Goal: Share content: Share content

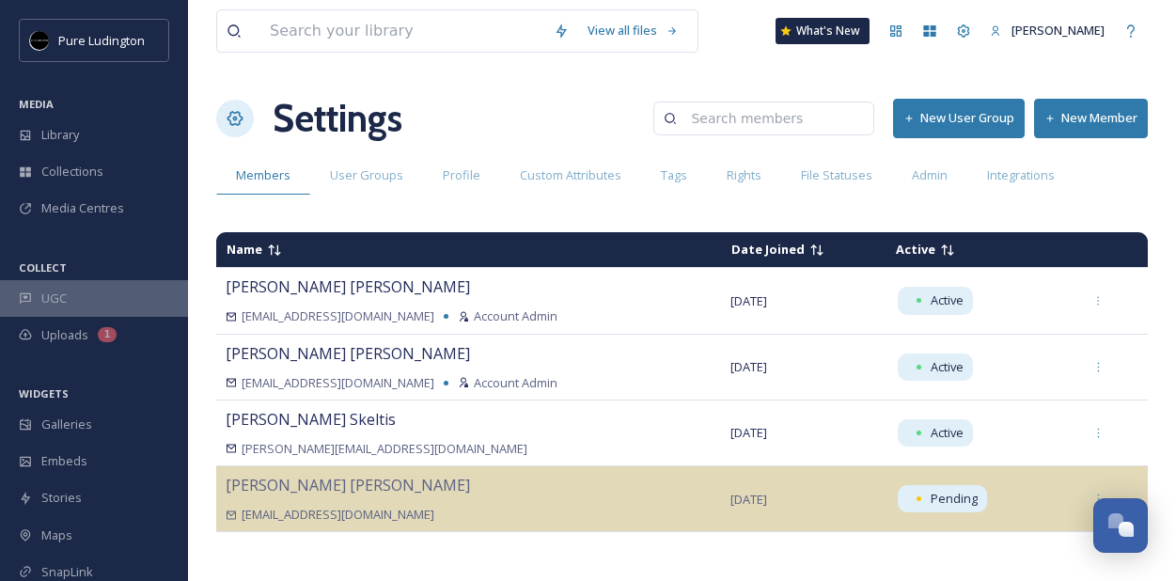
click at [66, 292] on div "UGC" at bounding box center [94, 298] width 188 height 37
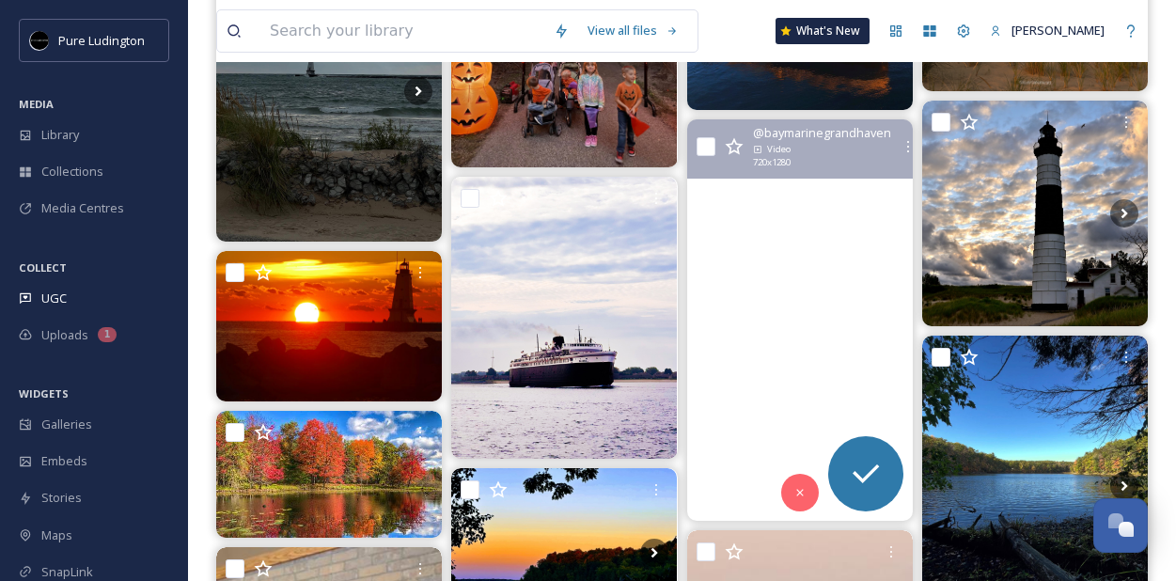
scroll to position [428, 0]
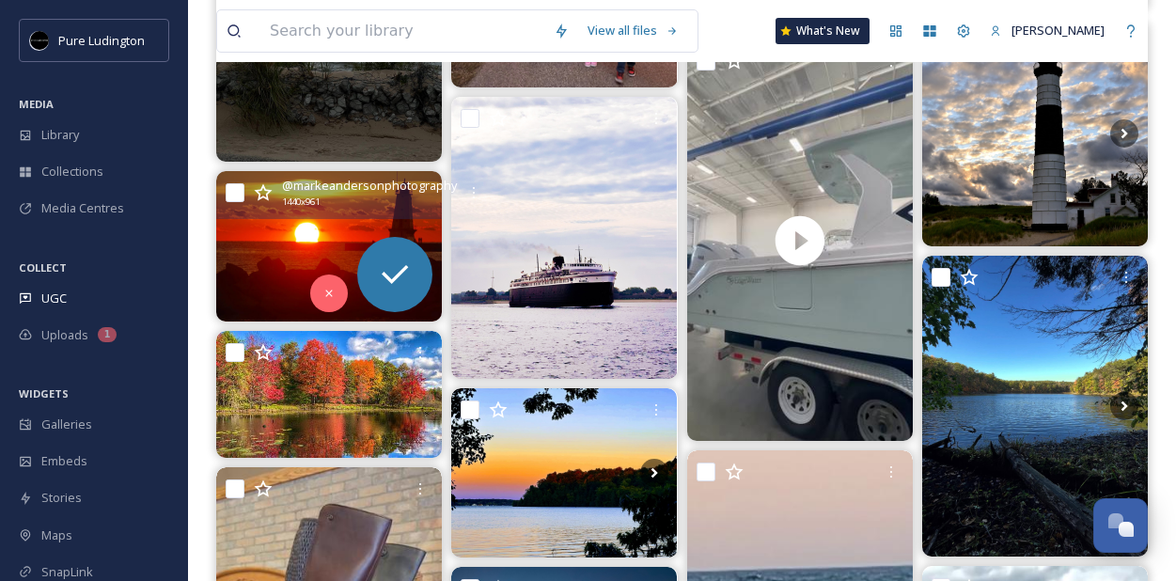
click at [370, 201] on div "@ markeandersonphotography 1440 x 961" at bounding box center [369, 193] width 175 height 32
click at [372, 268] on div "Request" at bounding box center [394, 274] width 75 height 75
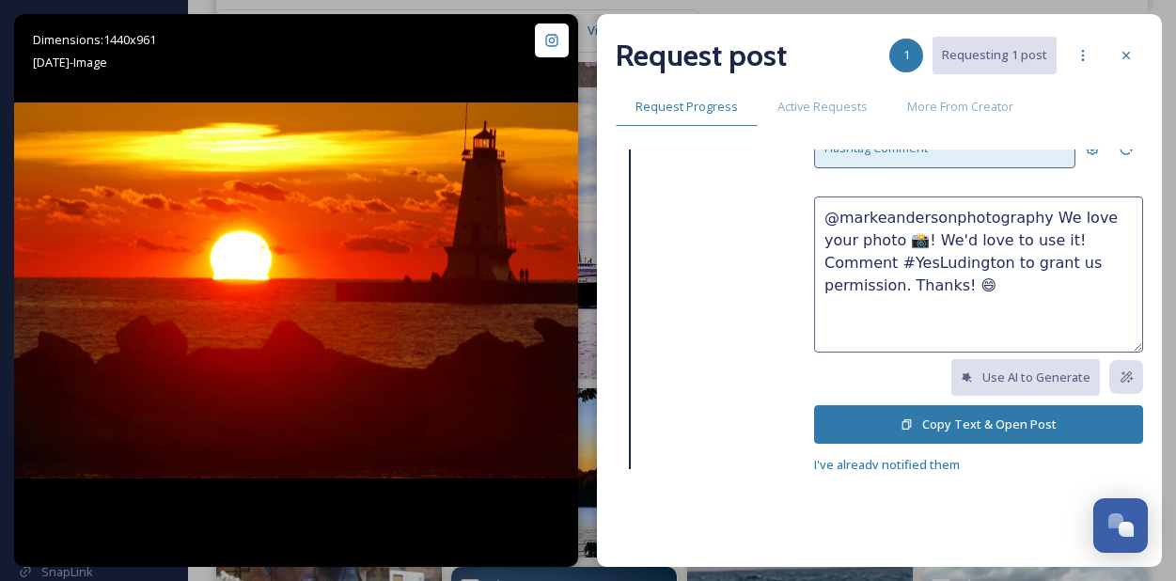
scroll to position [149, 0]
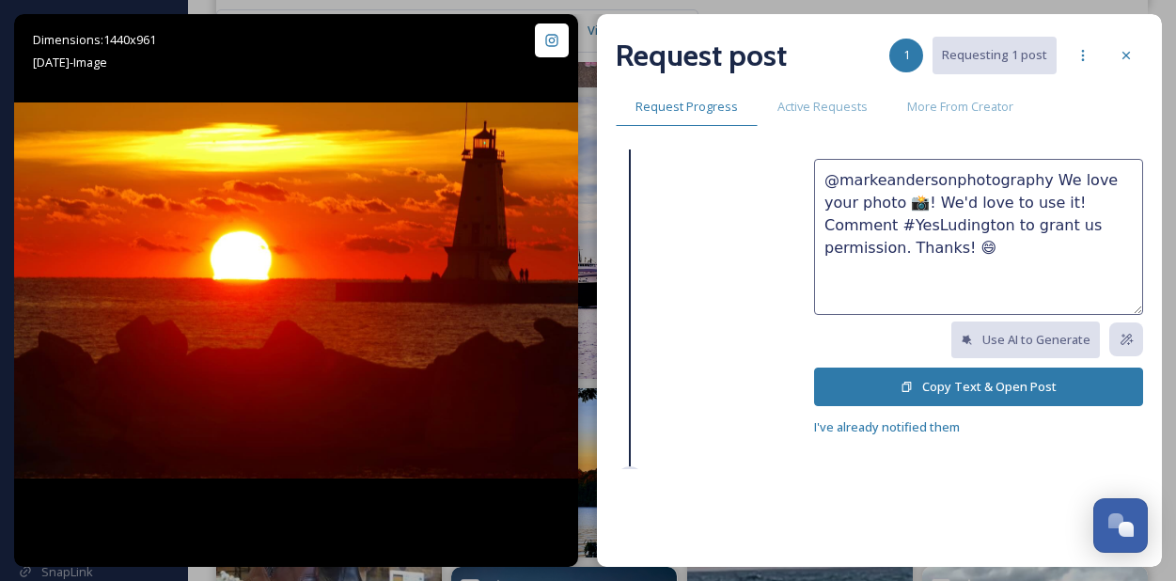
click at [960, 383] on button "Copy Text & Open Post" at bounding box center [978, 387] width 329 height 39
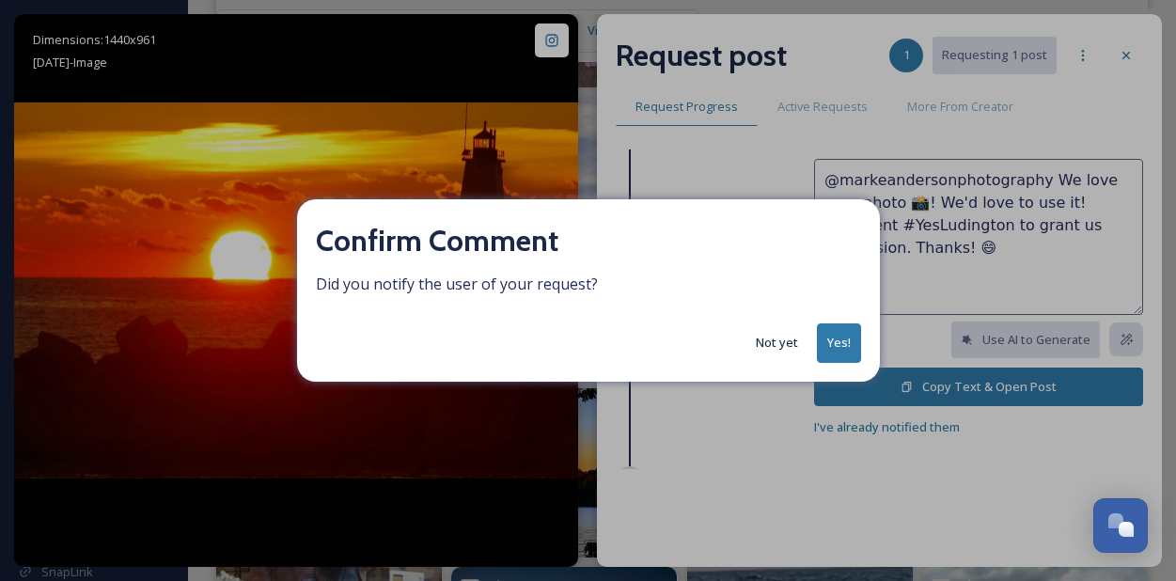
click at [677, 165] on div "Confirm Comment Did you notify the user of your request? Not yet Yes!" at bounding box center [588, 290] width 1176 height 581
click at [831, 331] on button "Yes!" at bounding box center [839, 342] width 44 height 39
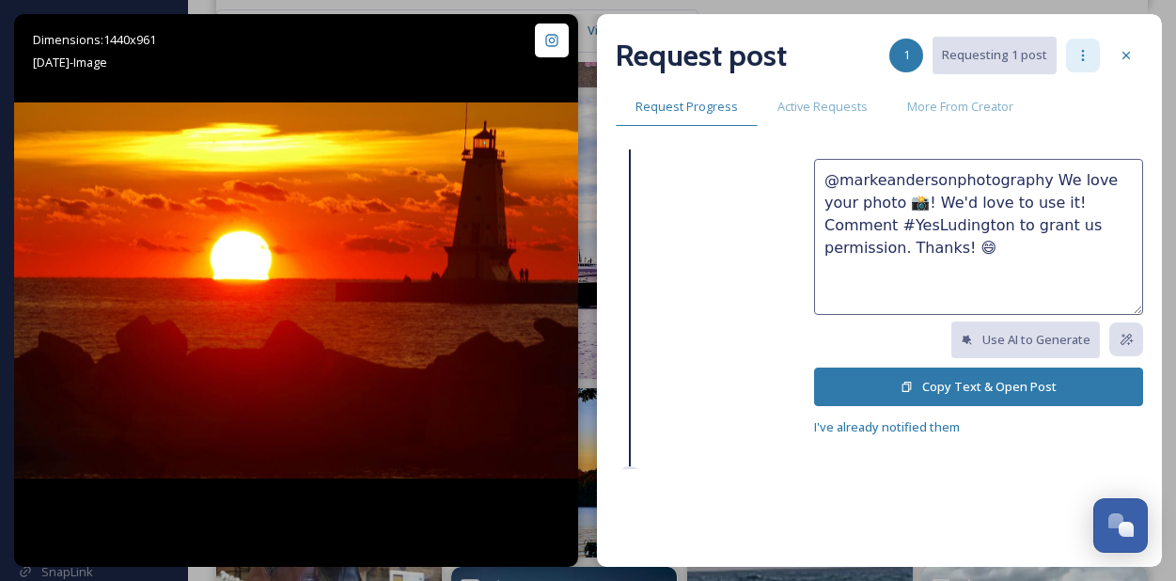
scroll to position [34, 0]
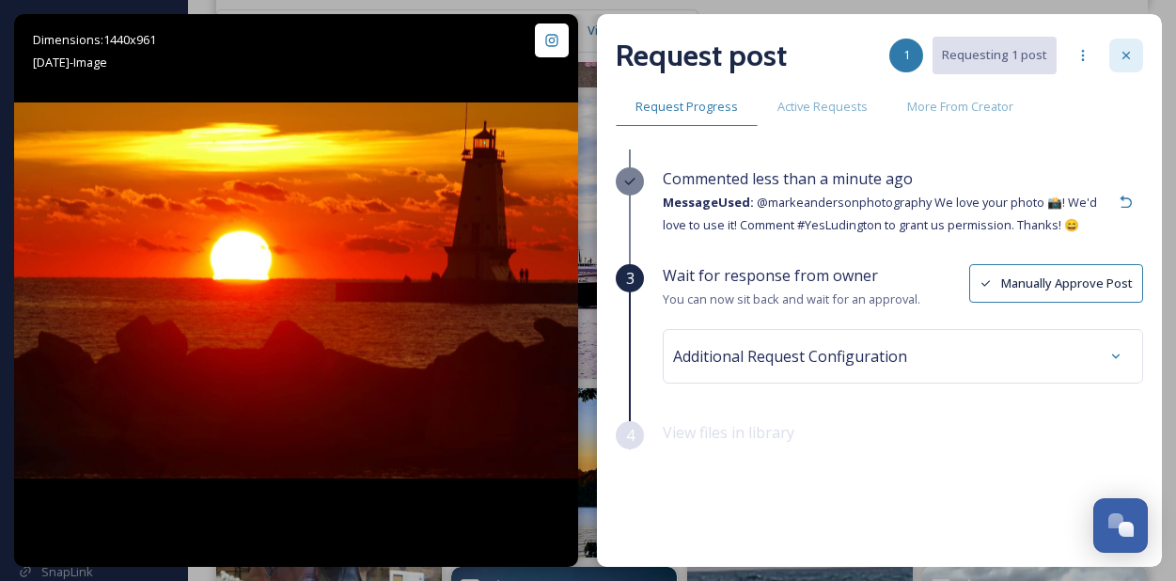
click at [1129, 55] on icon at bounding box center [1126, 55] width 15 height 15
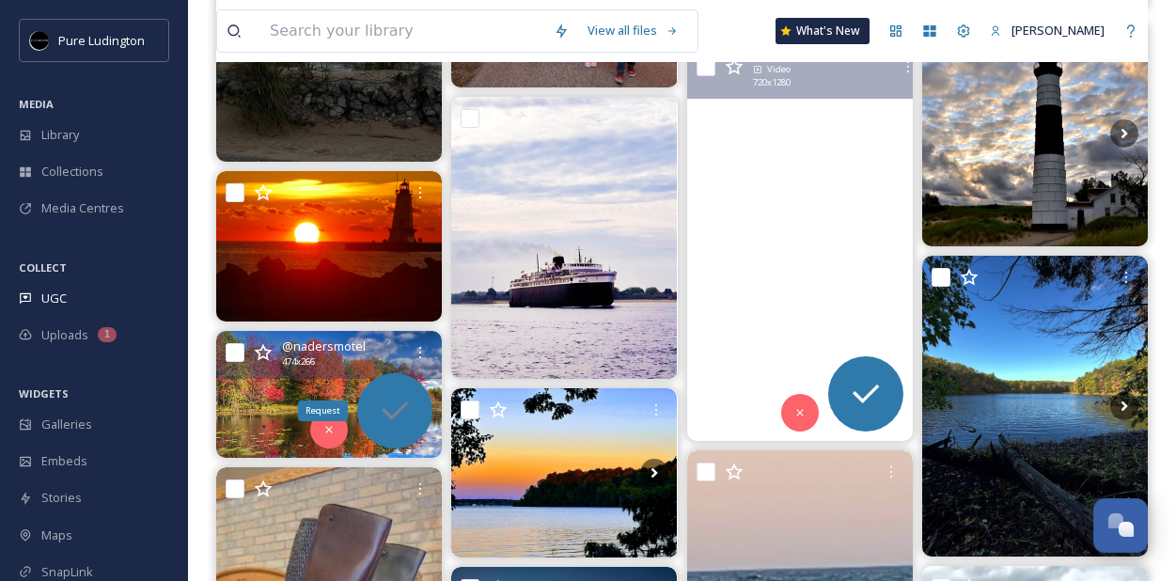
click at [392, 400] on icon at bounding box center [395, 411] width 38 height 38
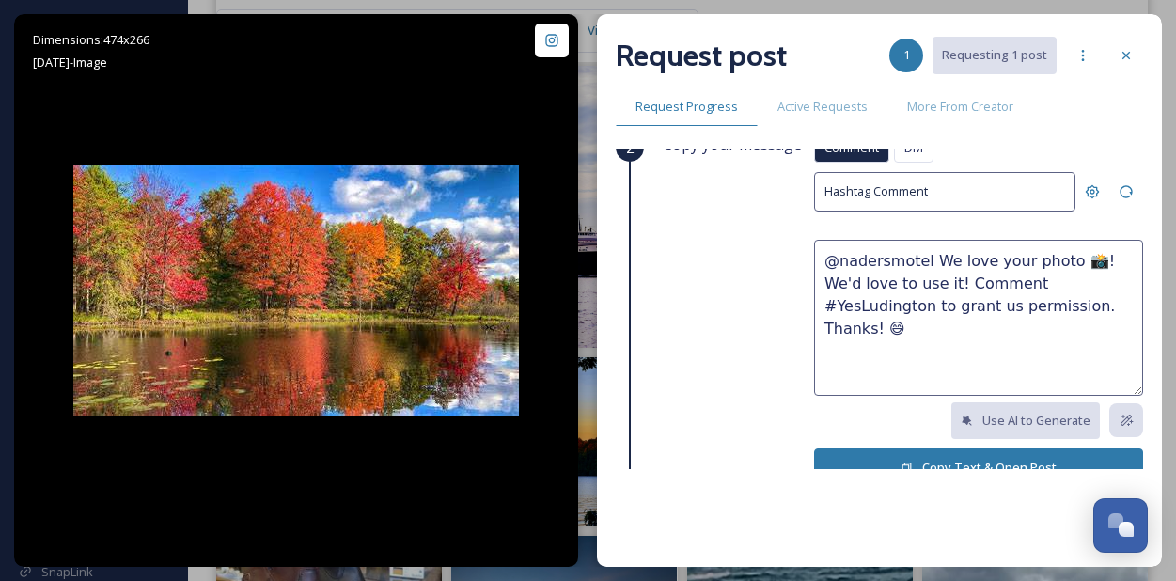
scroll to position [135, 0]
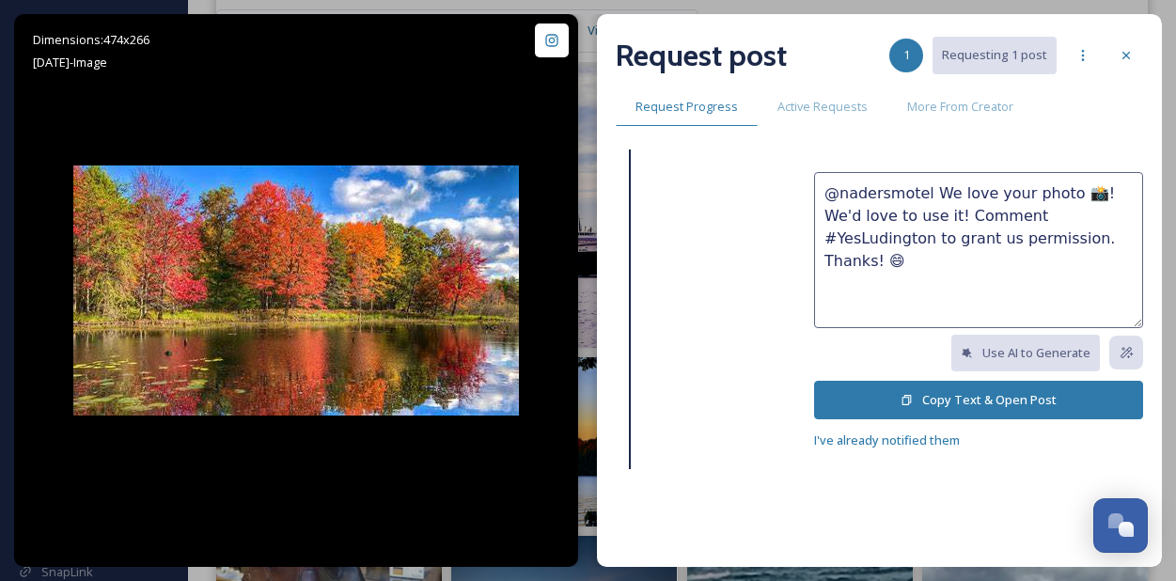
click at [967, 385] on button "Copy Text & Open Post" at bounding box center [978, 400] width 329 height 39
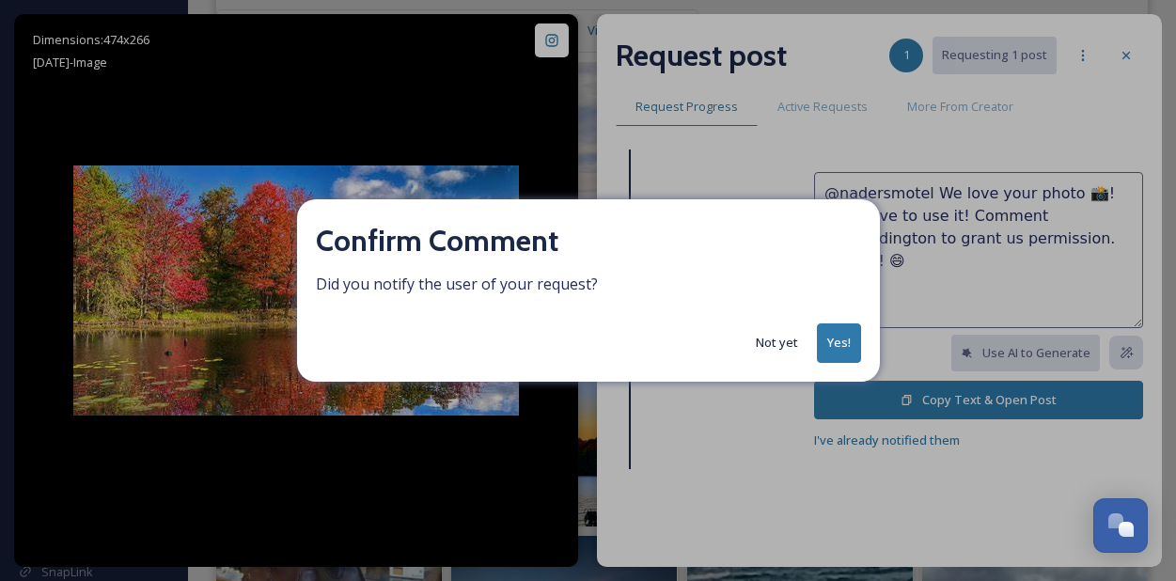
click at [836, 339] on button "Yes!" at bounding box center [839, 342] width 44 height 39
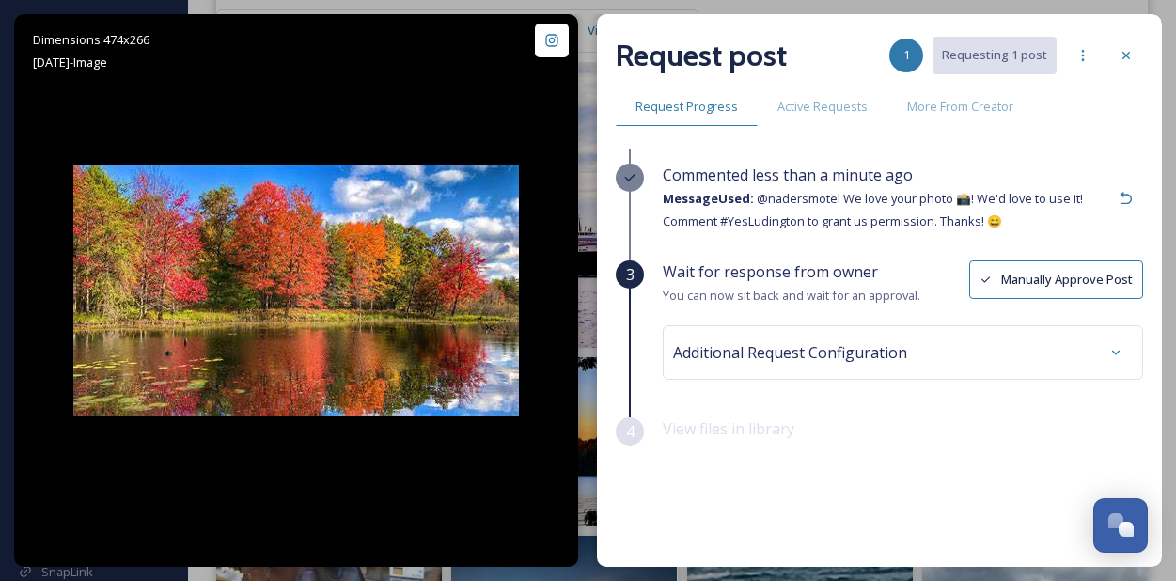
scroll to position [34, 0]
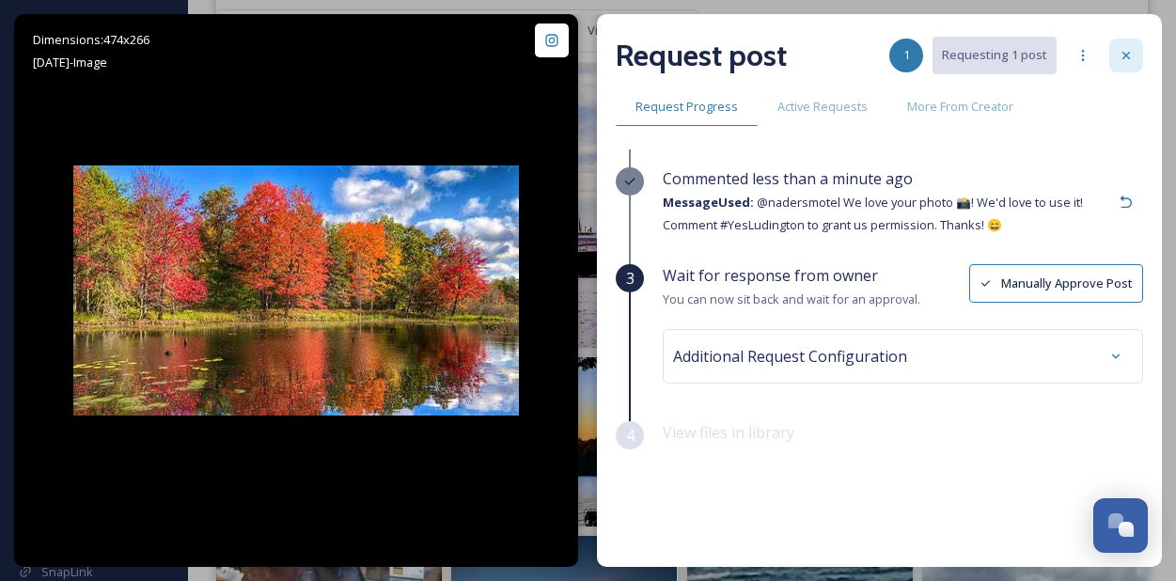
click at [1120, 59] on icon at bounding box center [1126, 55] width 15 height 15
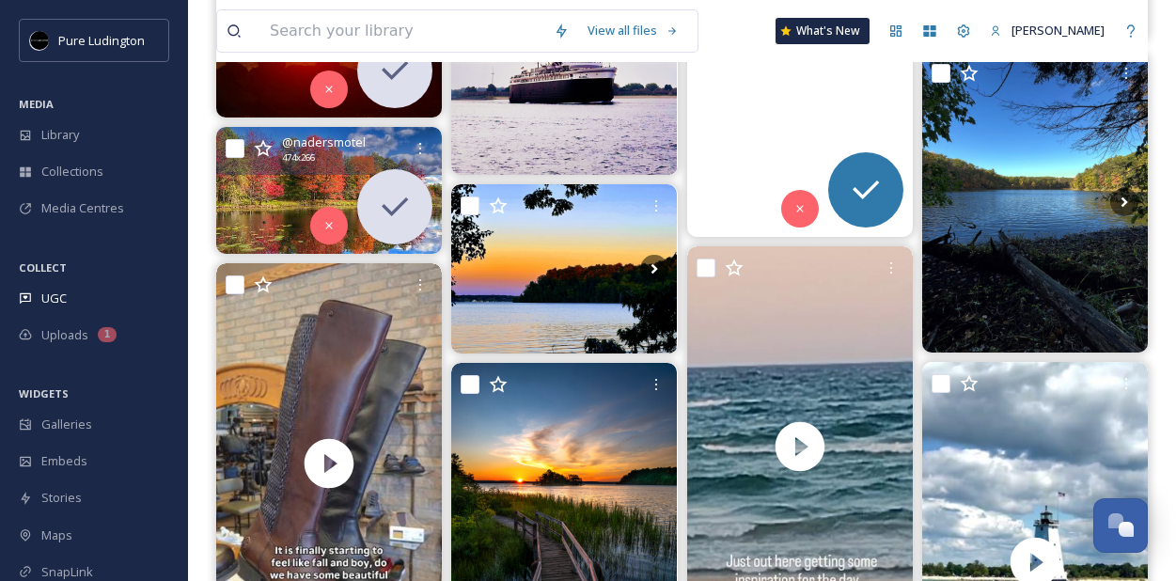
scroll to position [689, 0]
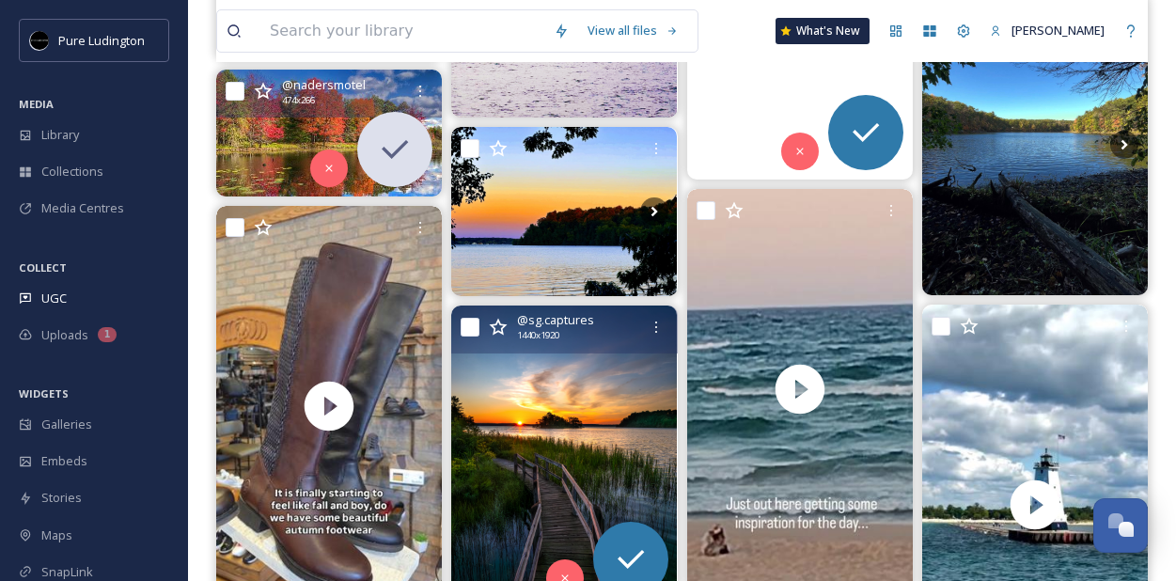
click at [525, 404] on img at bounding box center [564, 456] width 226 height 301
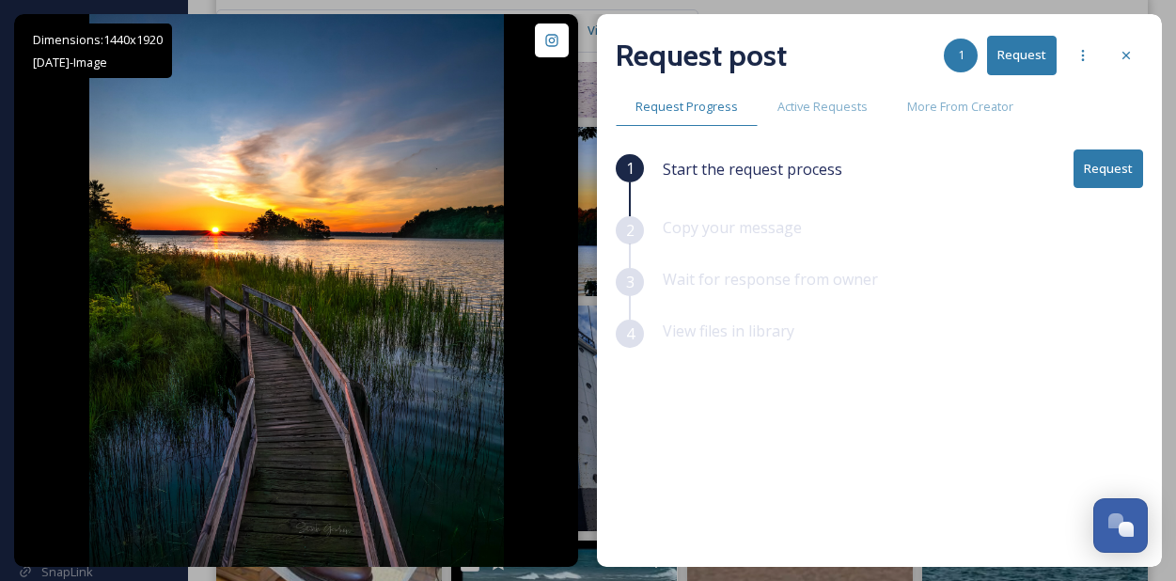
click at [1106, 168] on button "Request" at bounding box center [1109, 169] width 70 height 39
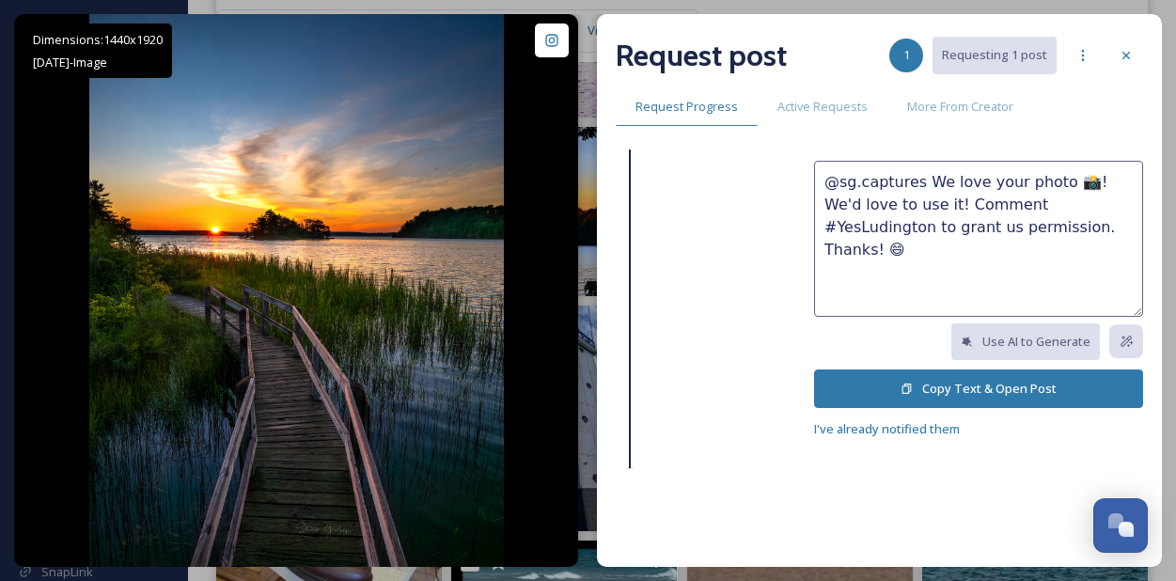
scroll to position [199, 0]
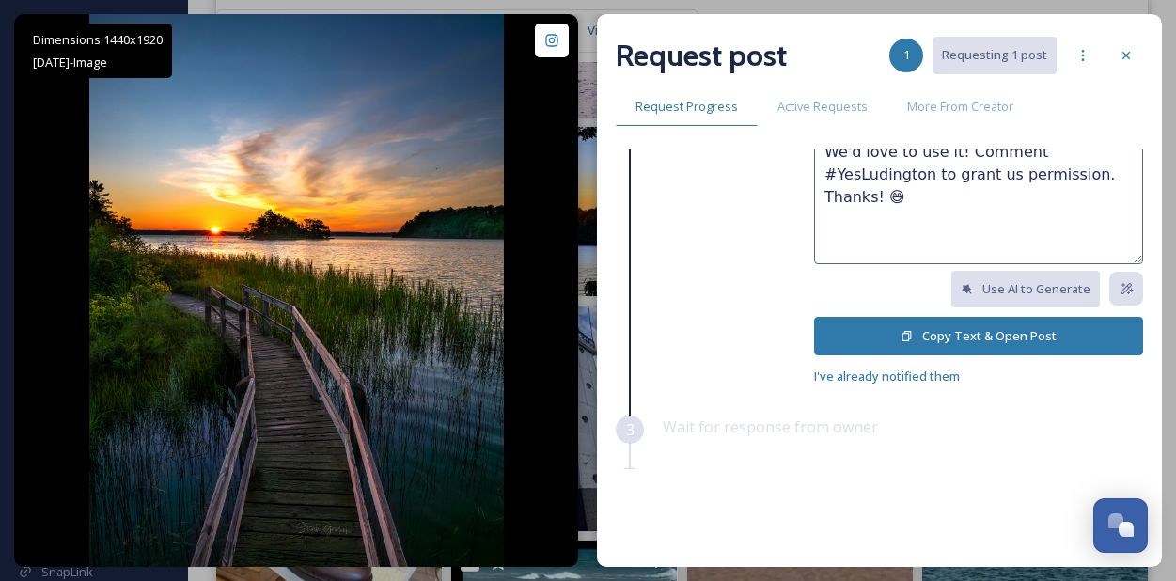
click at [950, 328] on button "Copy Text & Open Post" at bounding box center [978, 336] width 329 height 39
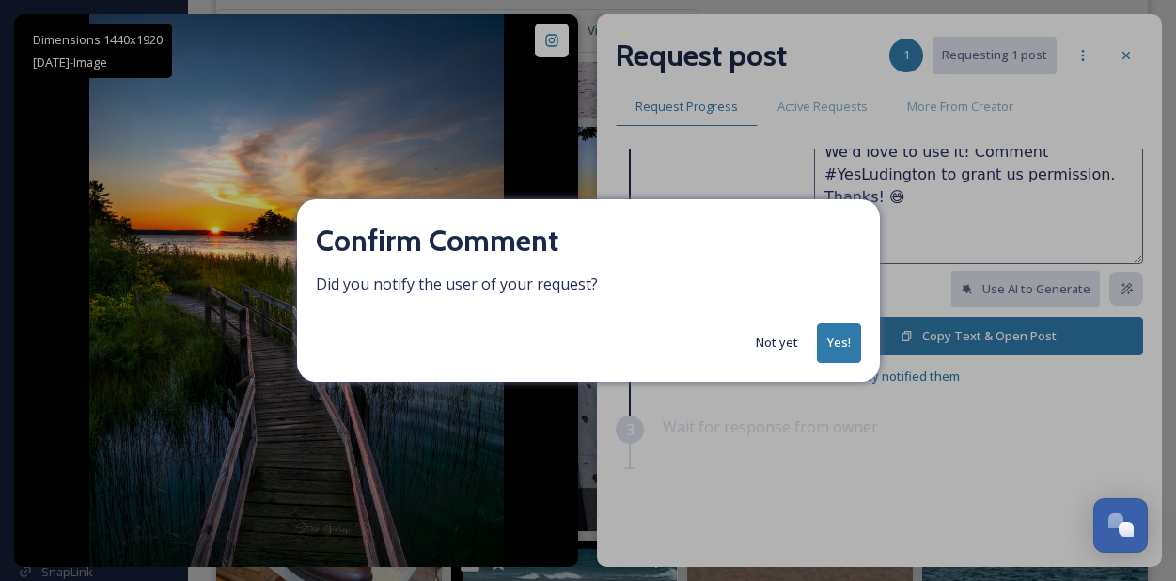
click at [843, 331] on button "Yes!" at bounding box center [839, 342] width 44 height 39
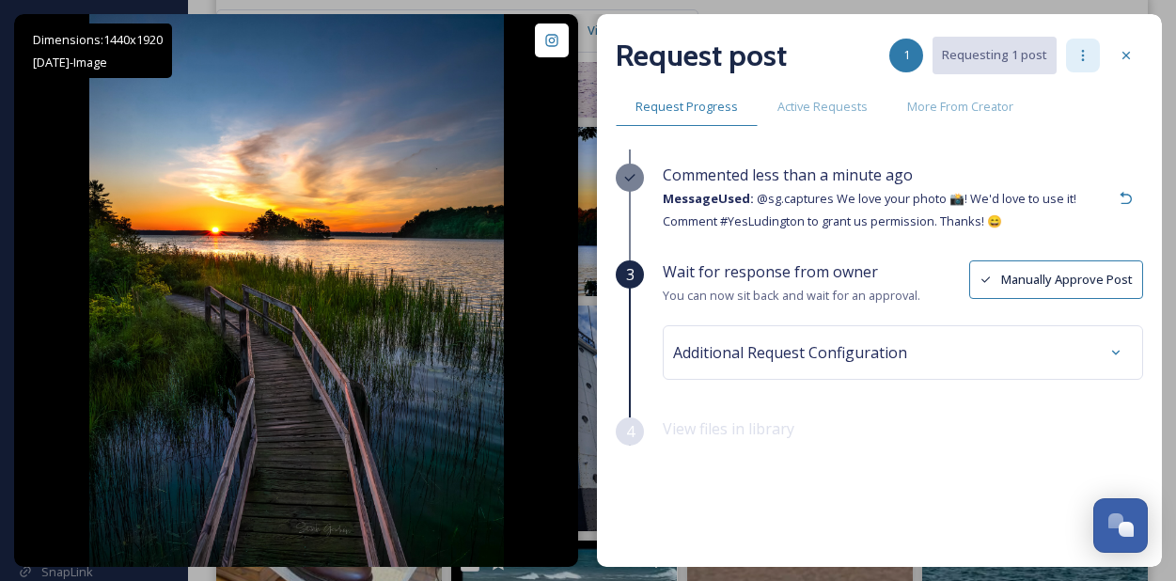
scroll to position [34, 0]
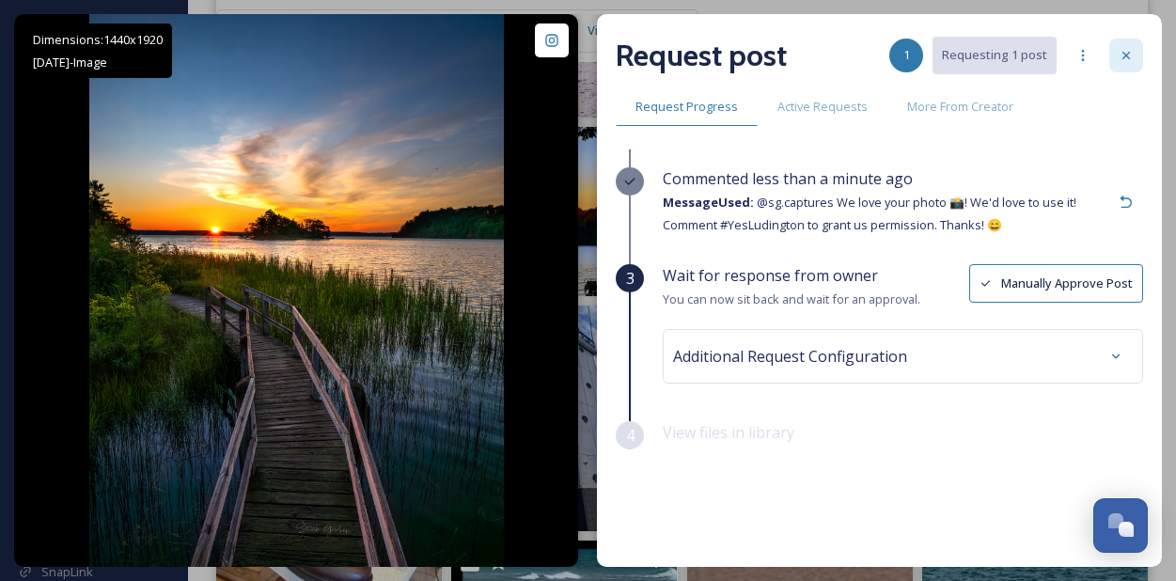
click at [1122, 57] on icon at bounding box center [1126, 55] width 15 height 15
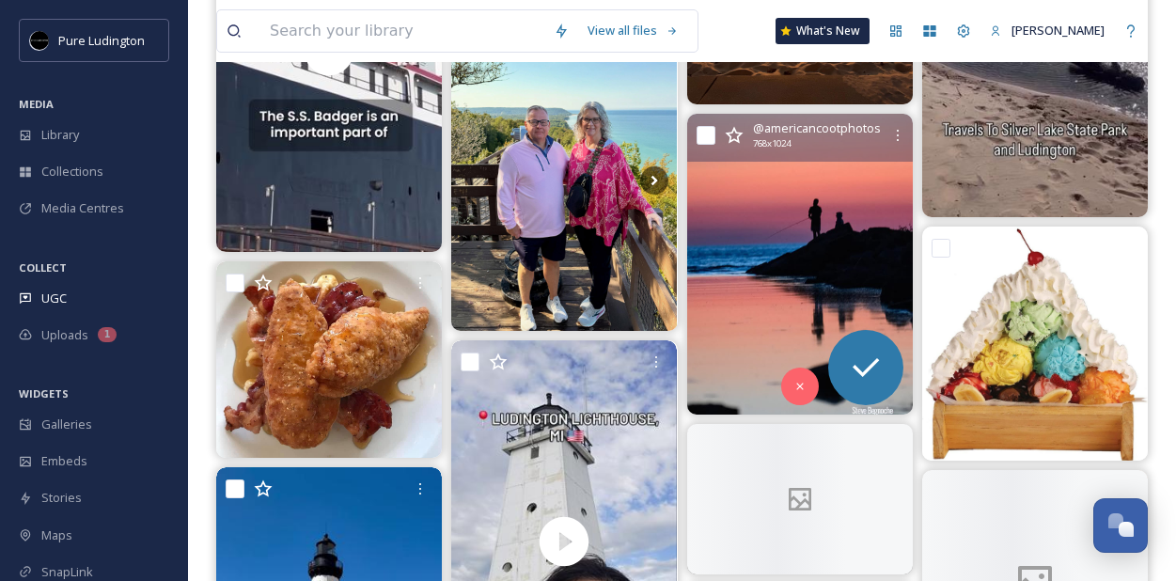
scroll to position [2750, 0]
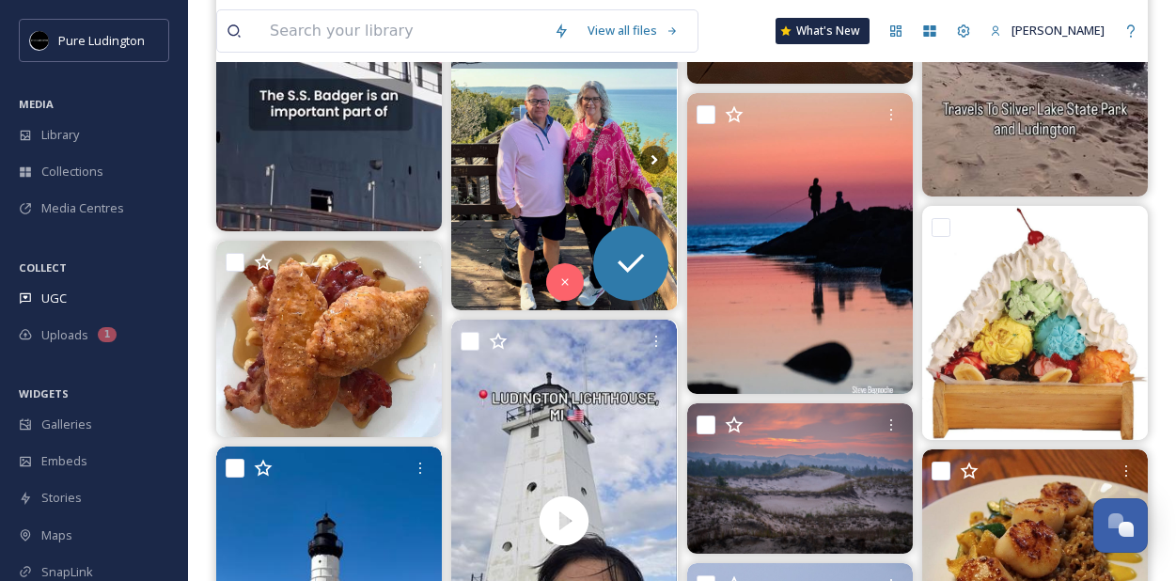
click at [567, 216] on img at bounding box center [564, 159] width 226 height 301
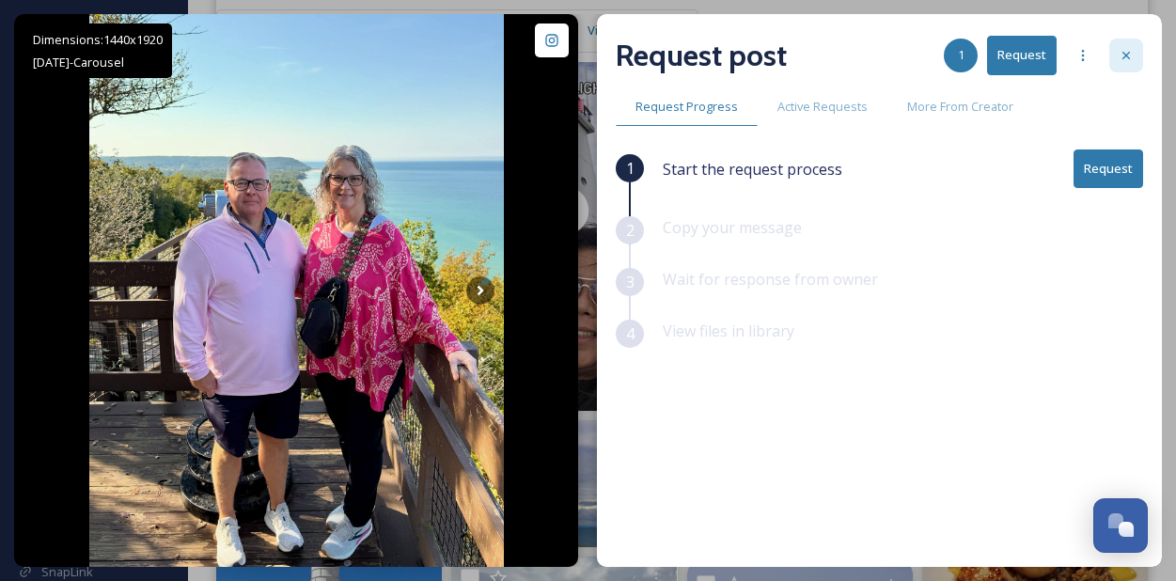
click at [1133, 54] on icon at bounding box center [1126, 55] width 15 height 15
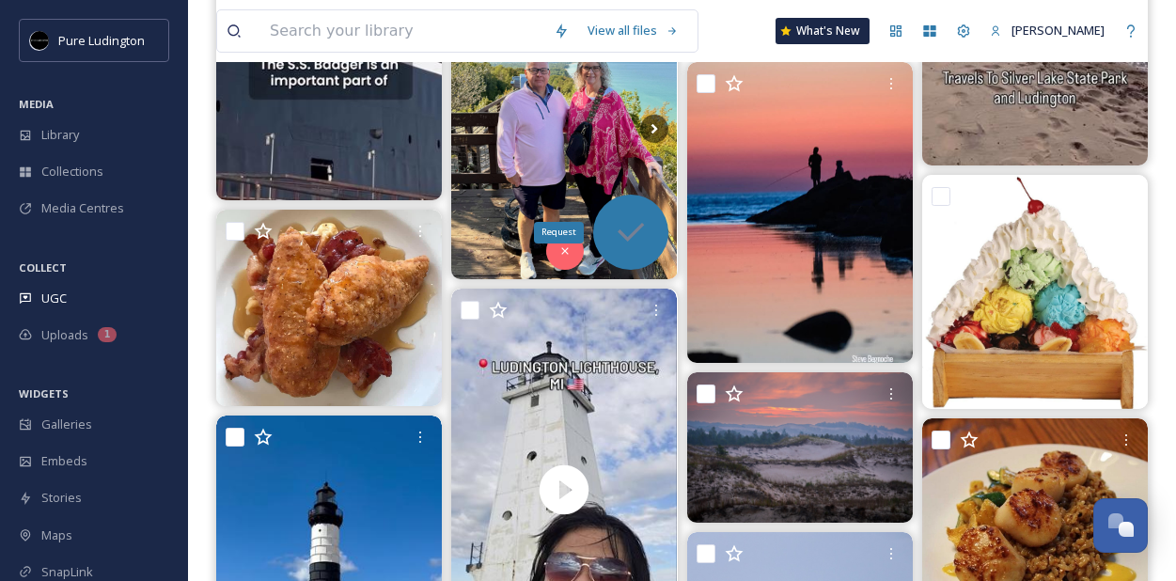
scroll to position [2781, 0]
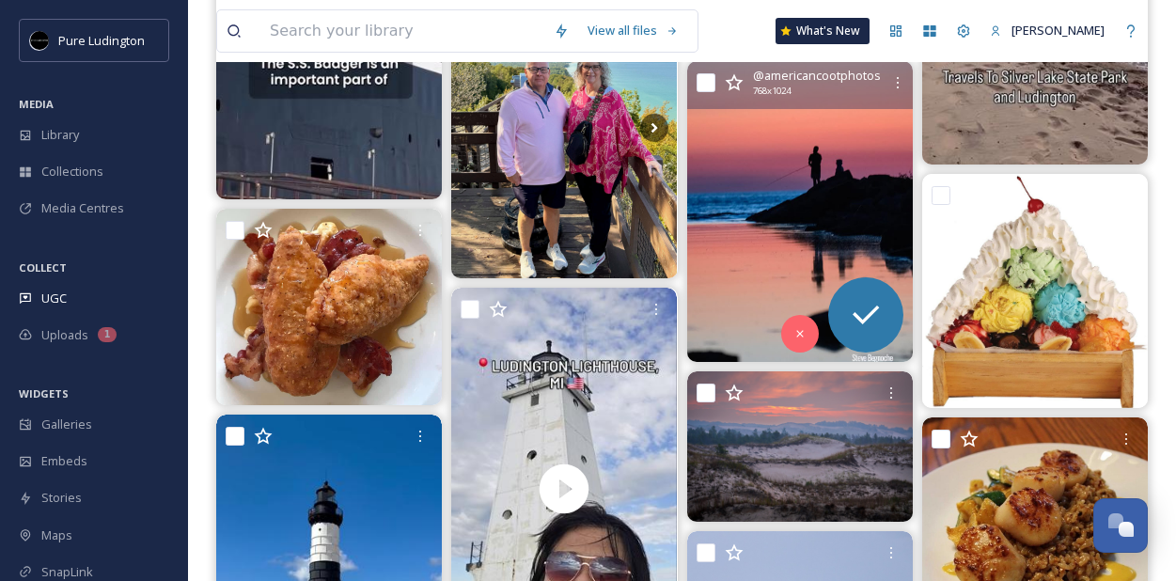
click at [709, 232] on img at bounding box center [800, 211] width 226 height 301
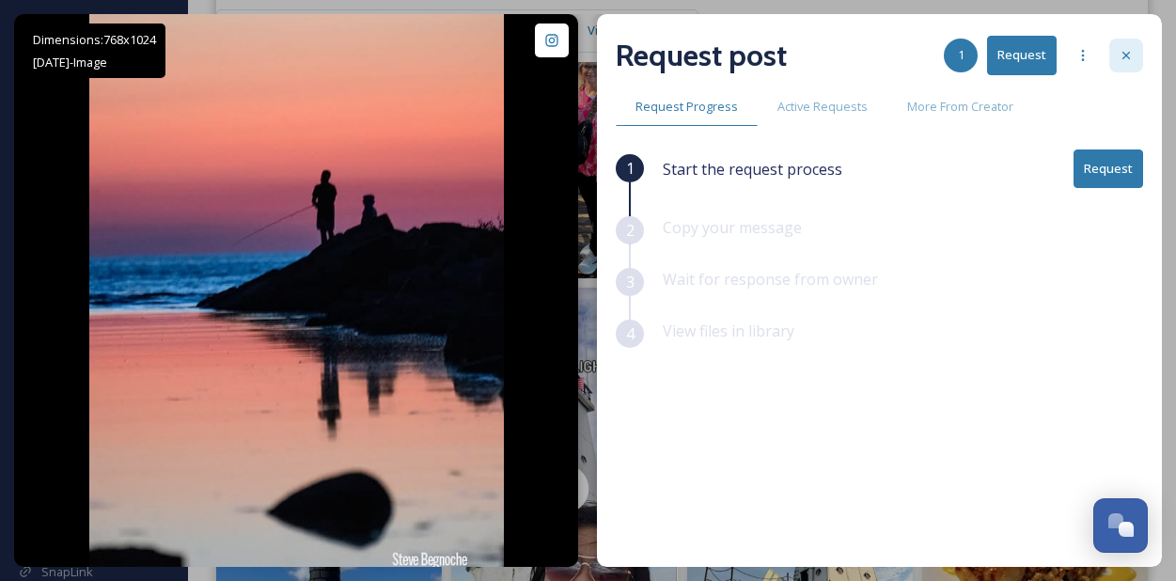
click at [1120, 59] on icon at bounding box center [1126, 55] width 15 height 15
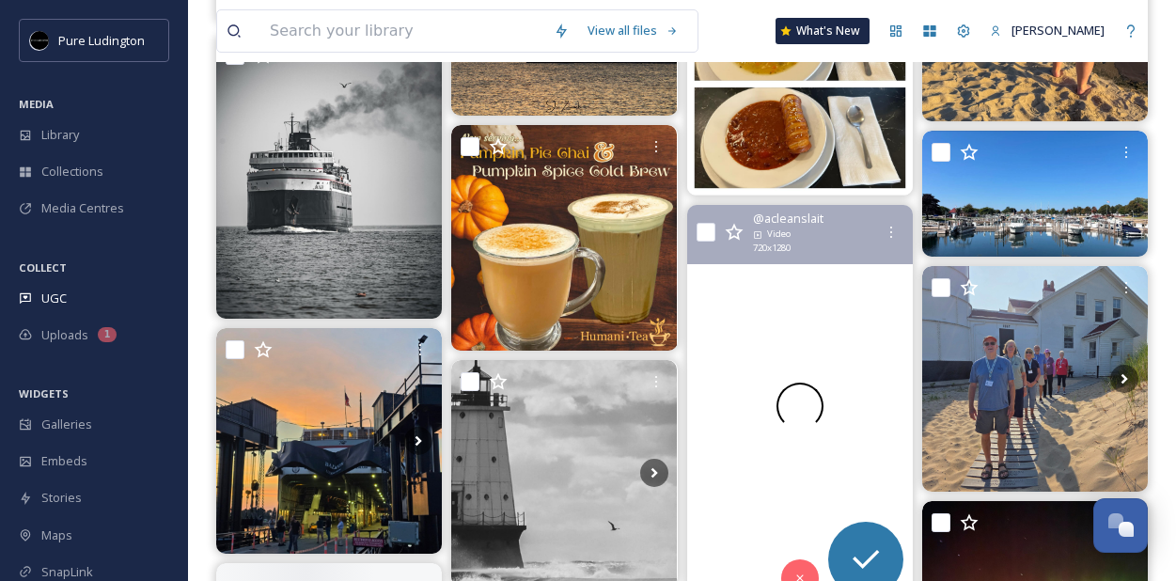
scroll to position [4285, 0]
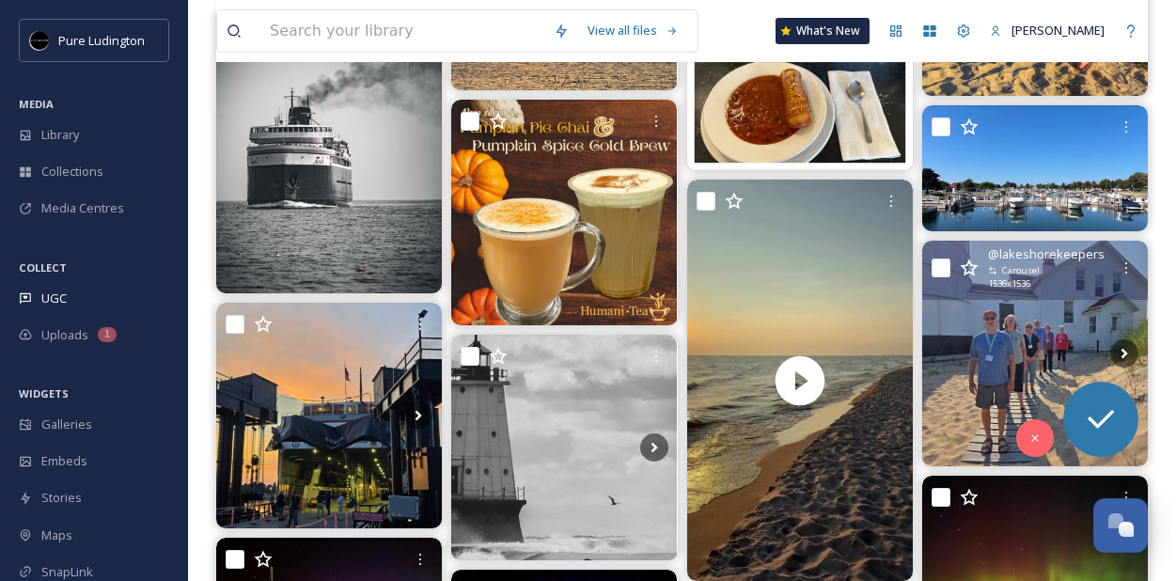
click at [972, 347] on img at bounding box center [1035, 354] width 226 height 226
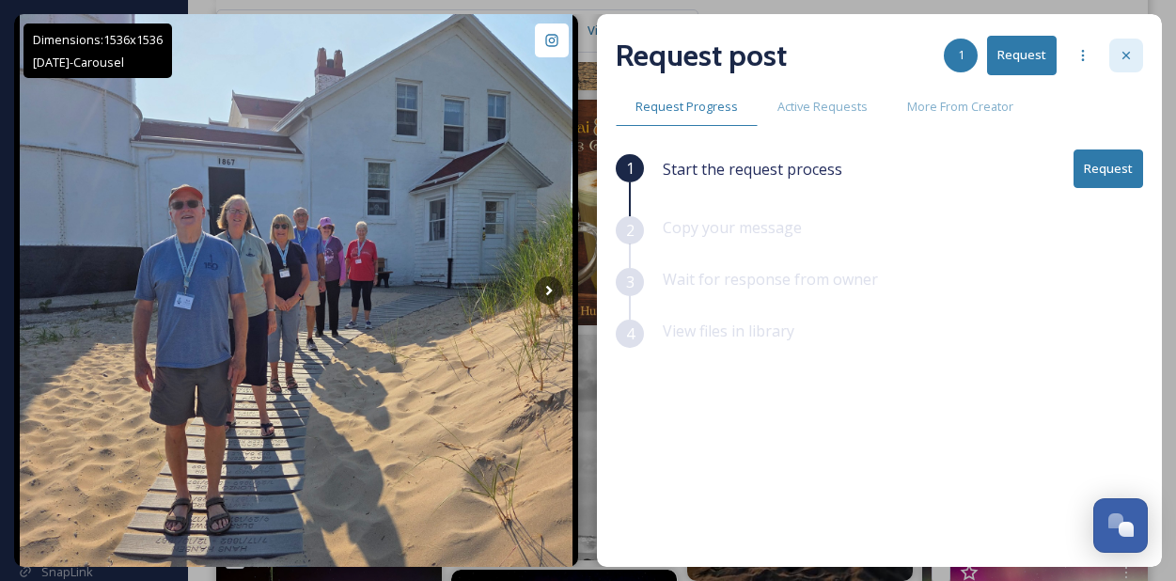
click at [1128, 47] on div at bounding box center [1127, 56] width 34 height 34
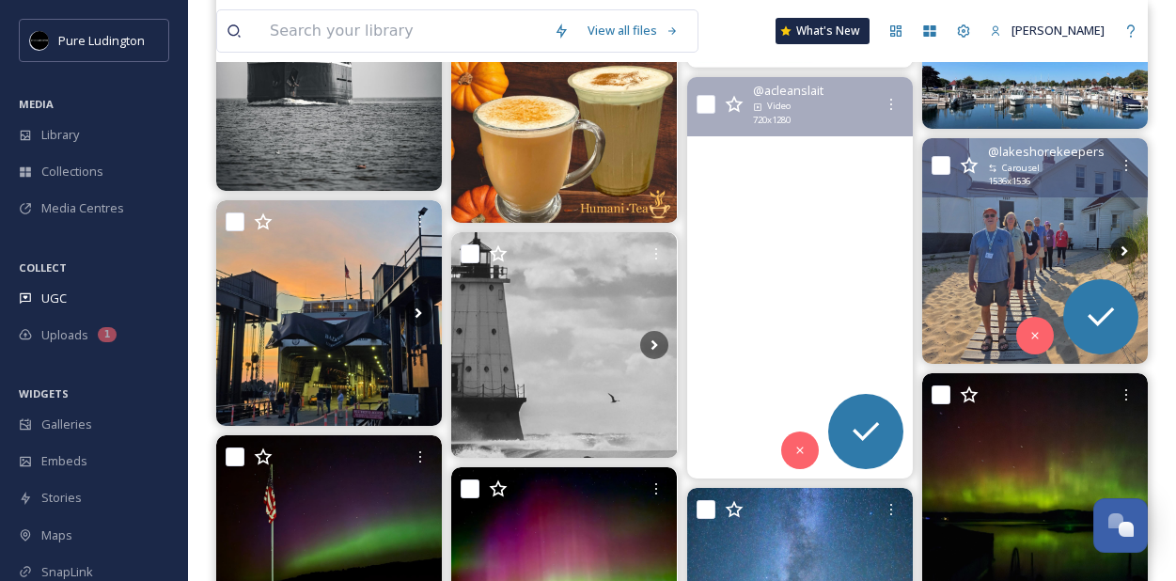
scroll to position [4461, 0]
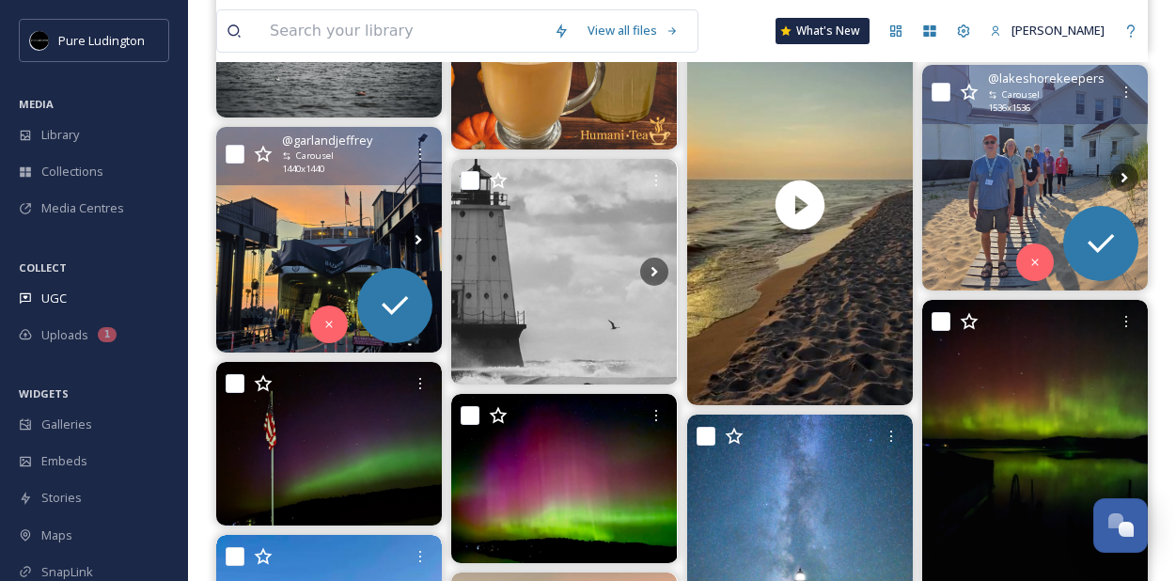
click at [344, 258] on img at bounding box center [329, 240] width 226 height 226
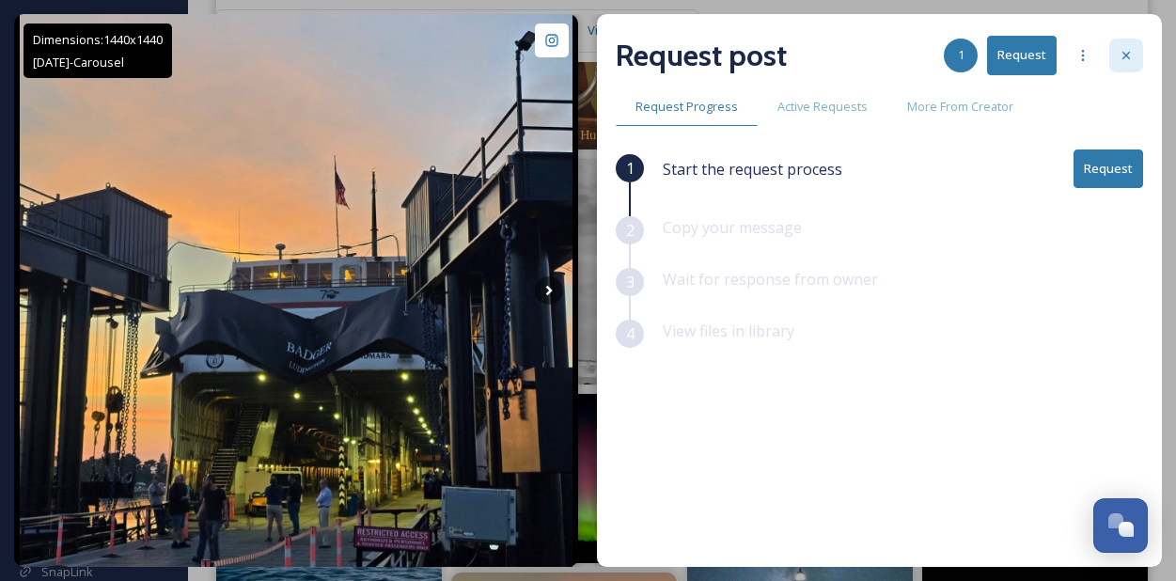
click at [1130, 56] on icon at bounding box center [1126, 55] width 15 height 15
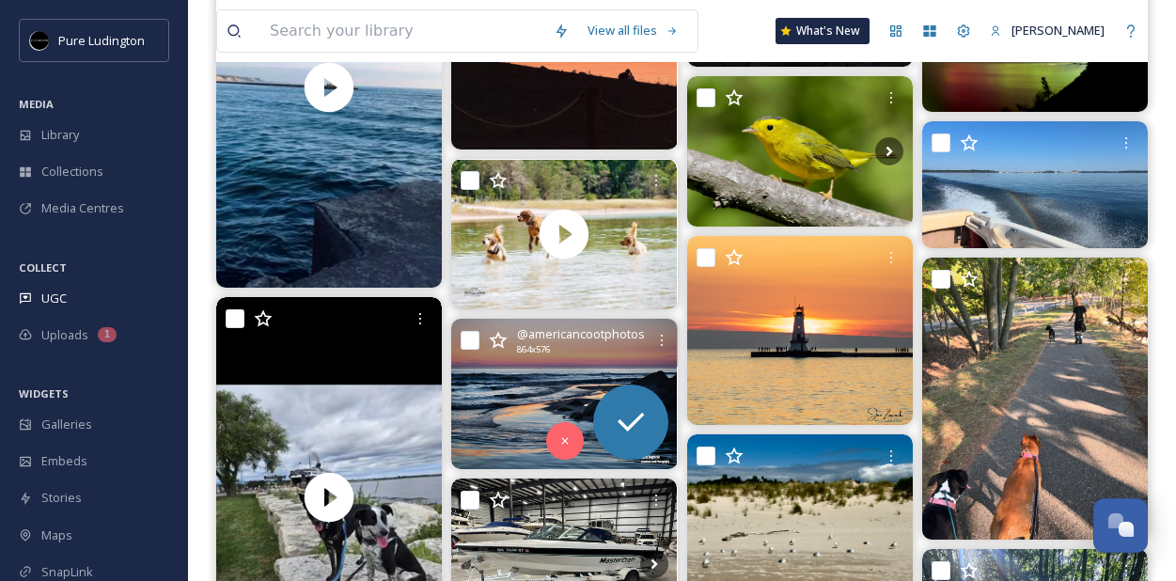
scroll to position [5264, 0]
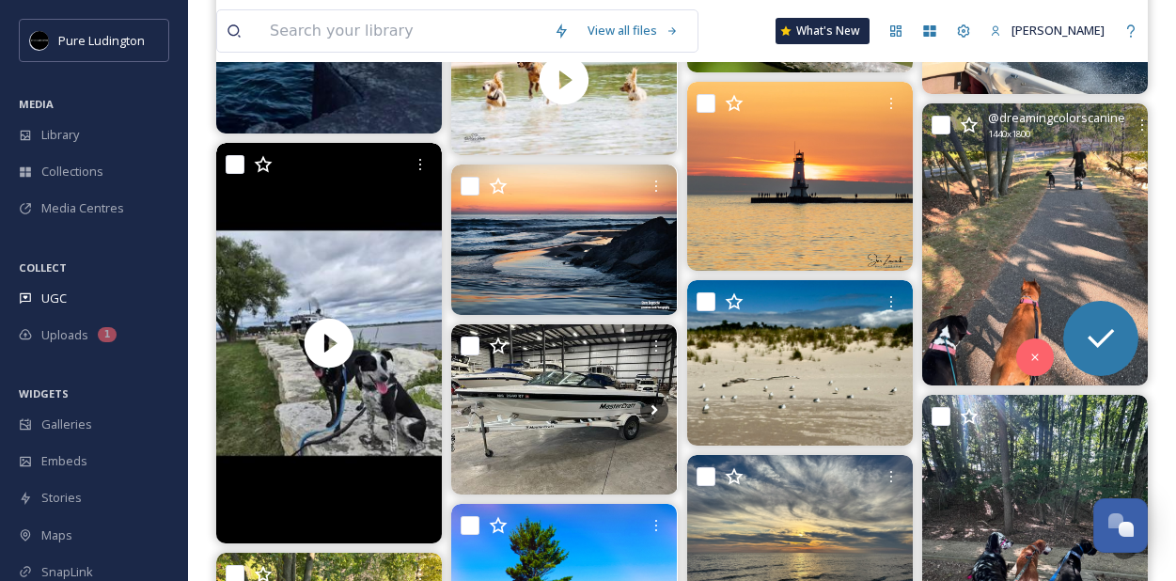
click at [1011, 216] on img at bounding box center [1035, 244] width 226 height 282
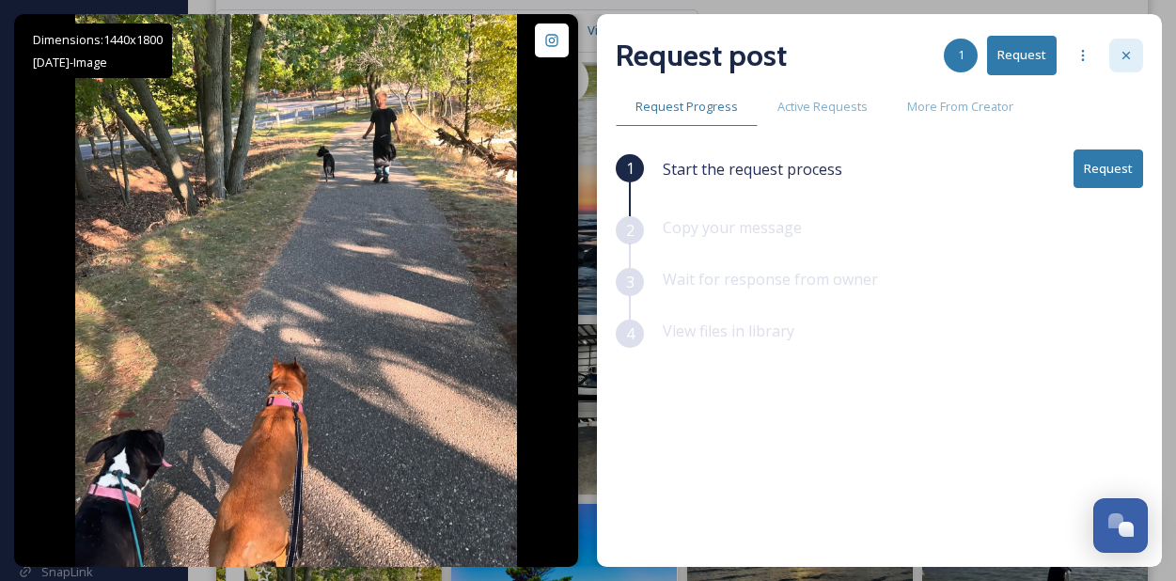
click at [1132, 54] on icon at bounding box center [1126, 55] width 15 height 15
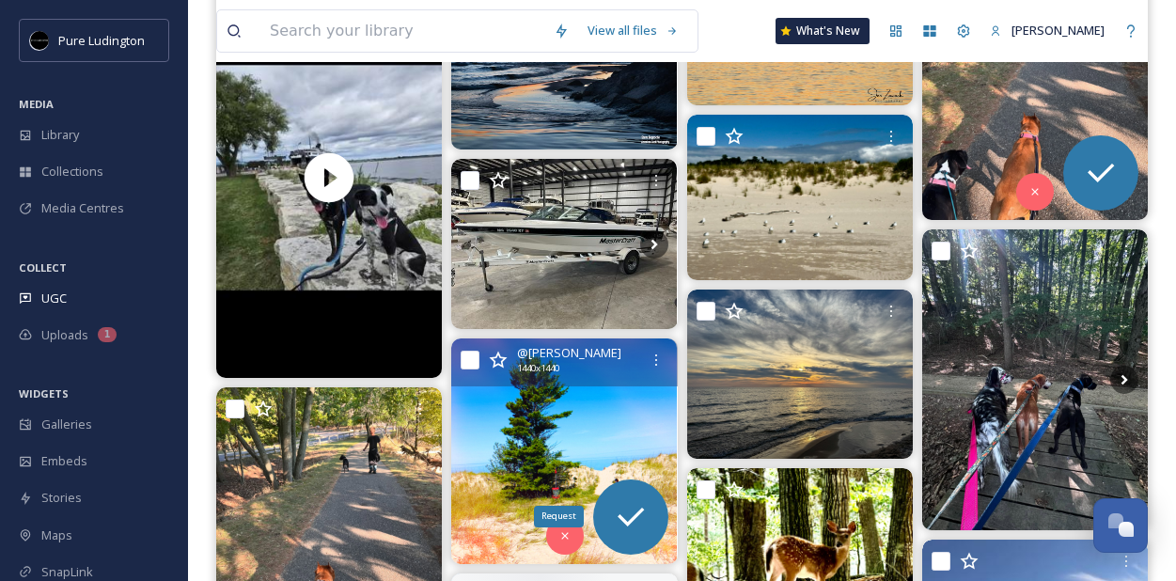
scroll to position [5578, 0]
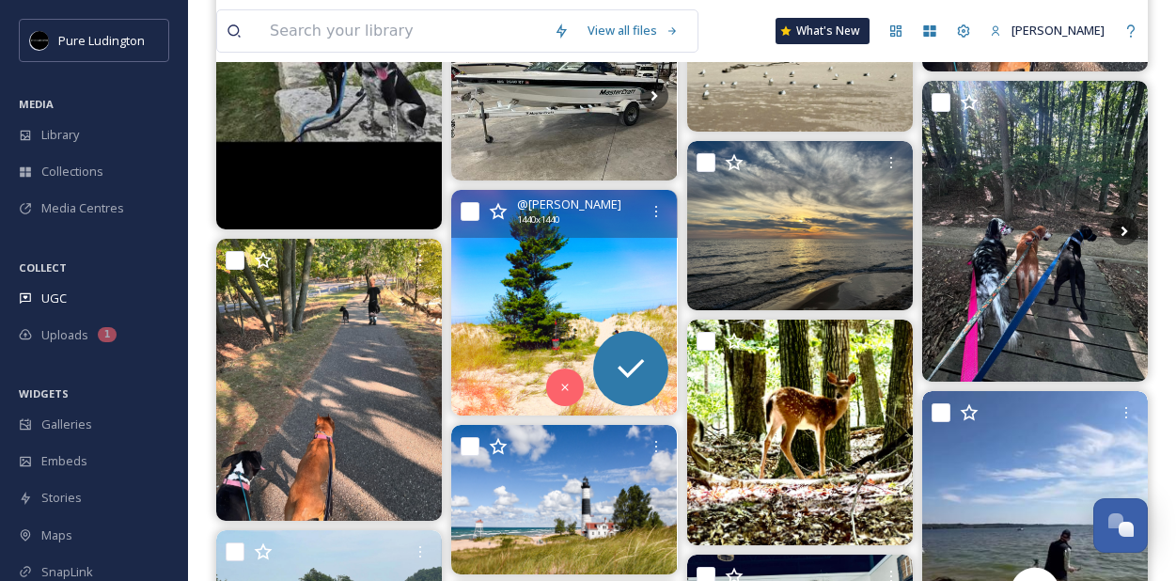
click at [588, 386] on img at bounding box center [564, 303] width 226 height 226
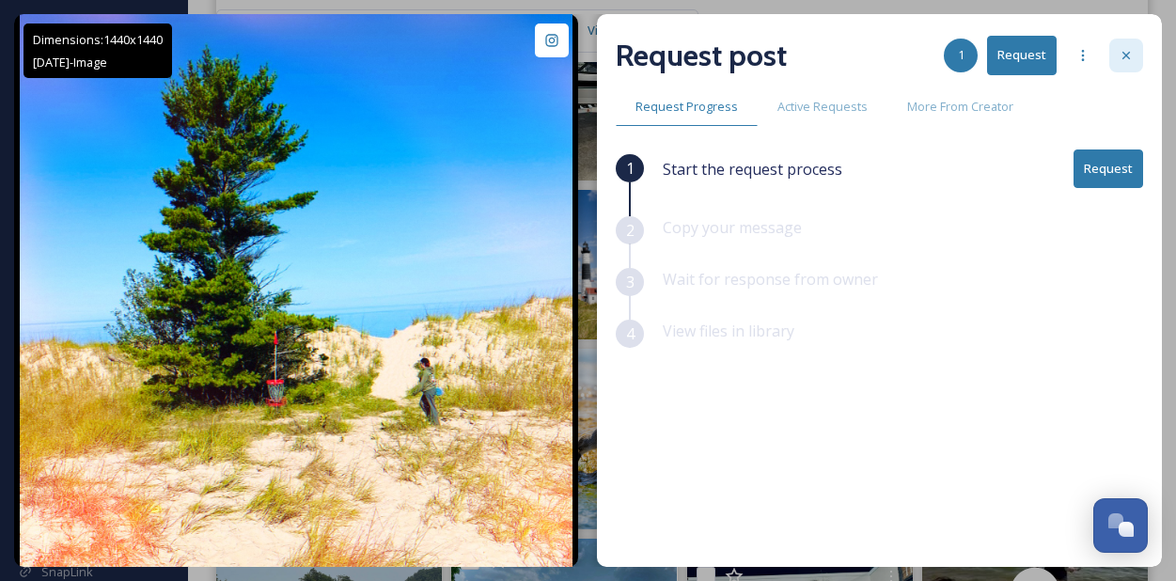
click at [1119, 54] on icon at bounding box center [1126, 55] width 15 height 15
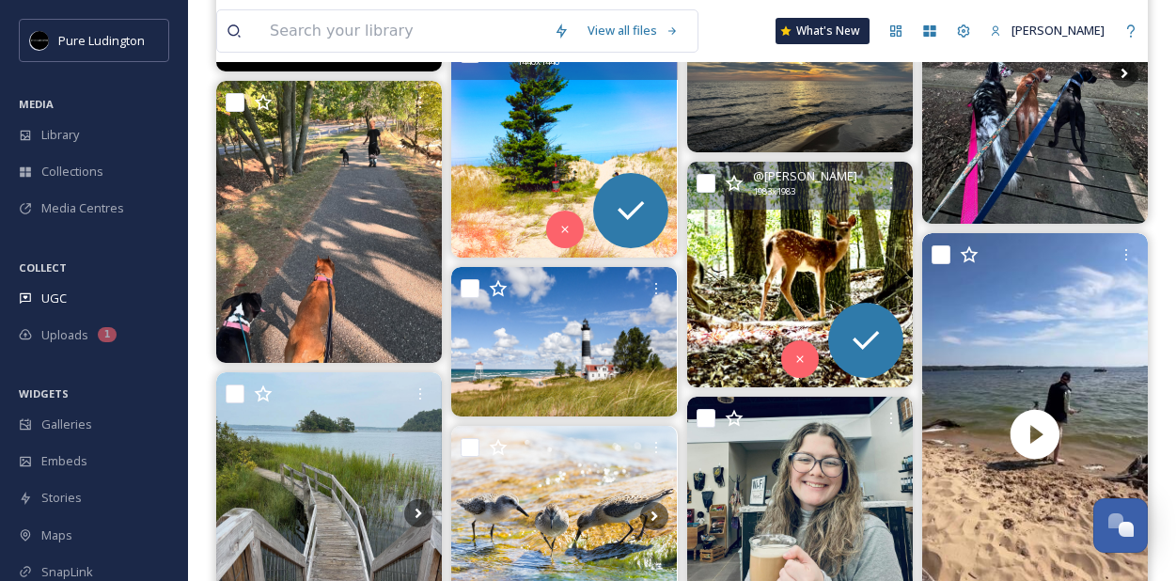
scroll to position [5759, 0]
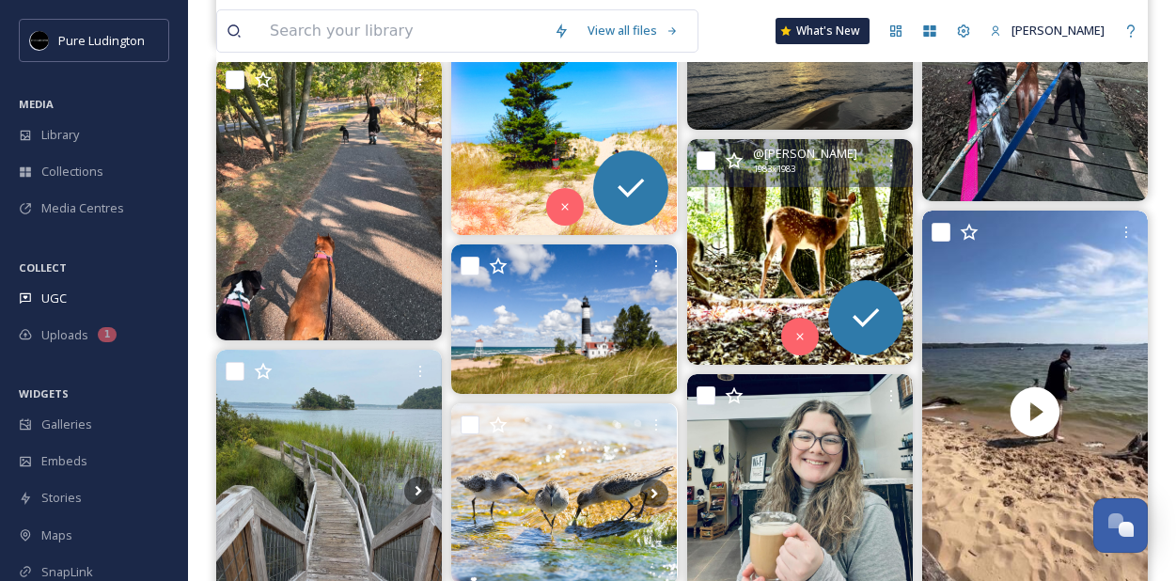
click at [826, 235] on img at bounding box center [800, 252] width 226 height 226
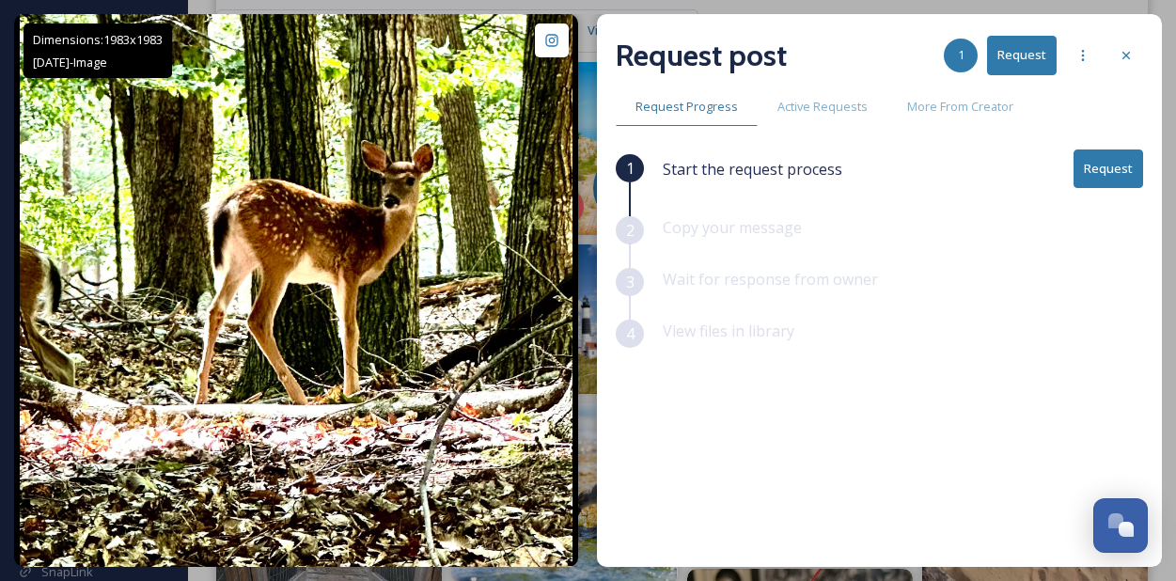
click at [1105, 164] on button "Request" at bounding box center [1109, 169] width 70 height 39
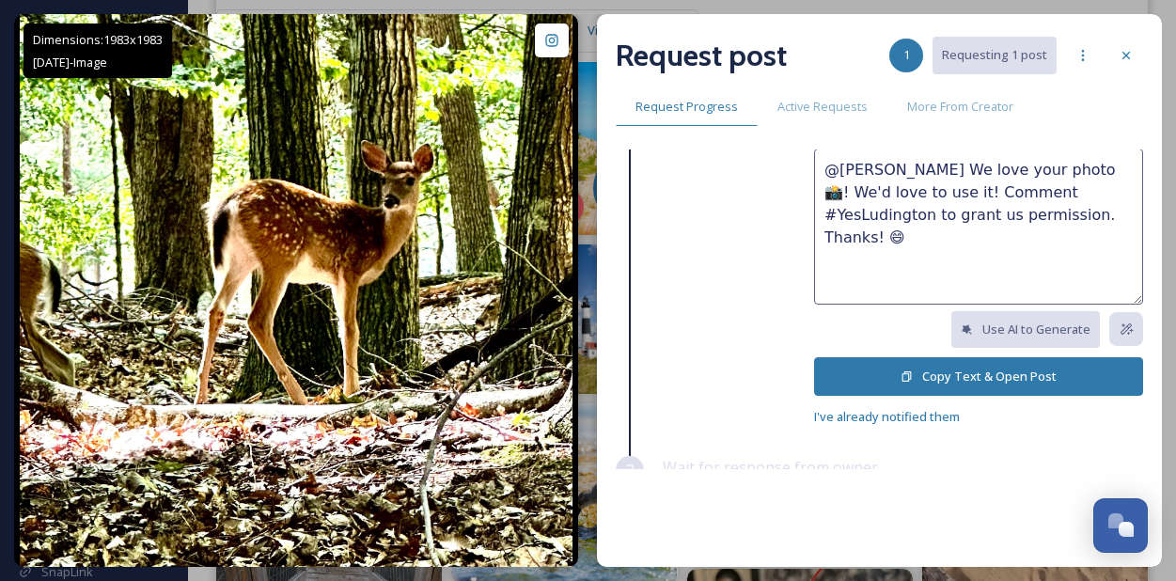
scroll to position [213, 0]
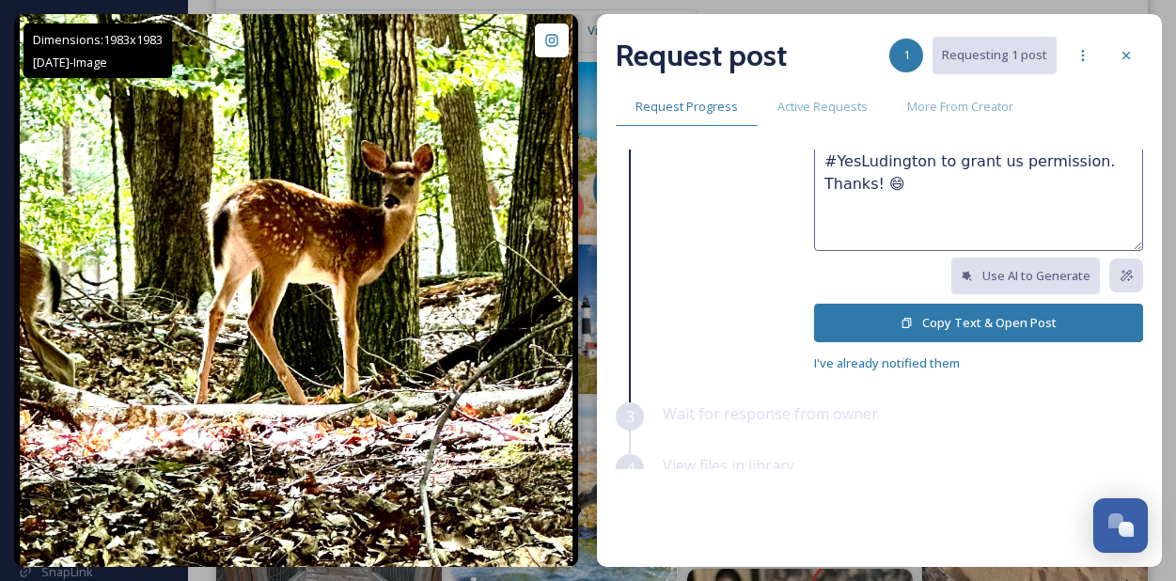
click at [925, 322] on button "Copy Text & Open Post" at bounding box center [978, 323] width 329 height 39
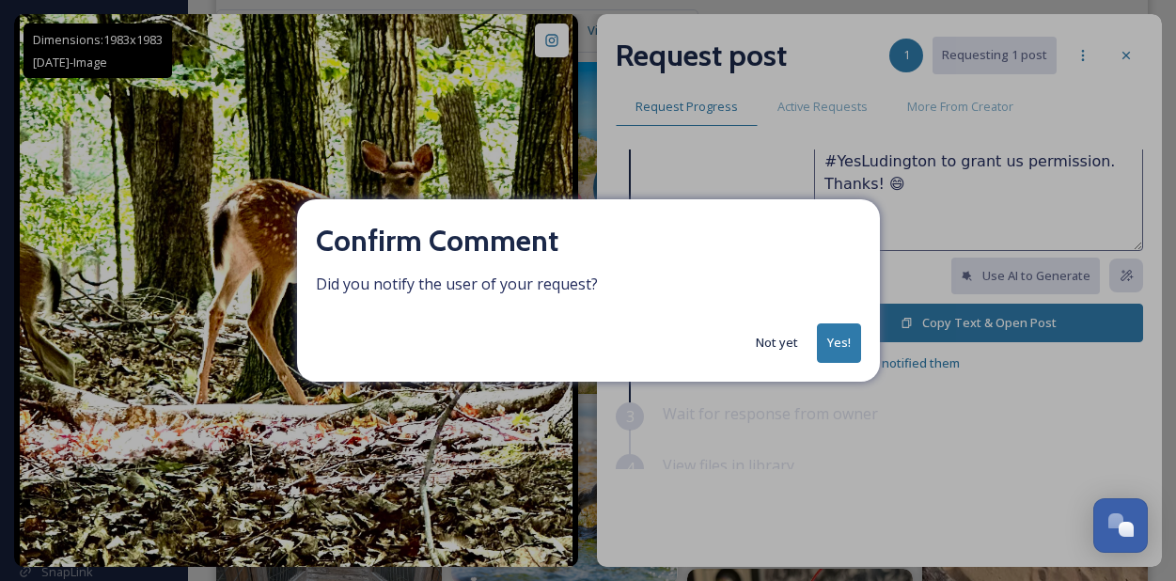
click at [843, 326] on button "Yes!" at bounding box center [839, 342] width 44 height 39
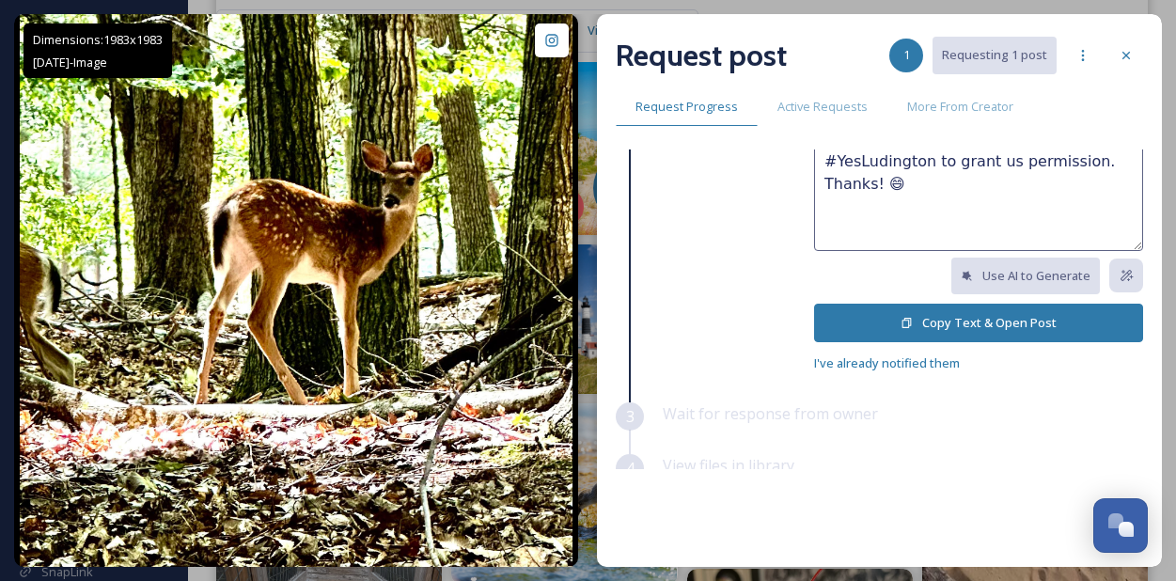
scroll to position [34, 0]
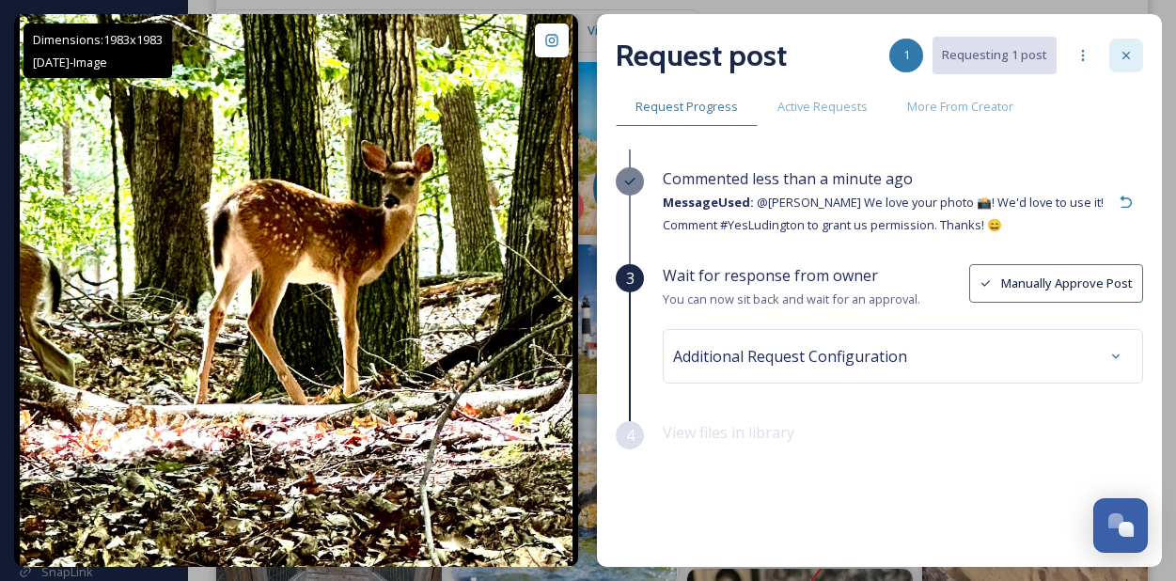
click at [1122, 52] on icon at bounding box center [1126, 55] width 15 height 15
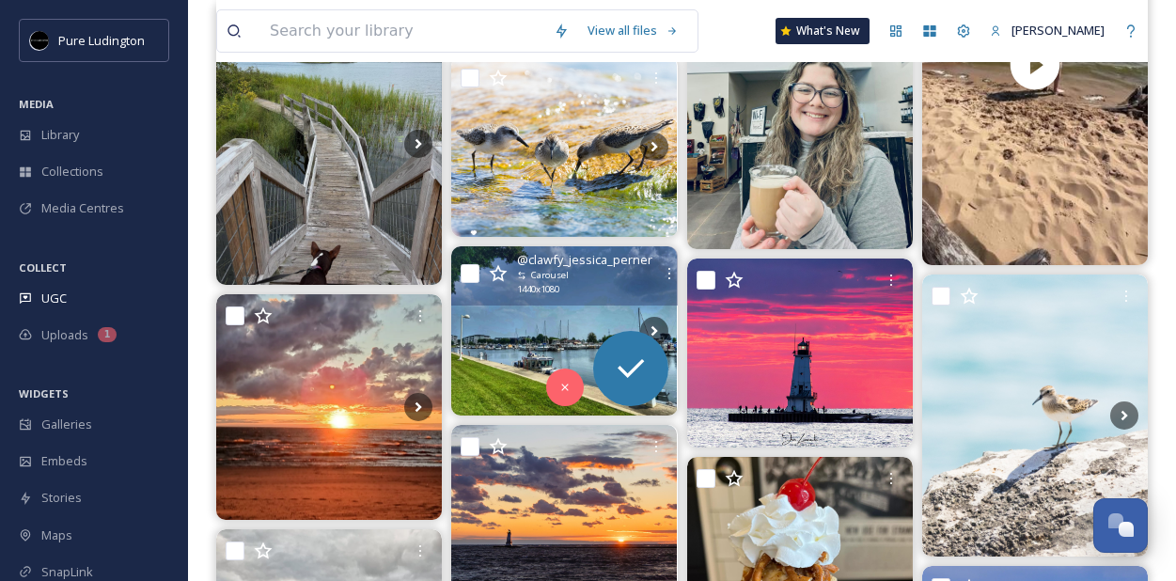
scroll to position [6108, 0]
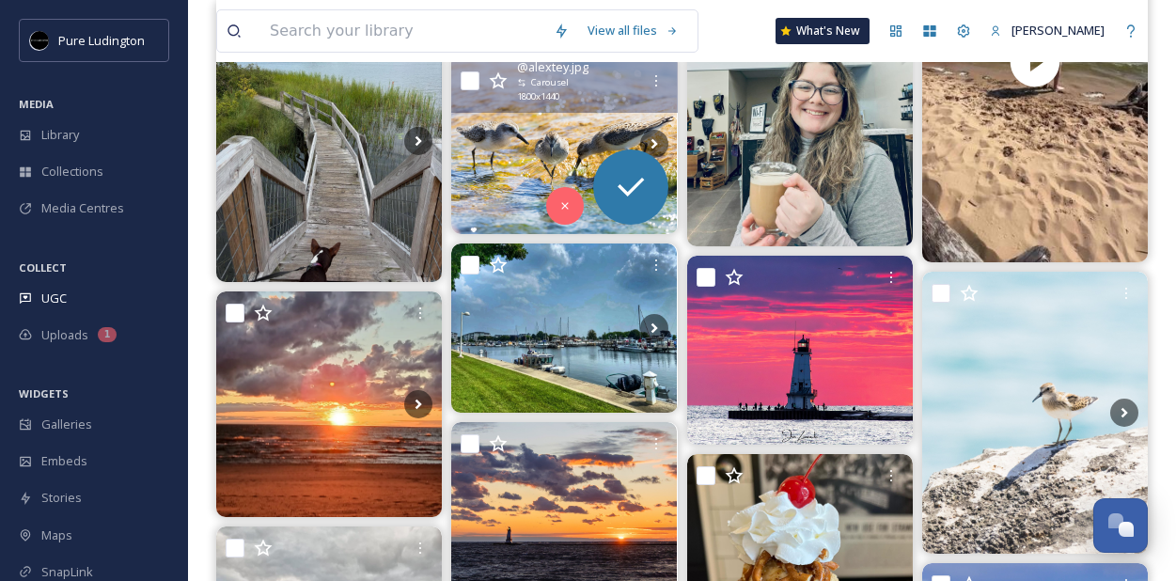
click at [513, 153] on img at bounding box center [564, 144] width 226 height 181
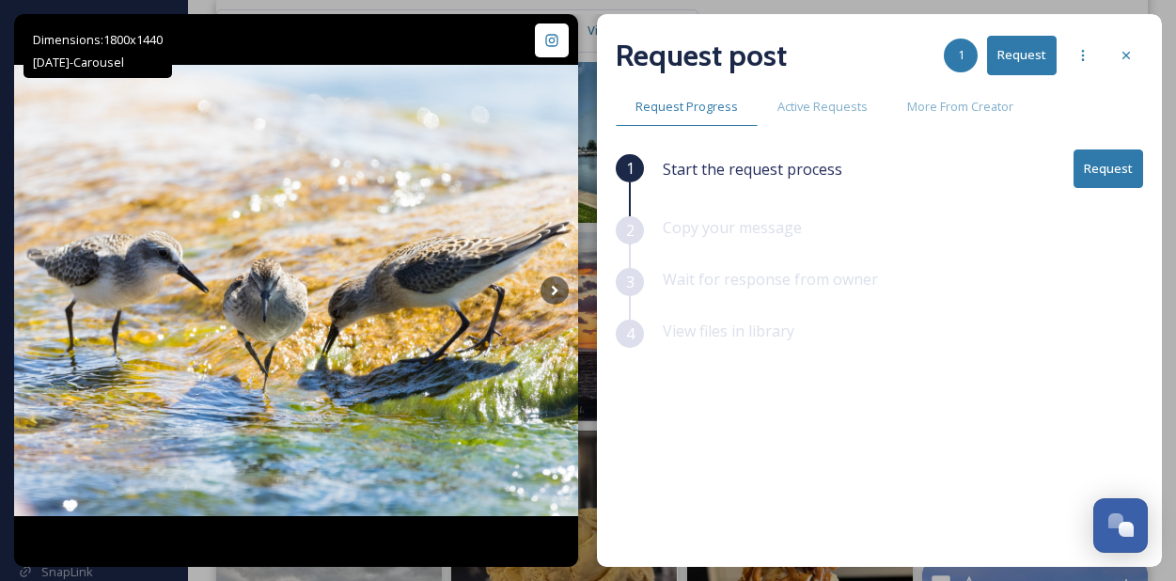
click at [1097, 170] on button "Request" at bounding box center [1109, 169] width 70 height 39
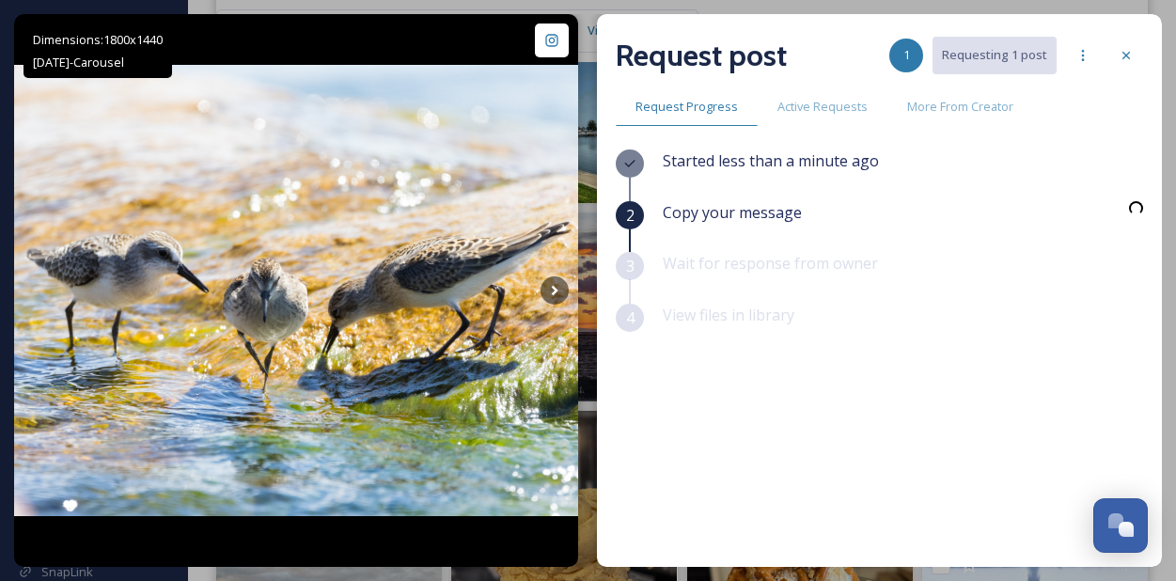
scroll to position [6163, 0]
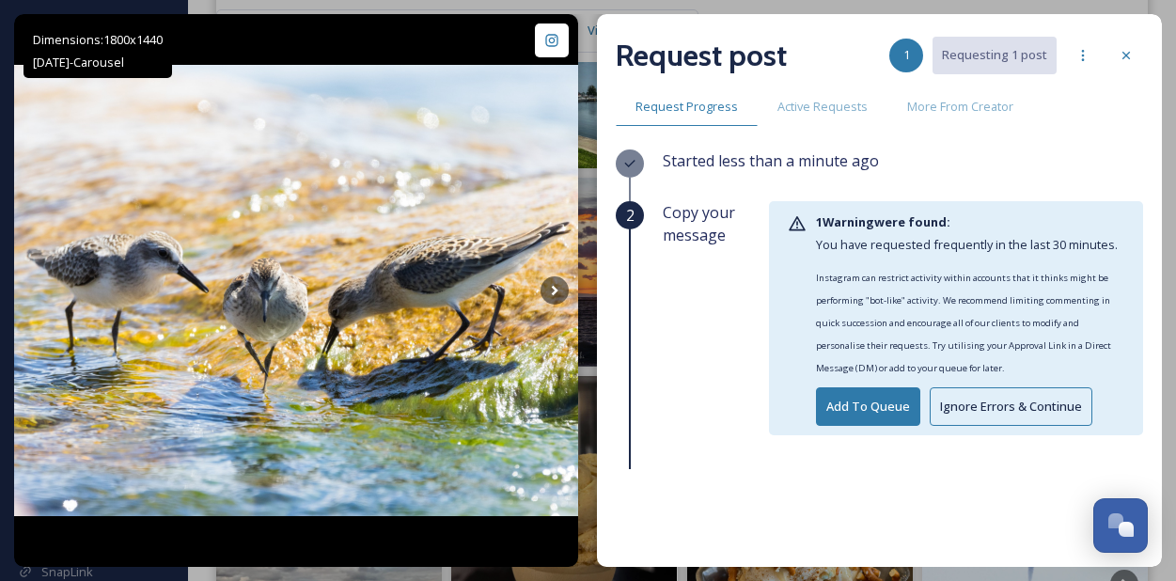
click at [970, 395] on button "Ignore Errors & Continue" at bounding box center [1011, 406] width 163 height 39
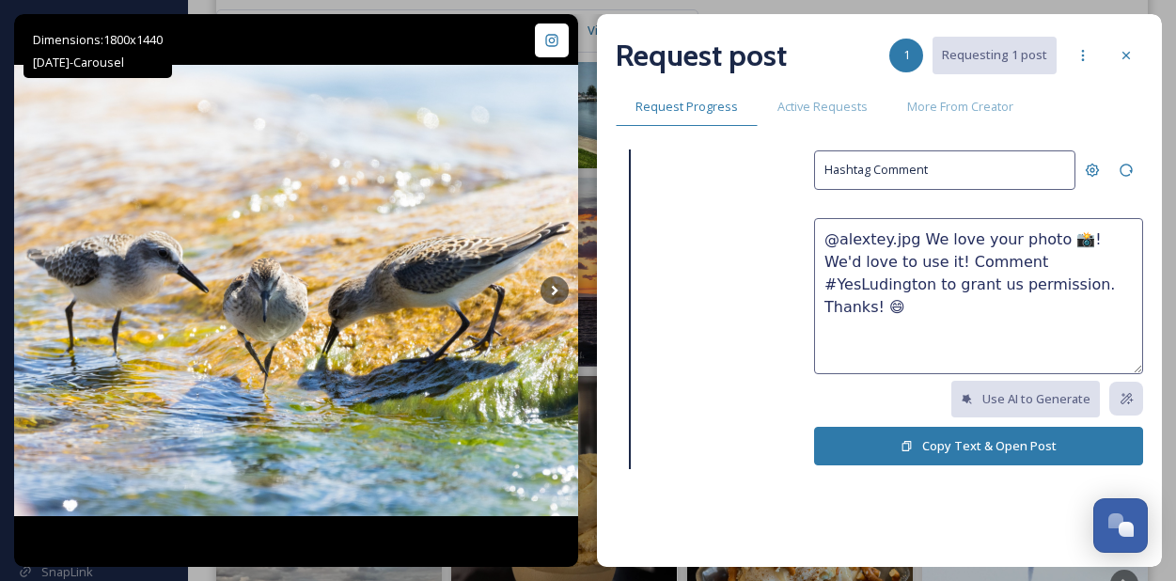
scroll to position [143, 0]
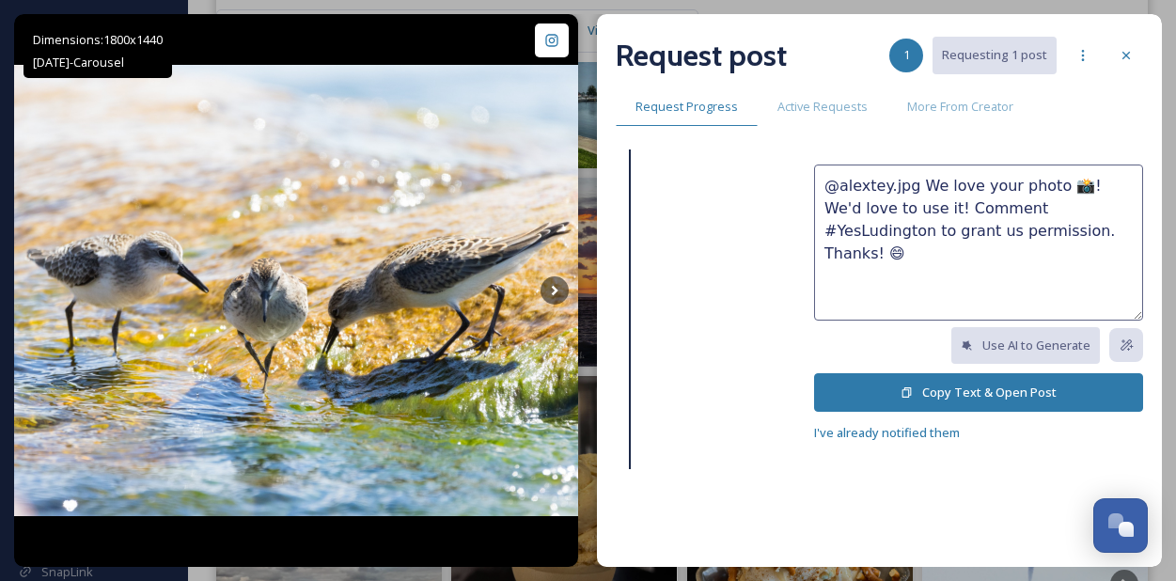
click at [970, 392] on button "Copy Text & Open Post" at bounding box center [978, 392] width 329 height 39
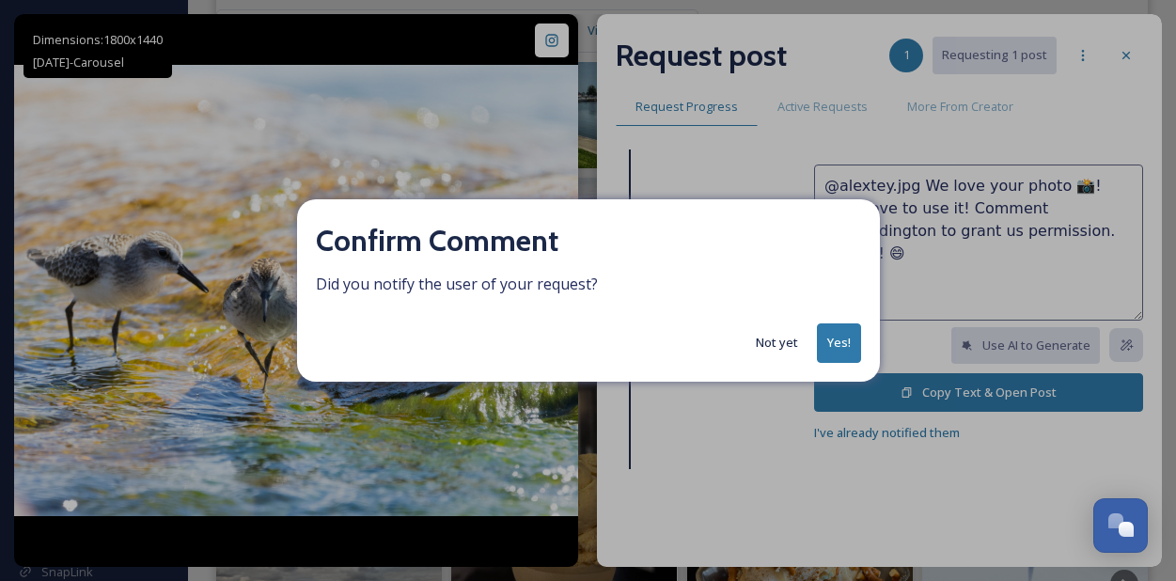
click at [833, 345] on button "Yes!" at bounding box center [839, 342] width 44 height 39
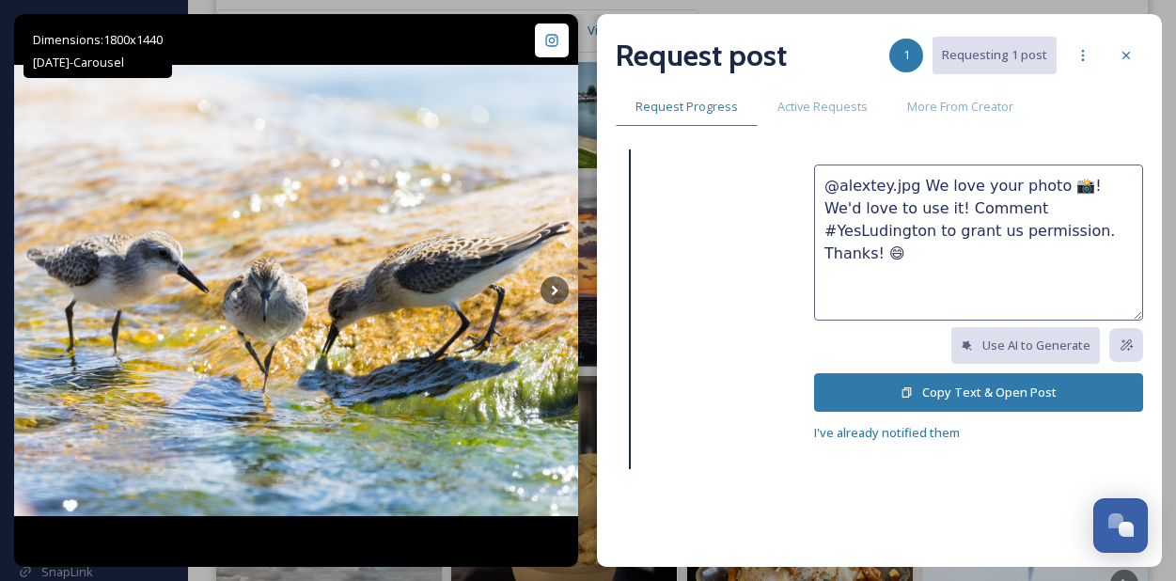
scroll to position [34, 0]
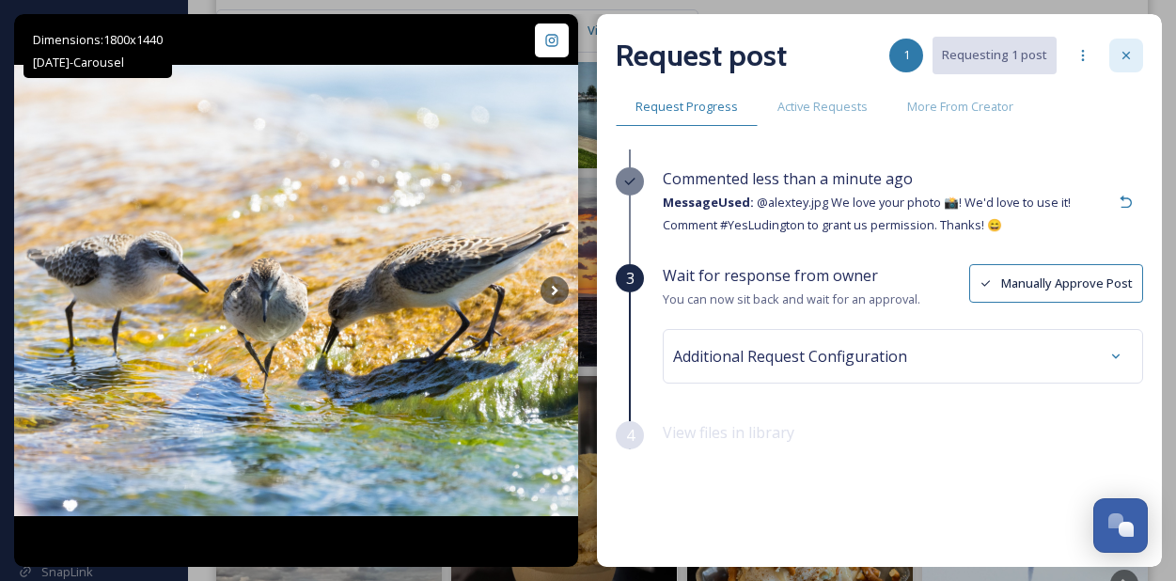
click at [1127, 57] on icon at bounding box center [1126, 55] width 15 height 15
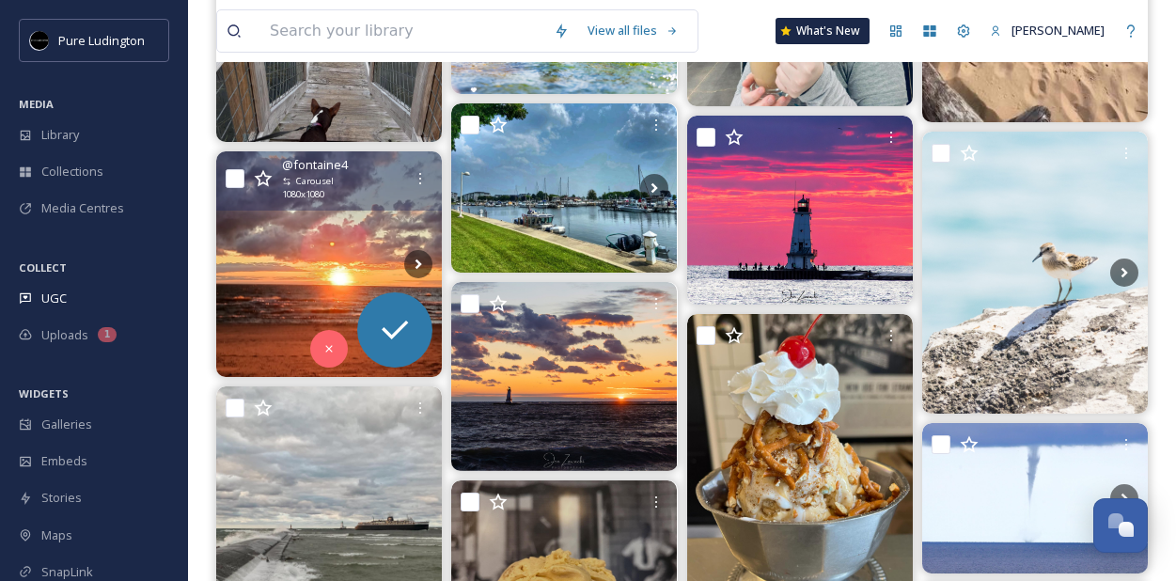
scroll to position [6249, 0]
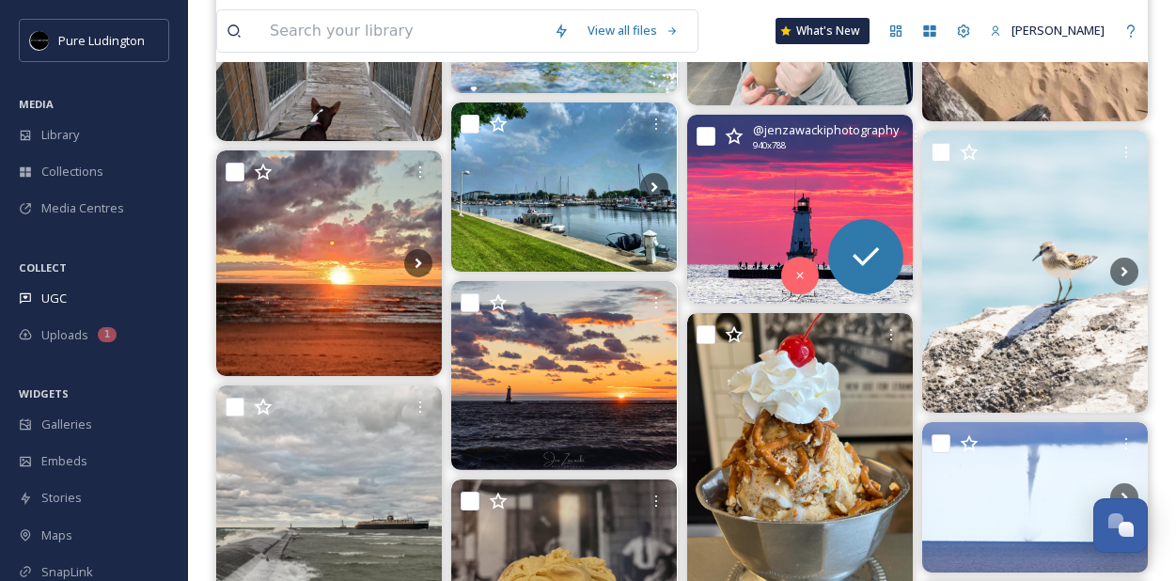
click at [758, 192] on img at bounding box center [800, 209] width 226 height 189
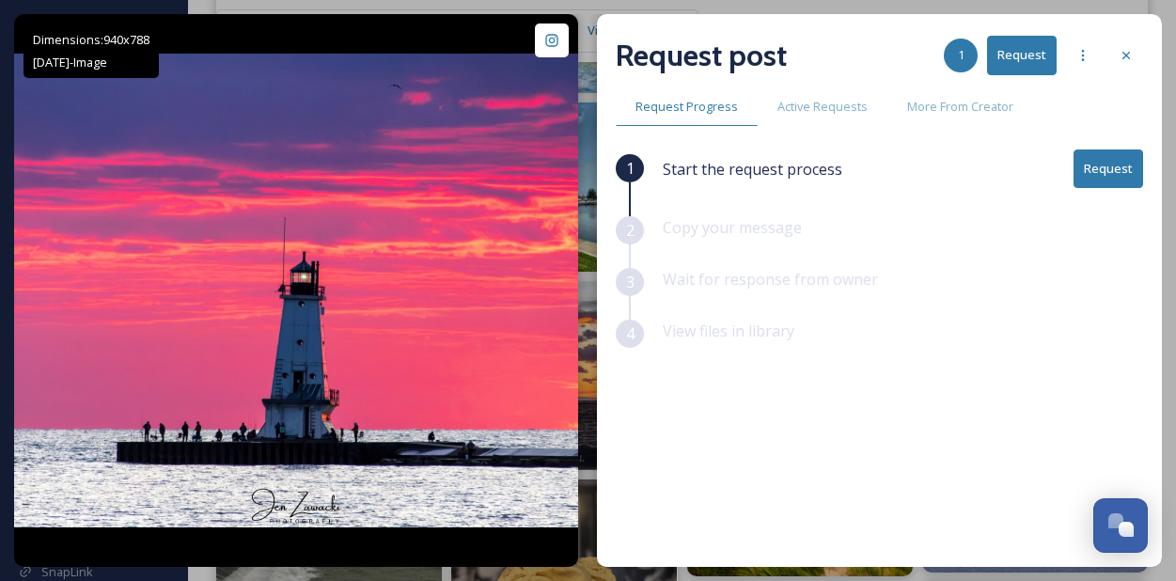
click at [1128, 55] on icon at bounding box center [1126, 55] width 15 height 15
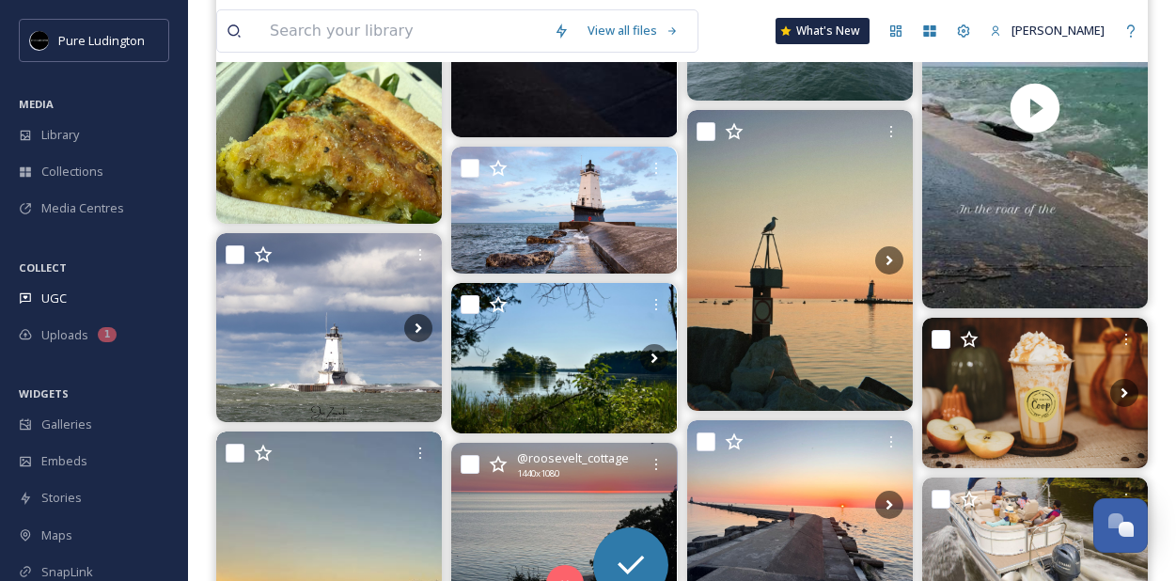
scroll to position [7652, 0]
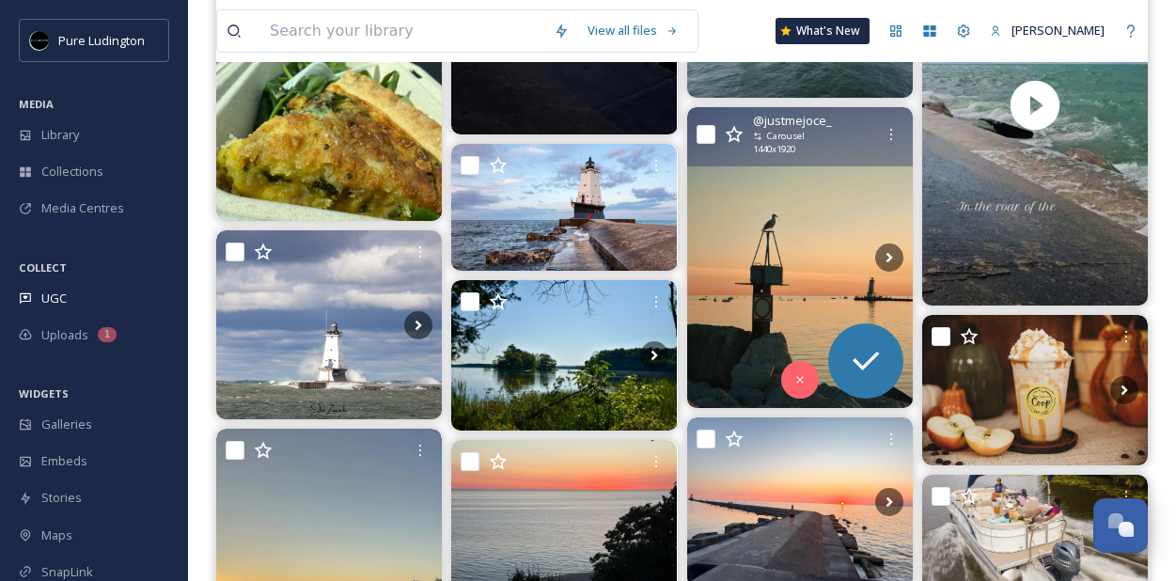
click at [752, 306] on img at bounding box center [800, 257] width 226 height 301
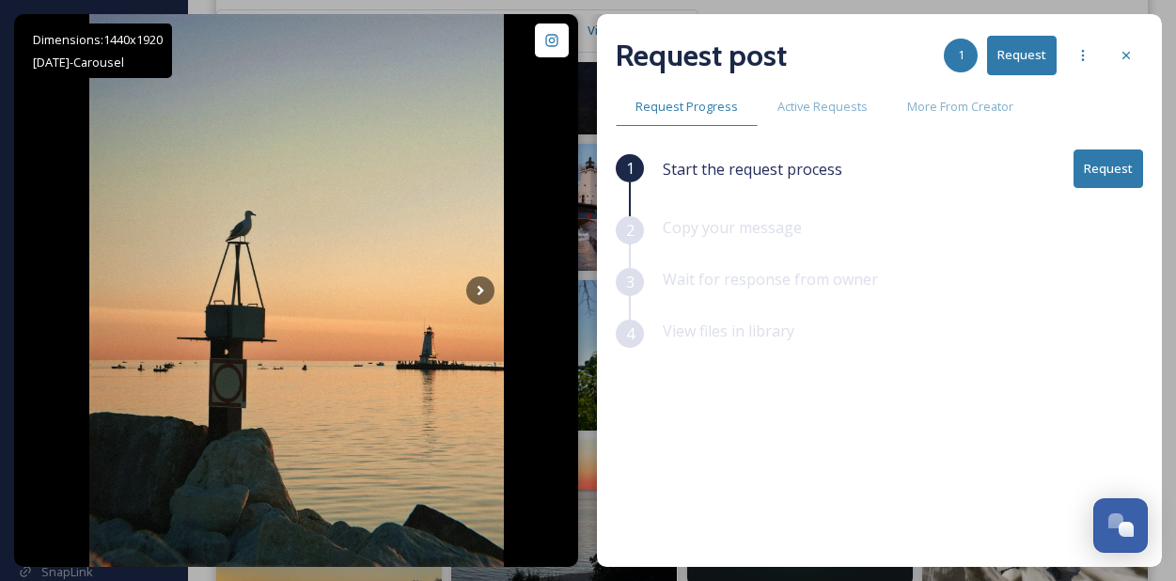
click at [1100, 165] on button "Request" at bounding box center [1109, 169] width 70 height 39
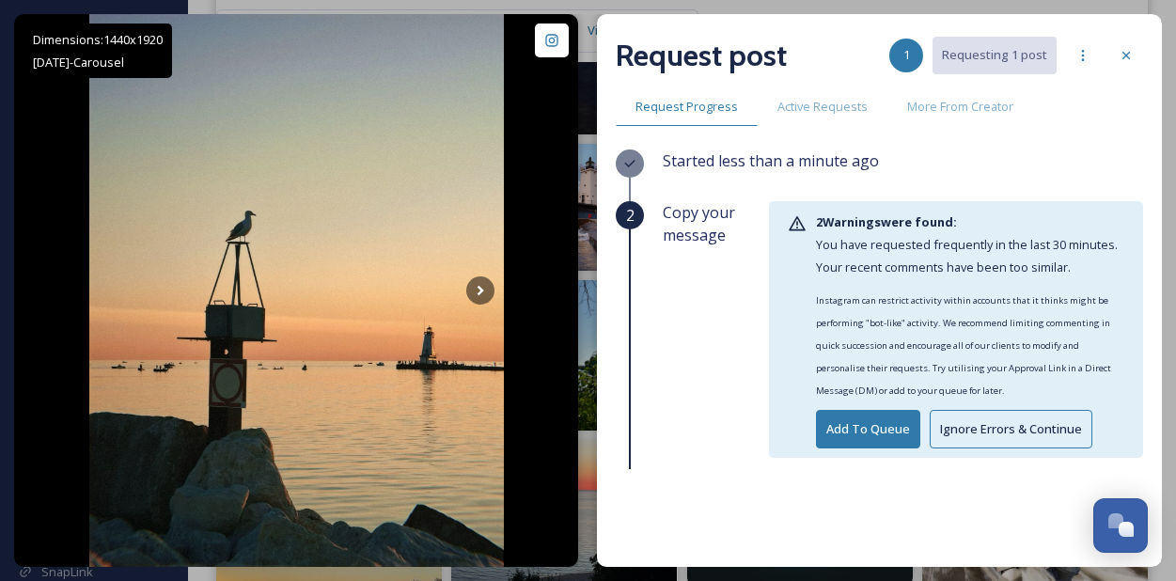
click at [946, 412] on button "Ignore Errors & Continue" at bounding box center [1011, 429] width 163 height 39
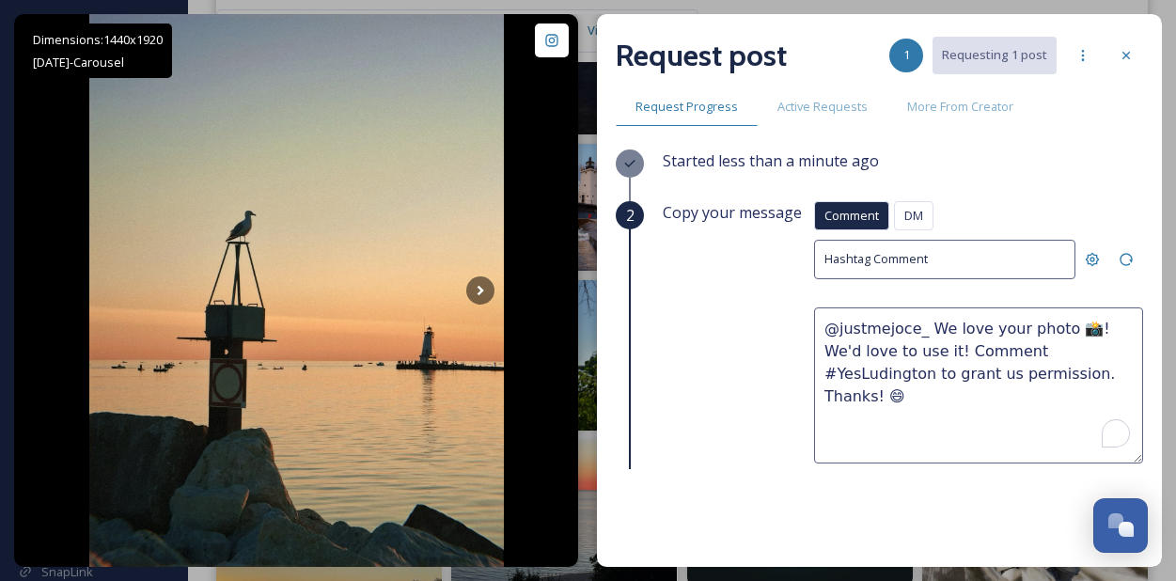
drag, startPoint x: 827, startPoint y: 325, endPoint x: 828, endPoint y: 426, distance: 100.6
click at [828, 426] on textarea "@justmejoce_ We love your photo 📸! We'd love to use it! Comment #YesLudington t…" at bounding box center [978, 385] width 329 height 156
click at [1127, 56] on icon at bounding box center [1127, 56] width 8 height 8
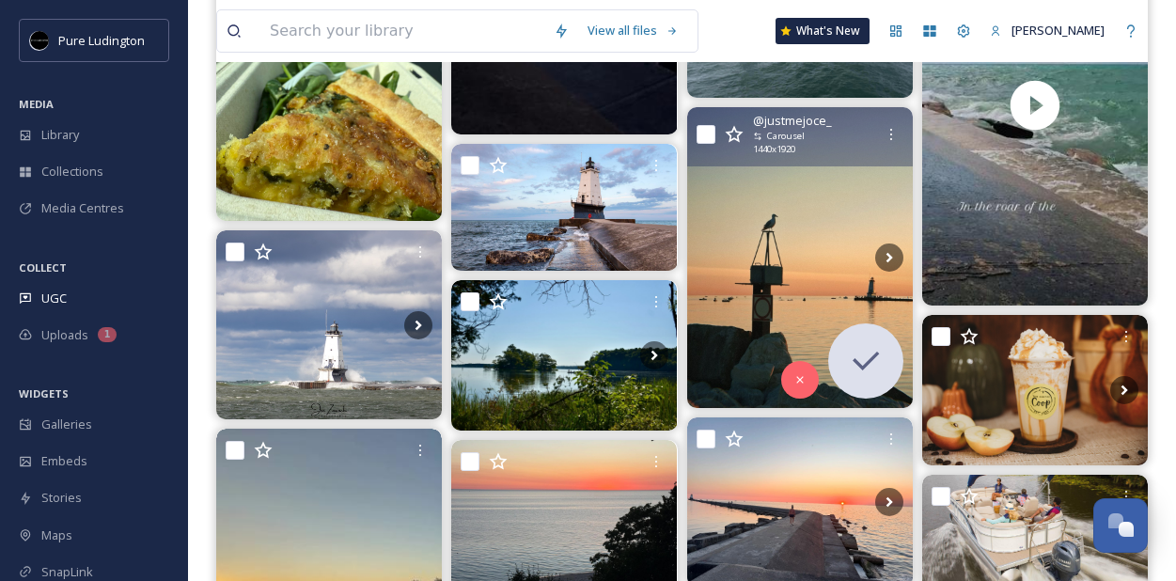
click at [787, 314] on img at bounding box center [800, 257] width 226 height 301
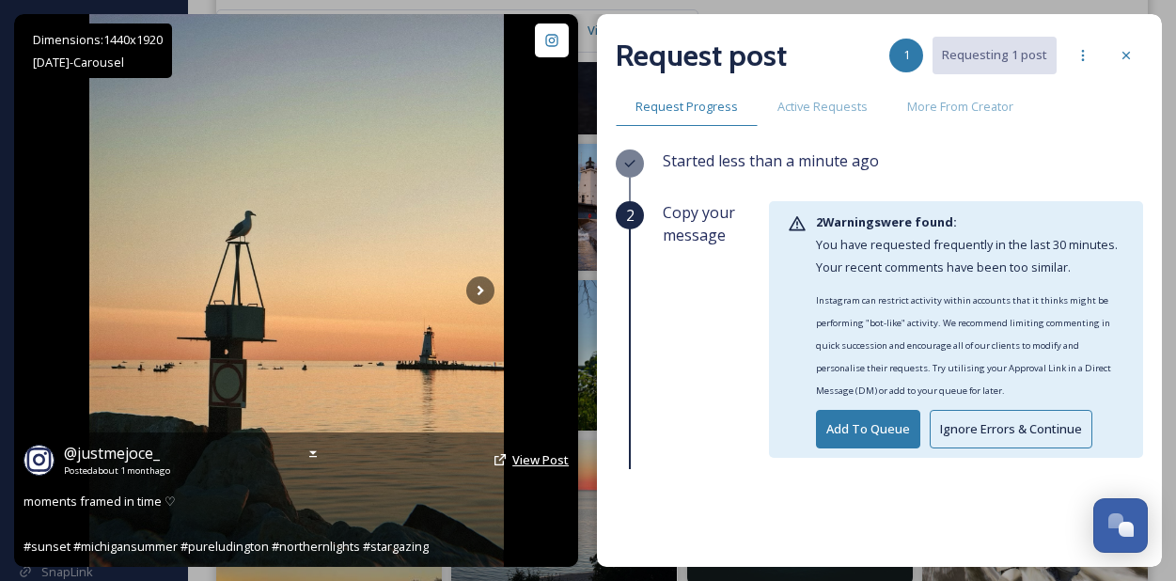
click at [519, 466] on span "View Post" at bounding box center [540, 459] width 56 height 17
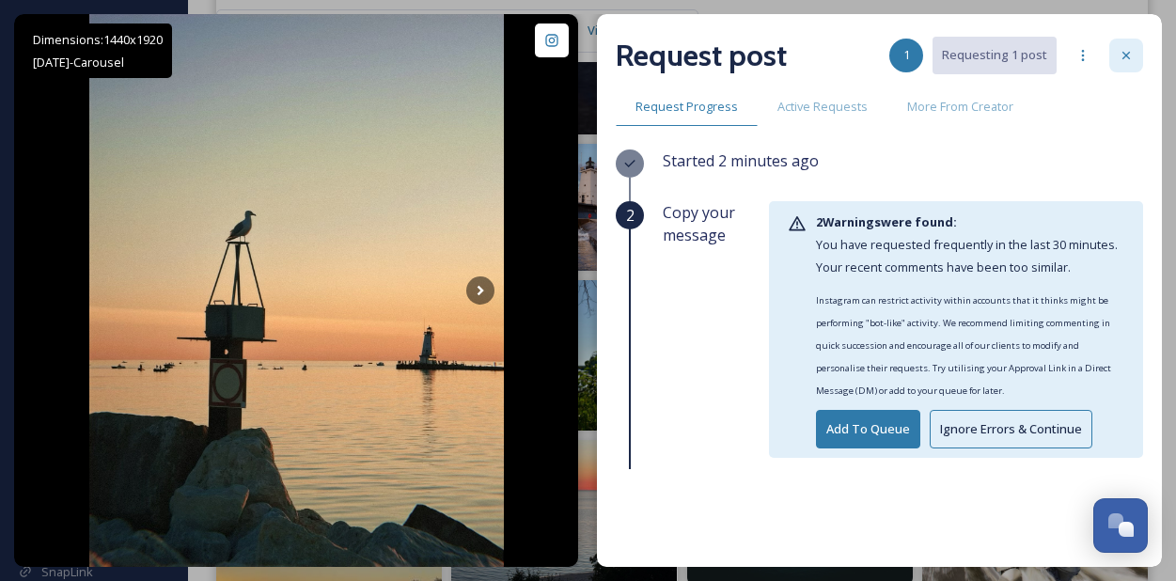
click at [1128, 55] on icon at bounding box center [1126, 55] width 15 height 15
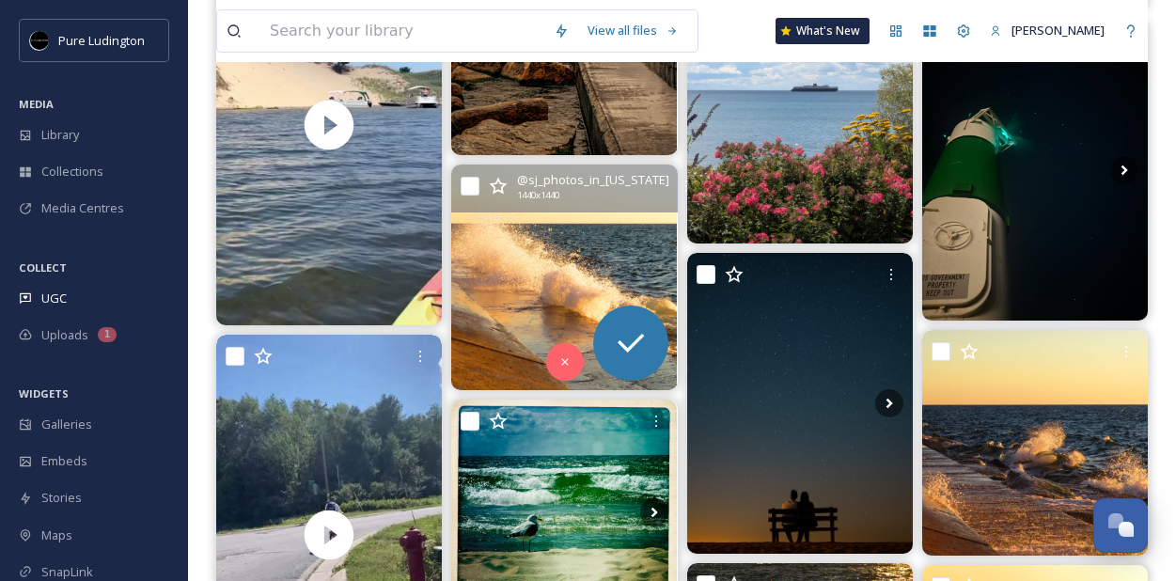
scroll to position [10793, 0]
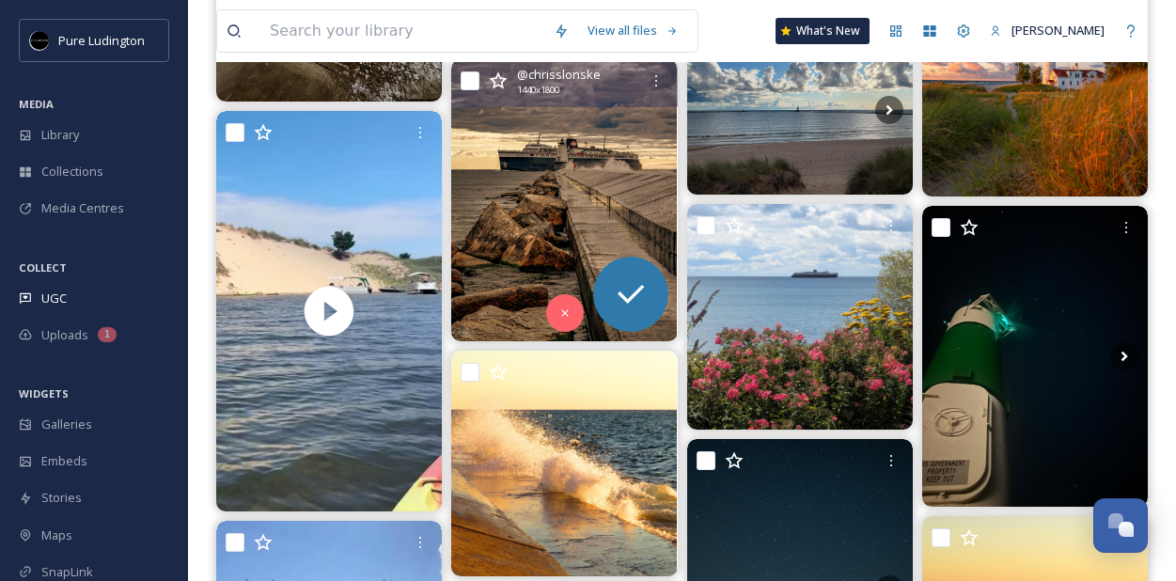
click at [515, 187] on img at bounding box center [564, 200] width 226 height 282
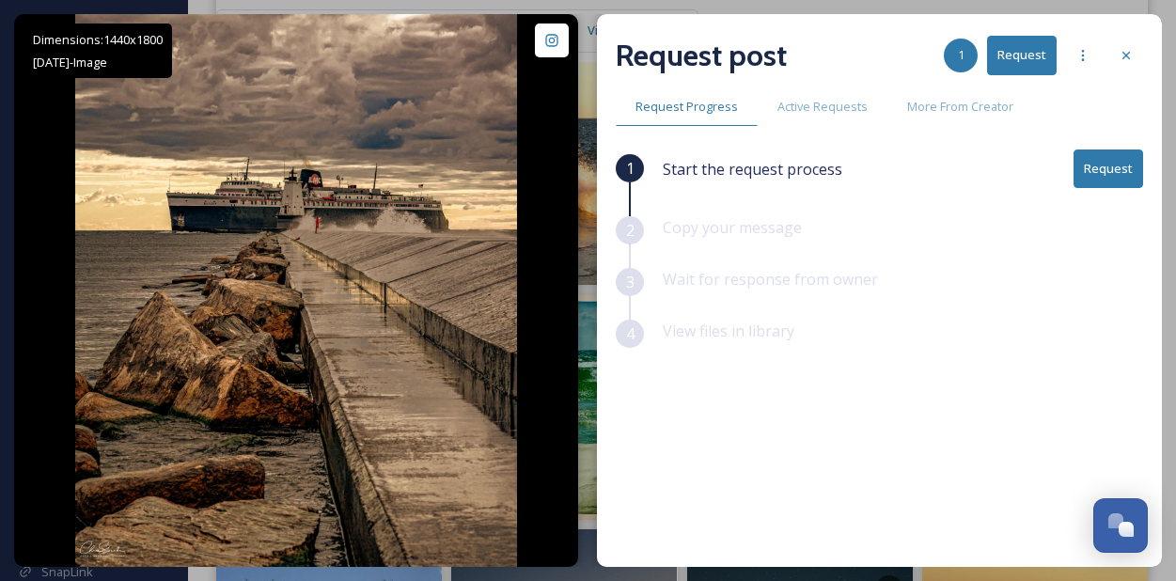
click at [1104, 168] on button "Request" at bounding box center [1109, 169] width 70 height 39
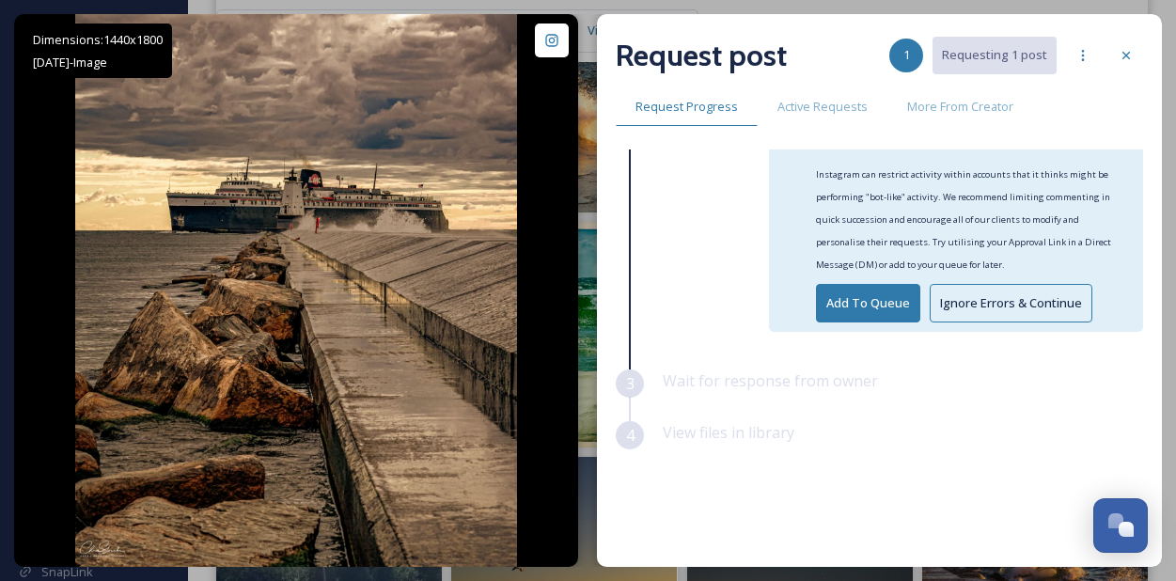
scroll to position [10882, 0]
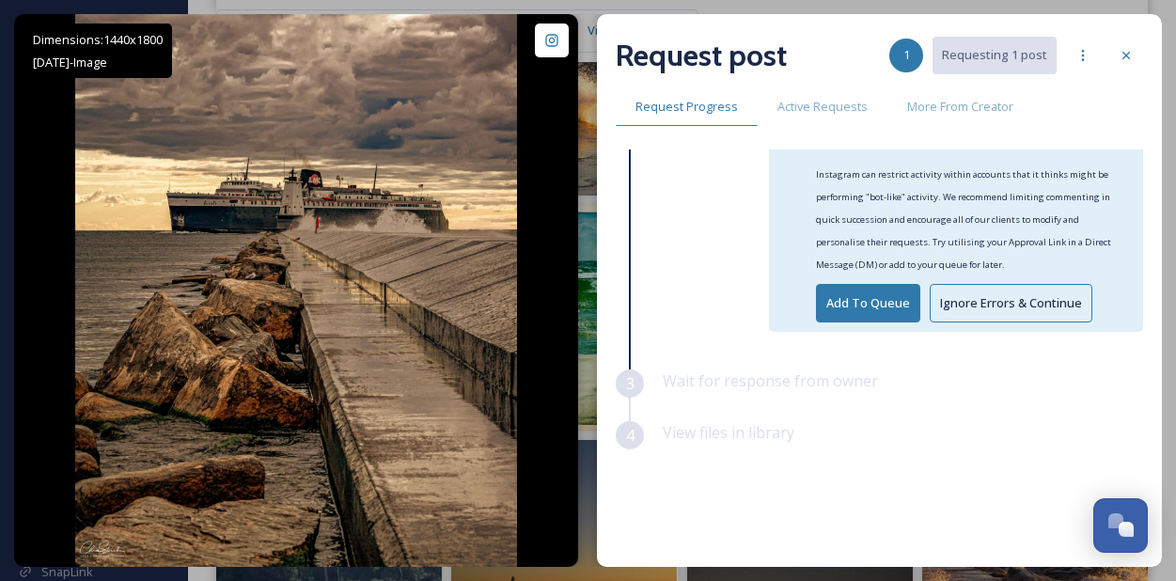
click at [982, 284] on button "Ignore Errors & Continue" at bounding box center [1011, 303] width 163 height 39
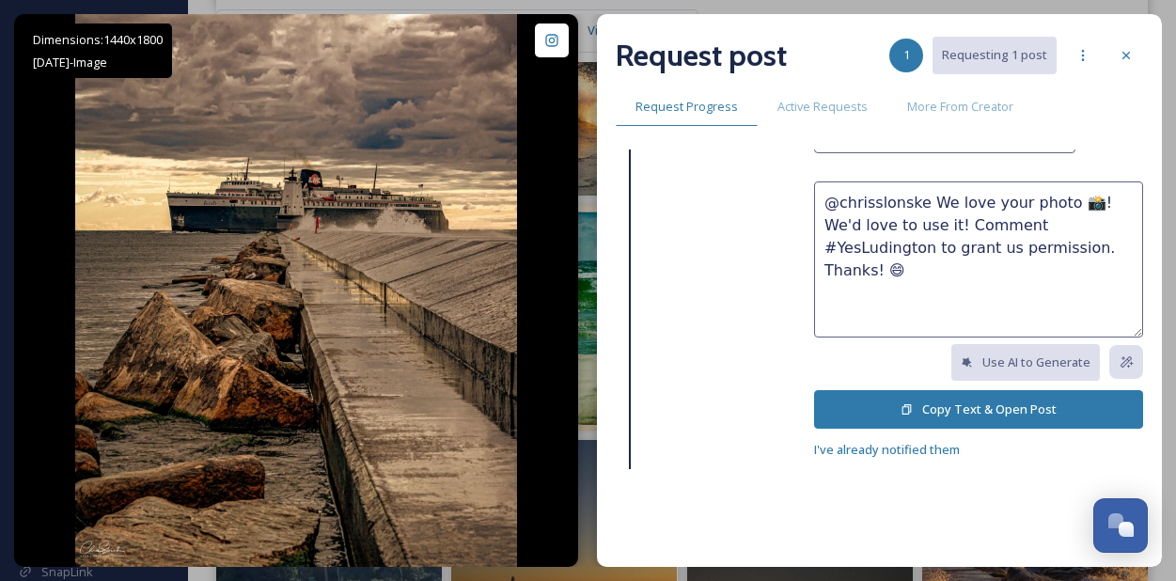
click at [948, 397] on button "Copy Text & Open Post" at bounding box center [978, 409] width 329 height 39
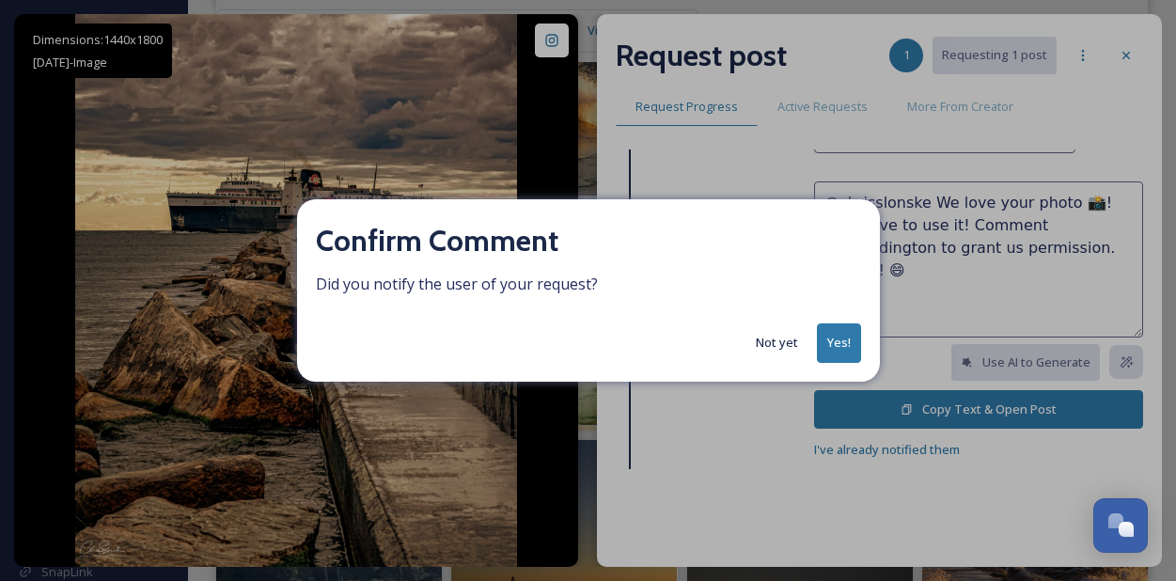
click at [840, 334] on button "Yes!" at bounding box center [839, 342] width 44 height 39
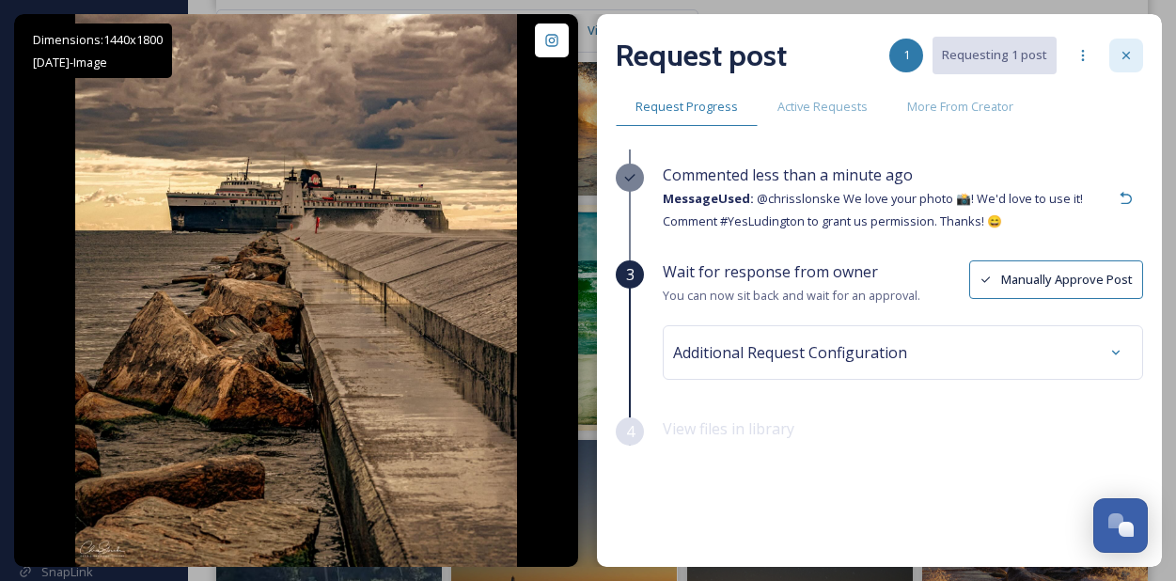
scroll to position [34, 0]
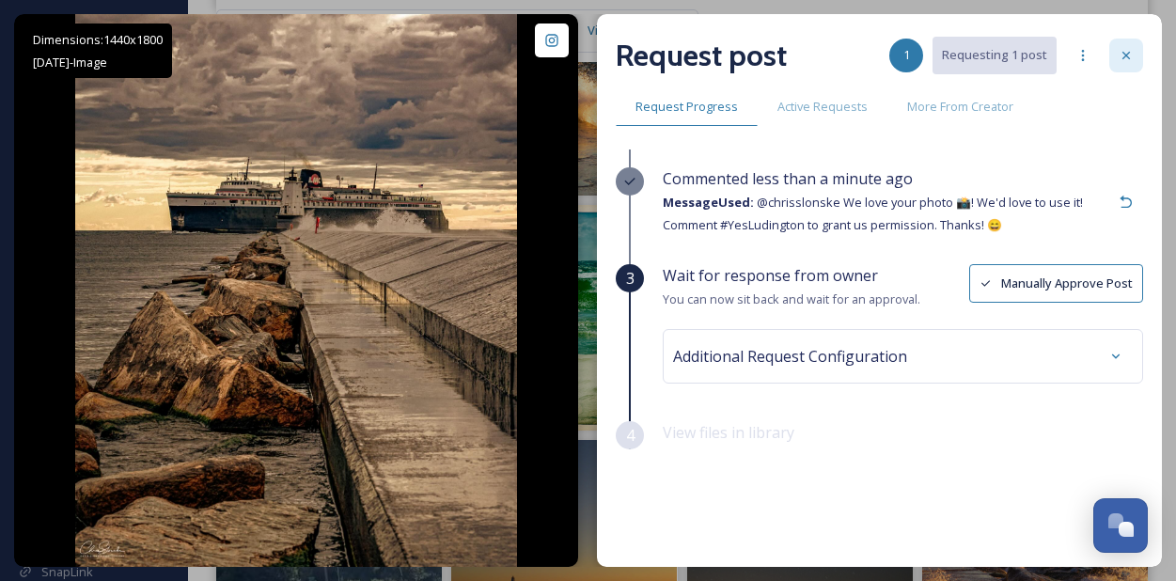
click at [1120, 62] on icon at bounding box center [1126, 55] width 15 height 15
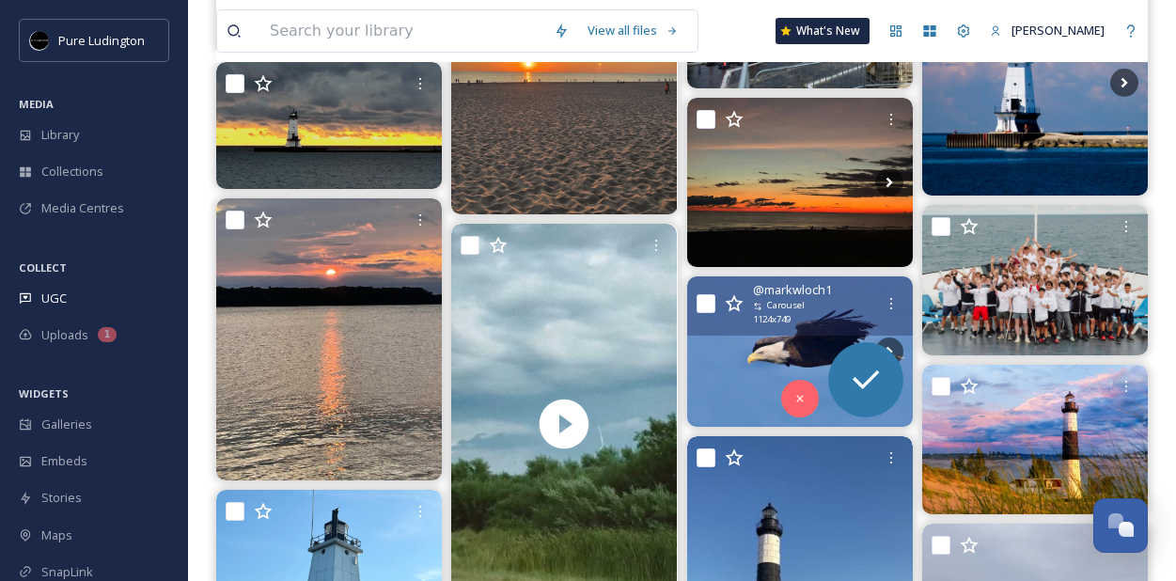
scroll to position [14712, 0]
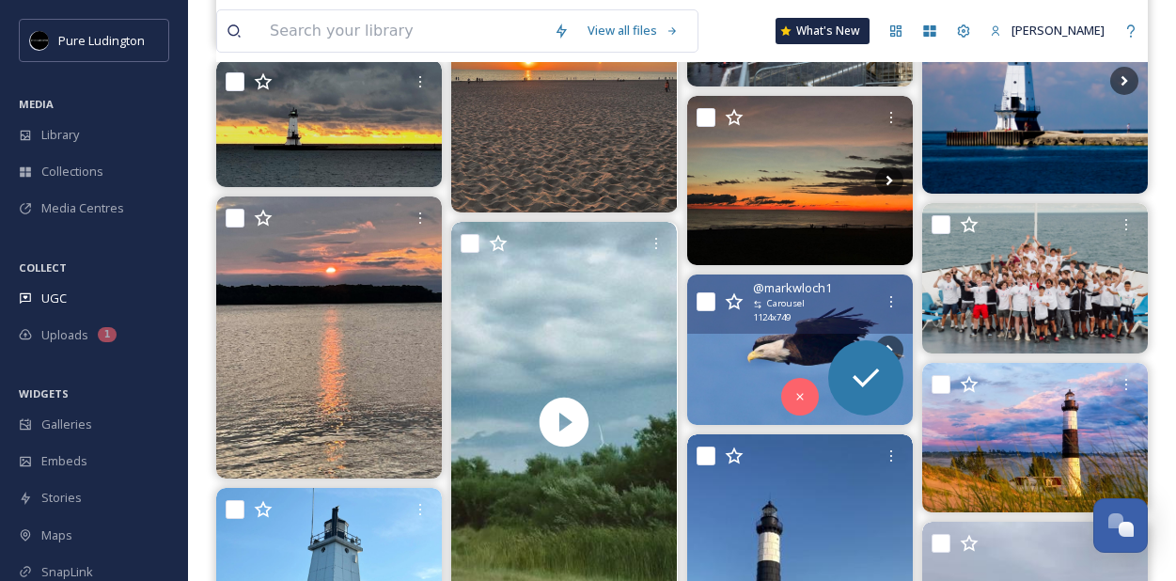
click at [743, 389] on img at bounding box center [800, 350] width 226 height 150
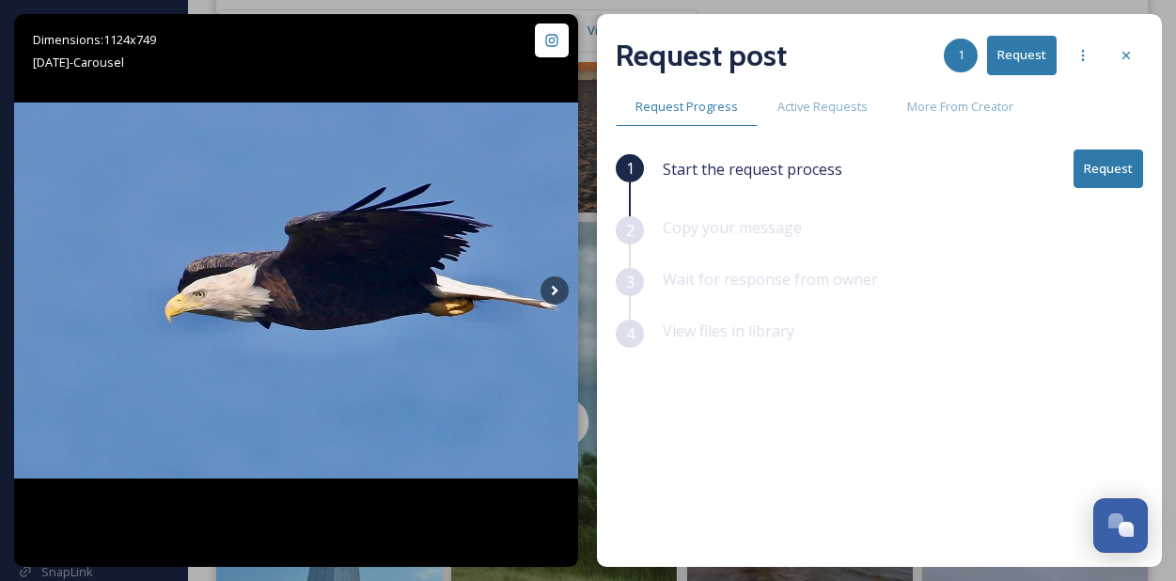
click at [1098, 159] on button "Request" at bounding box center [1109, 169] width 70 height 39
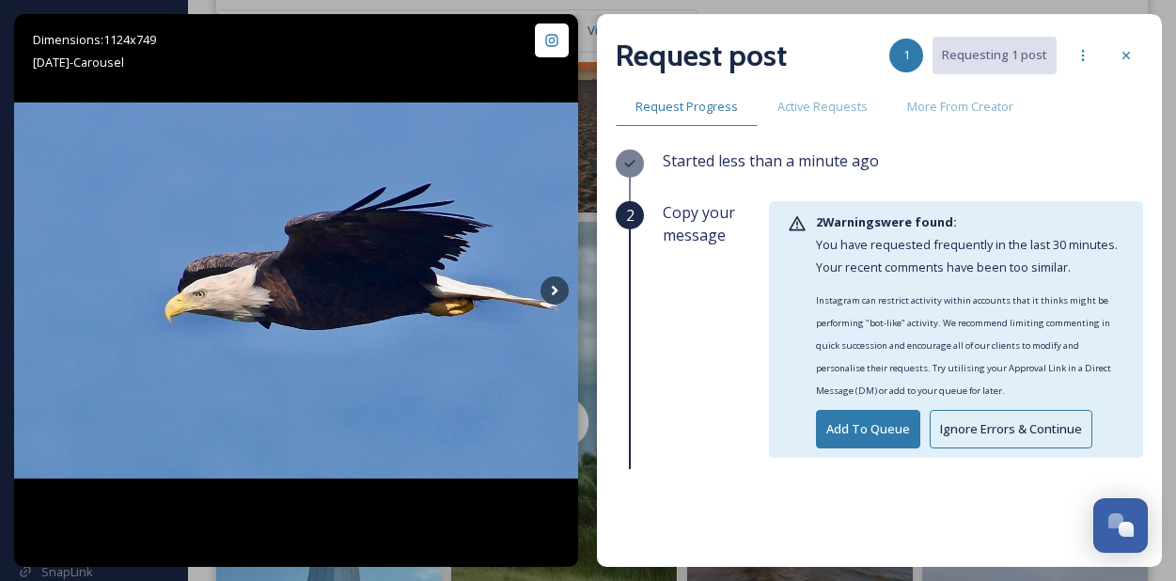
click at [938, 426] on button "Ignore Errors & Continue" at bounding box center [1011, 429] width 163 height 39
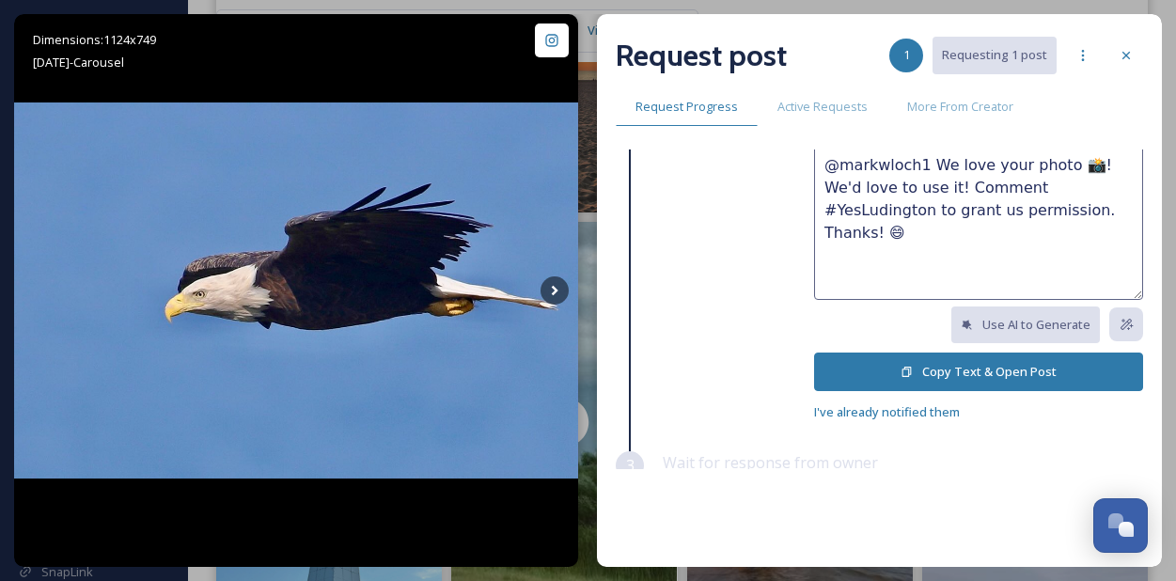
scroll to position [169, 0]
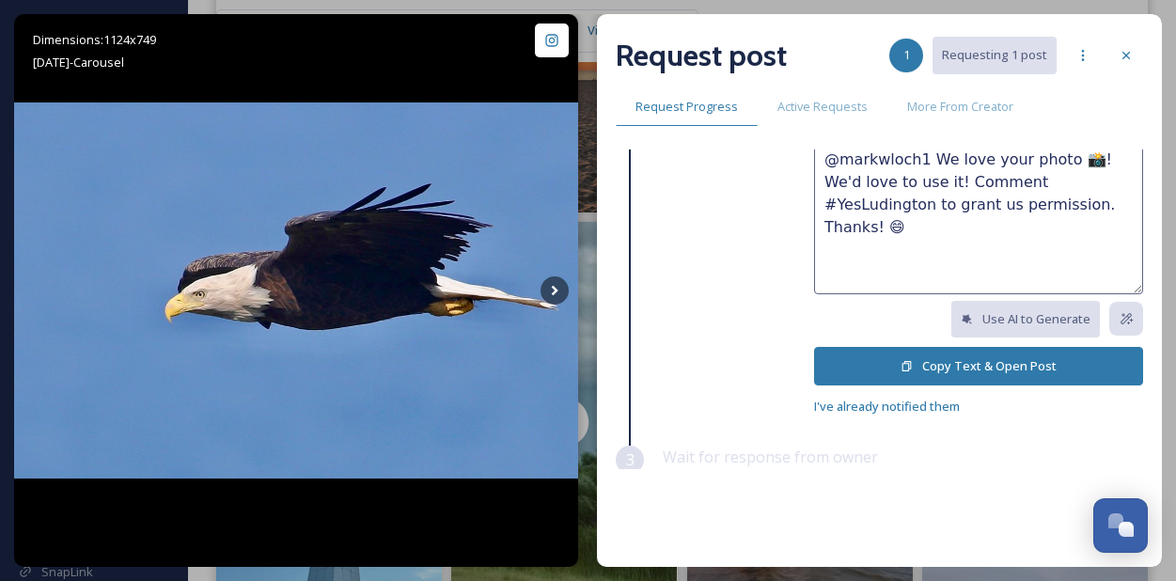
click at [926, 370] on button "Copy Text & Open Post" at bounding box center [978, 366] width 329 height 39
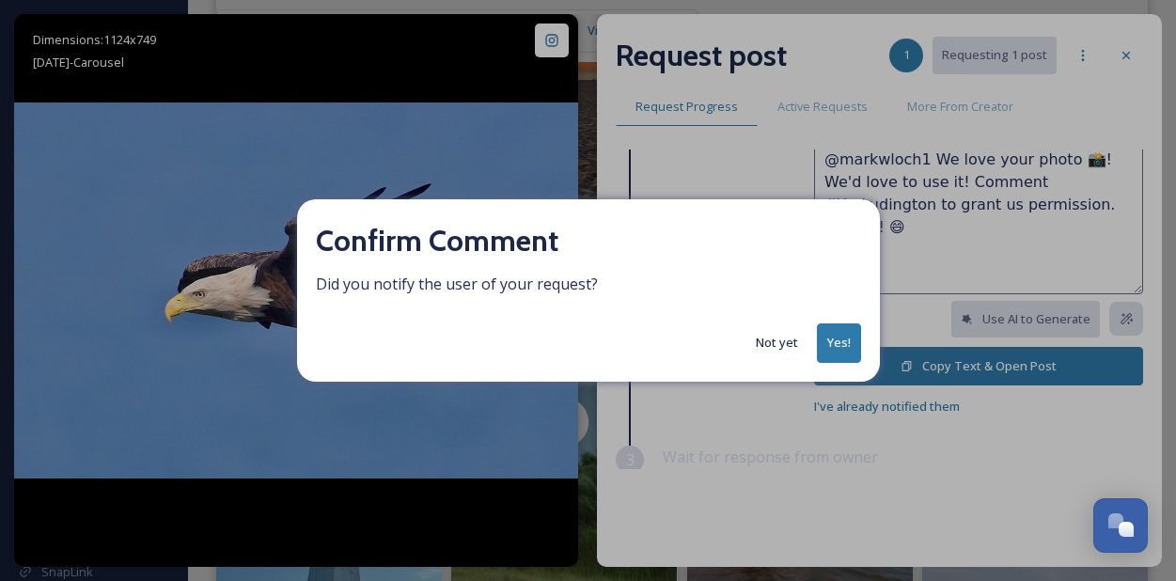
click at [833, 323] on button "Yes!" at bounding box center [839, 342] width 44 height 39
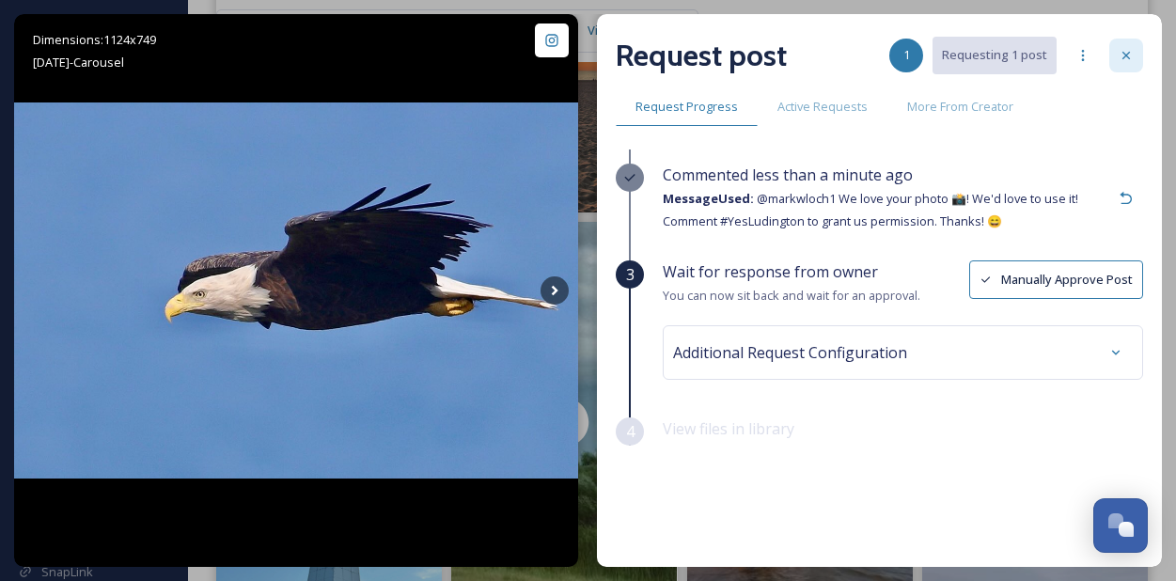
scroll to position [34, 0]
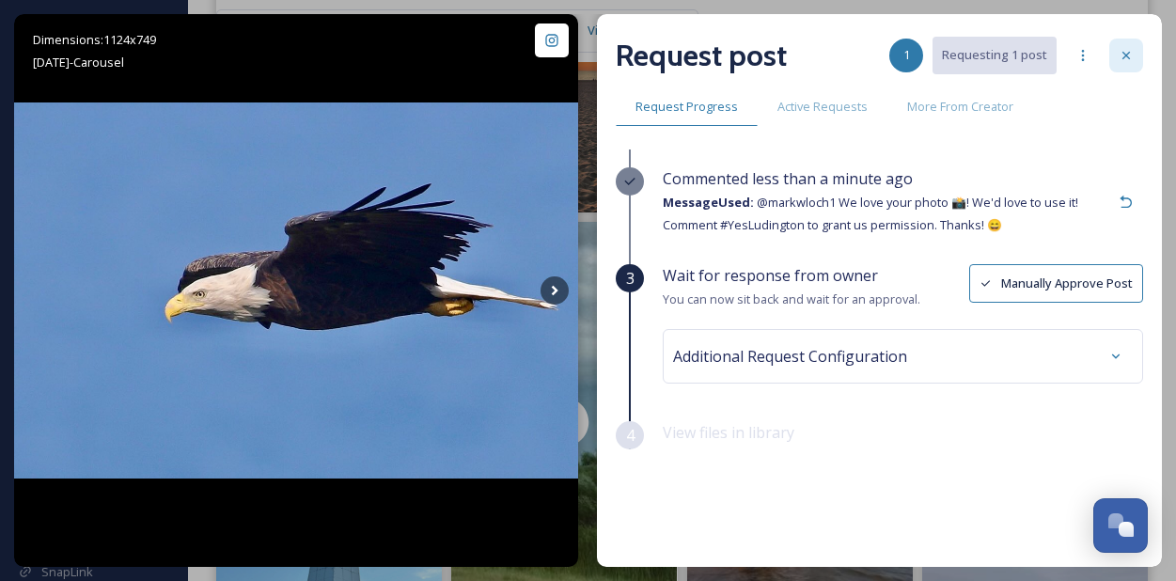
click at [1124, 55] on icon at bounding box center [1126, 55] width 15 height 15
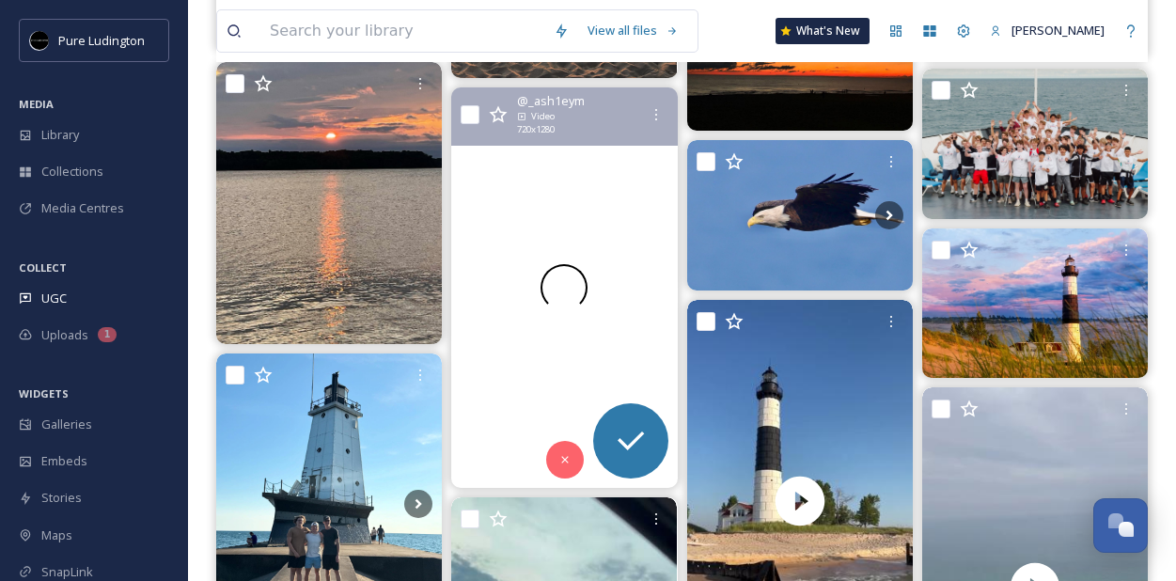
scroll to position [14848, 0]
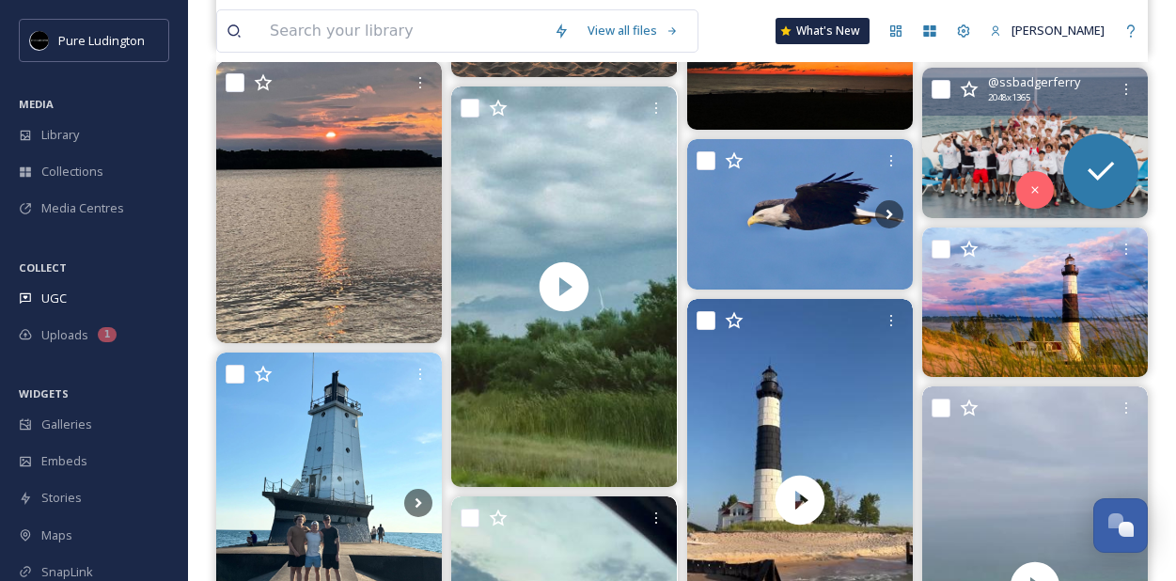
click at [988, 164] on img at bounding box center [1035, 143] width 226 height 150
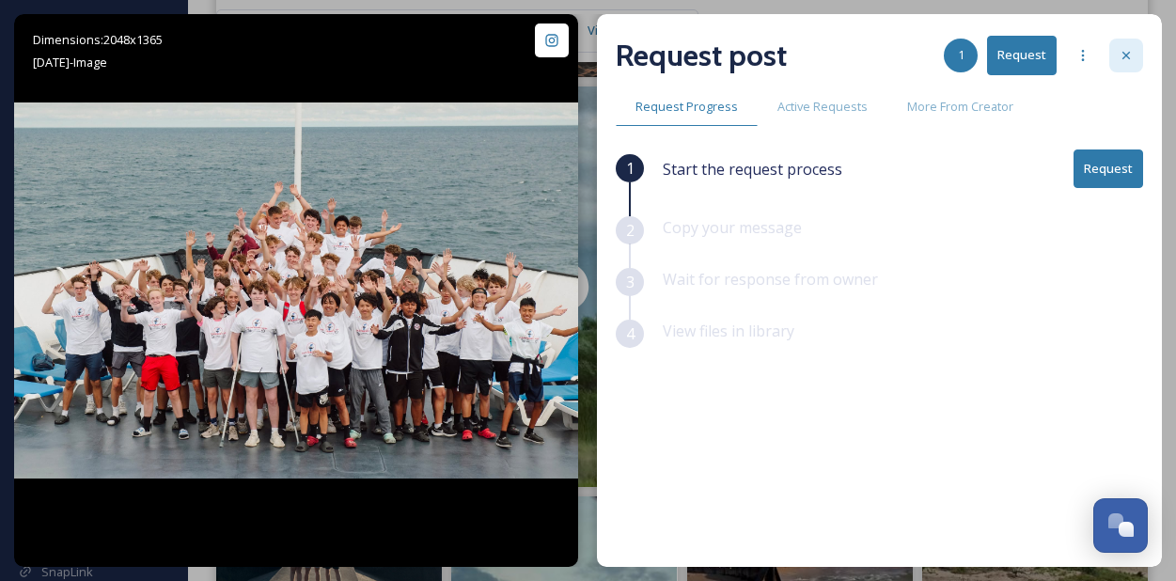
click at [1124, 61] on icon at bounding box center [1126, 55] width 15 height 15
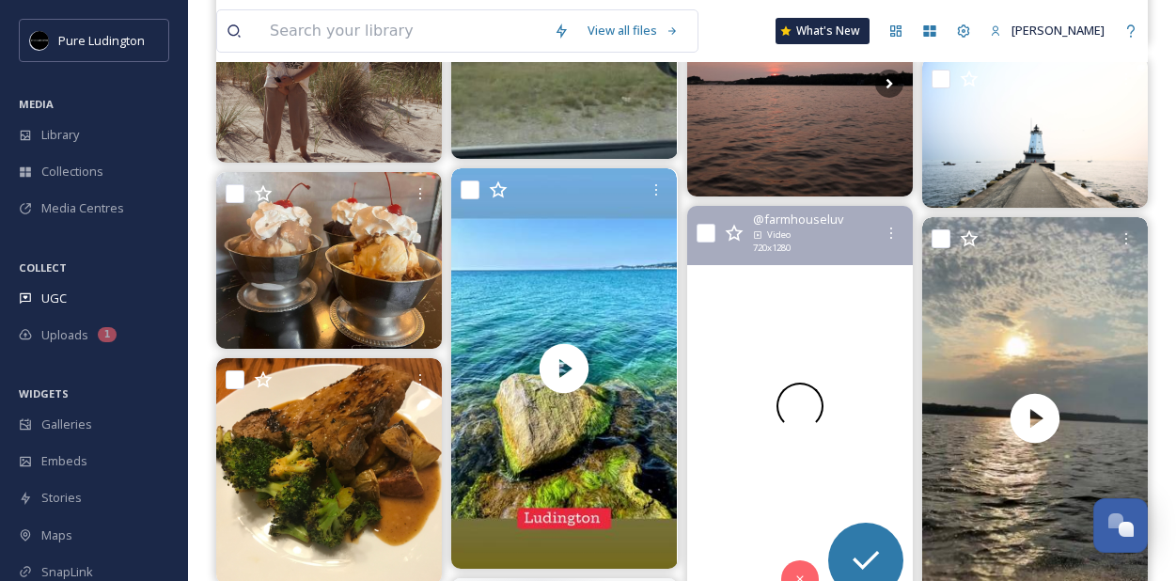
scroll to position [15730, 0]
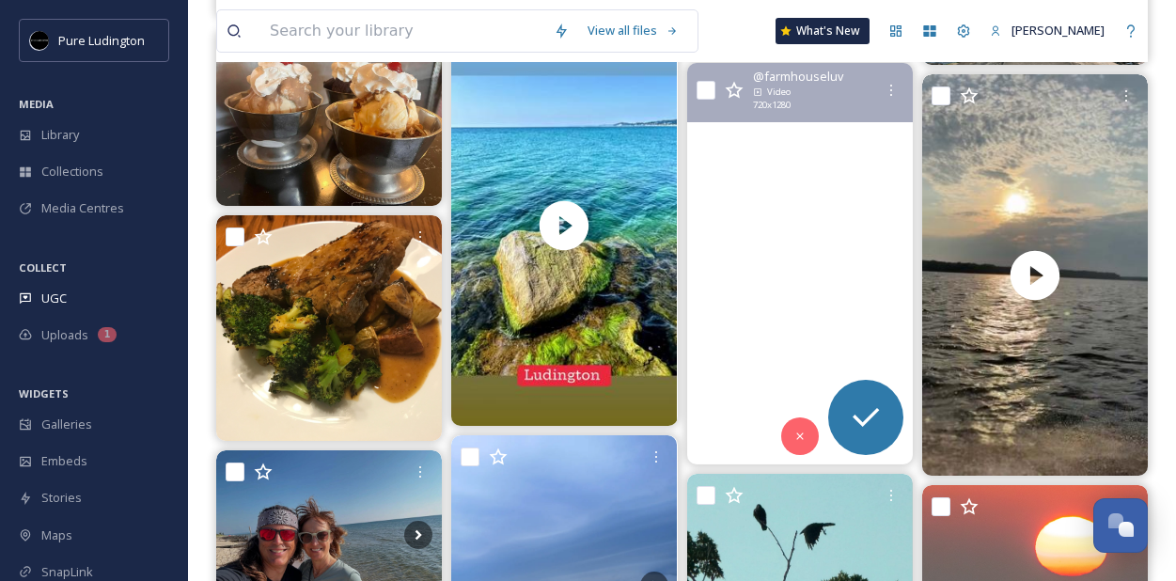
click at [866, 288] on video "It’s become our summer tradition.☀️👙⛱️🚶‍♂️\a\a#bigsablepointlighthouse #puremic…" at bounding box center [800, 264] width 226 height 402
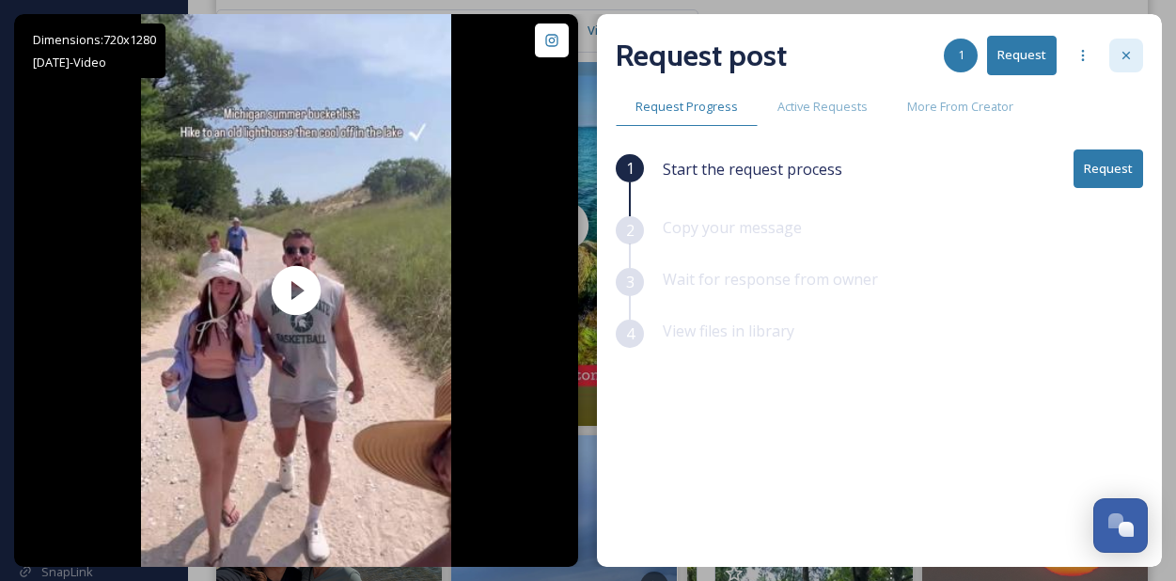
click at [1123, 50] on icon at bounding box center [1126, 55] width 15 height 15
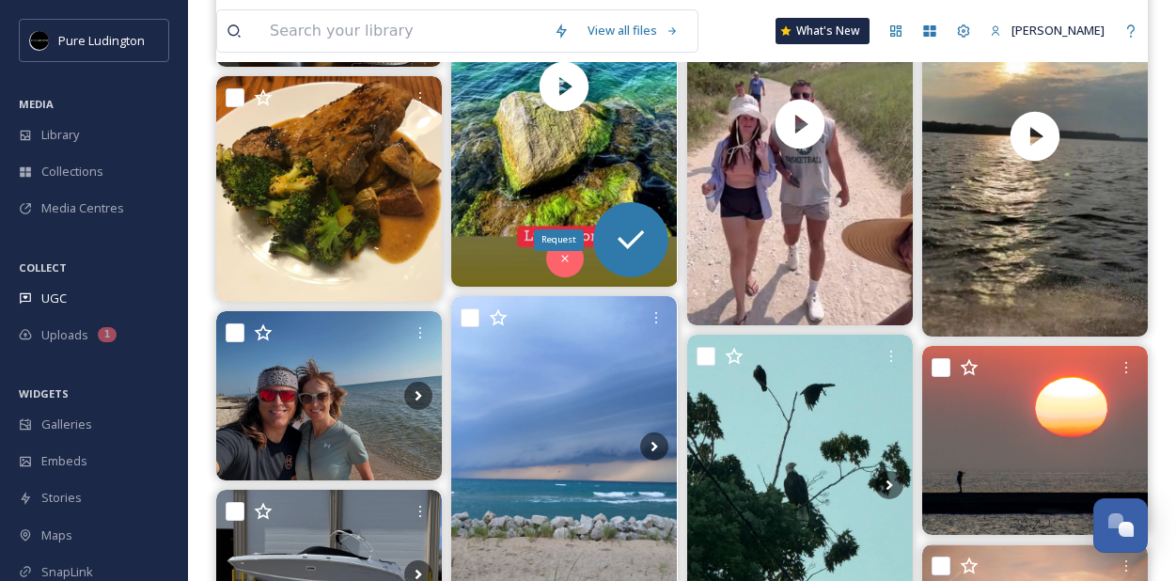
scroll to position [15867, 0]
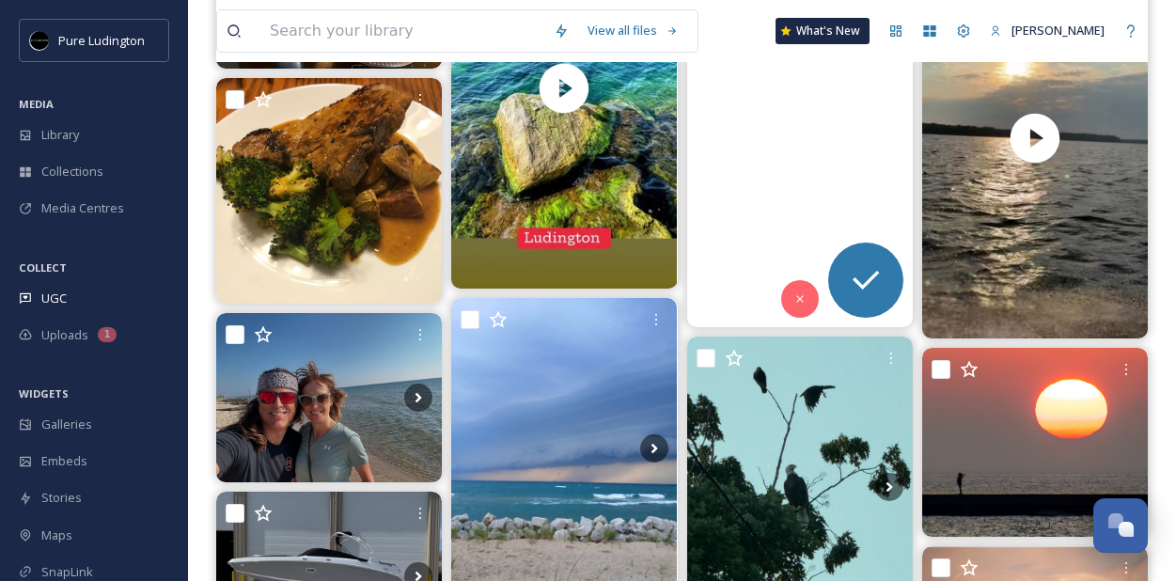
click at [707, 230] on video "It’s become our summer tradition.☀️👙⛱️🚶‍♂️\a\a#bigsablepointlighthouse #puremic…" at bounding box center [800, 127] width 226 height 402
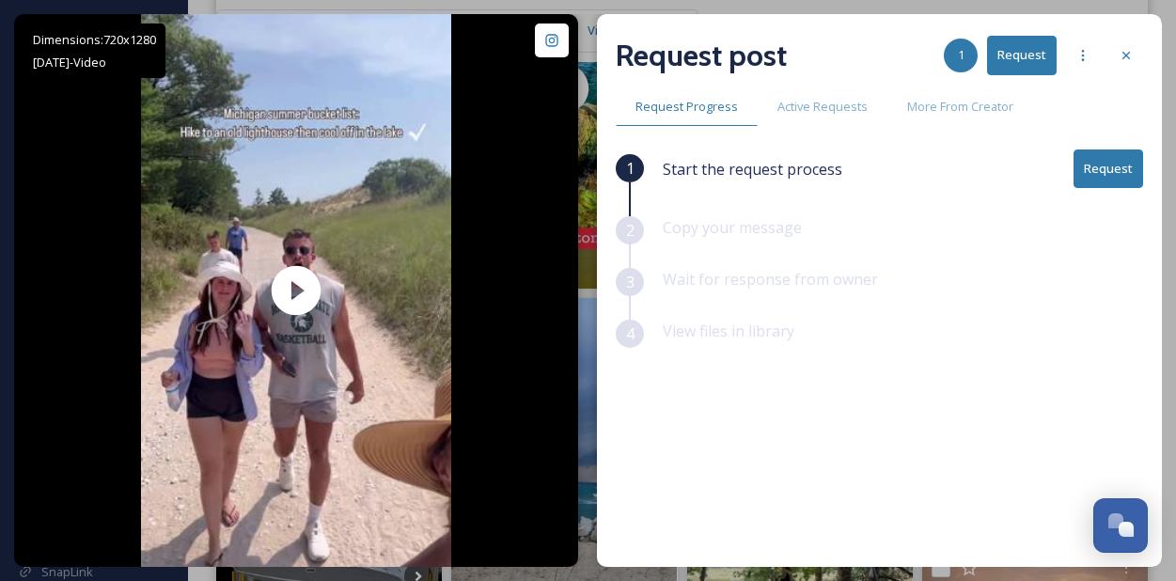
click at [1103, 159] on button "Request" at bounding box center [1109, 169] width 70 height 39
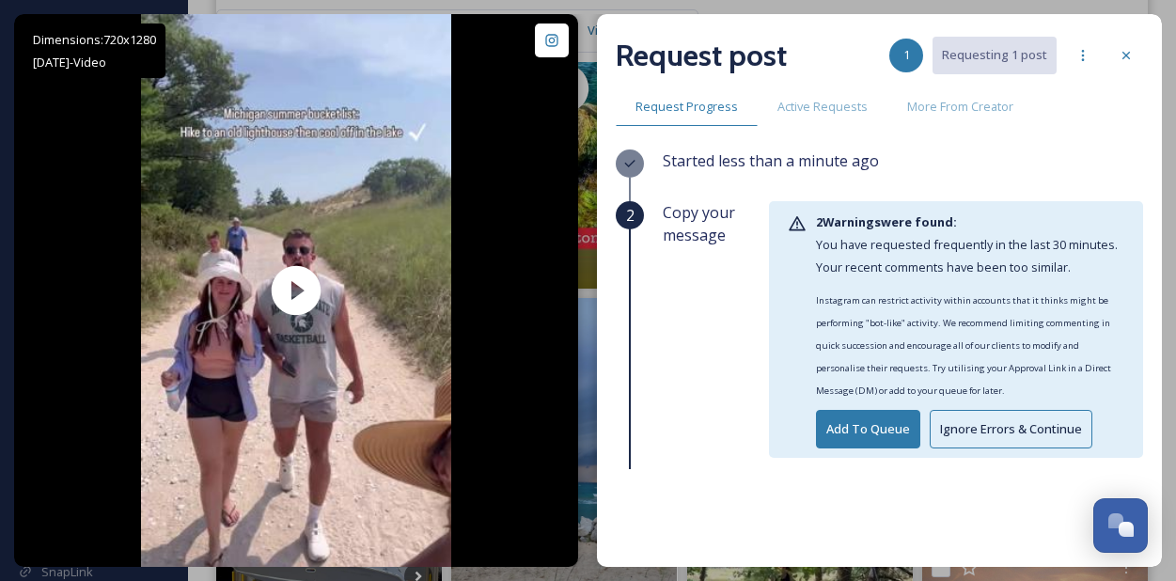
click at [985, 426] on button "Ignore Errors & Continue" at bounding box center [1011, 429] width 163 height 39
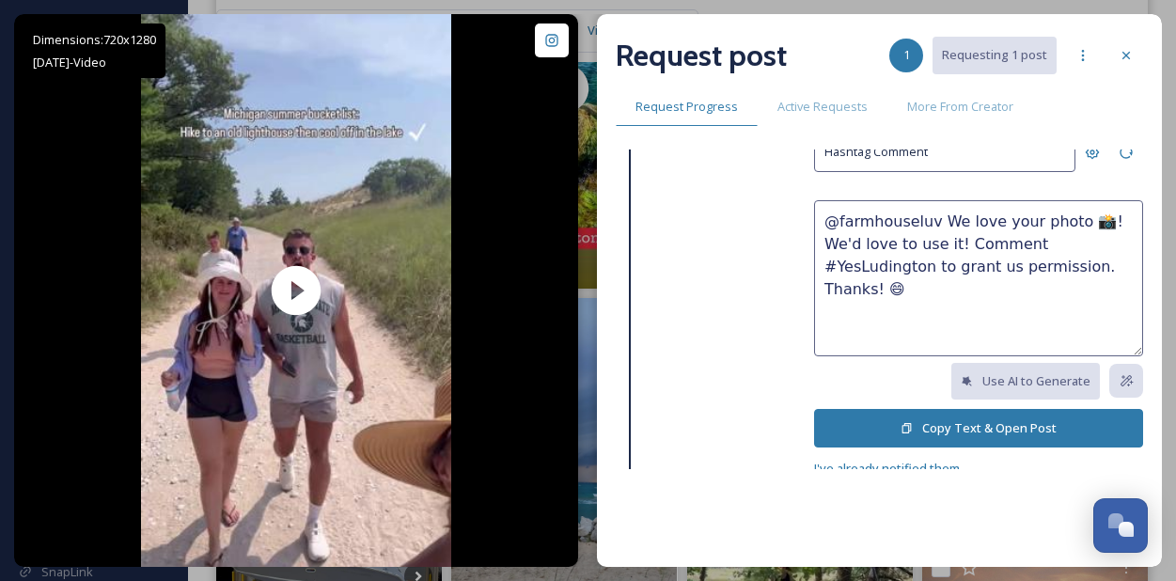
scroll to position [146, 0]
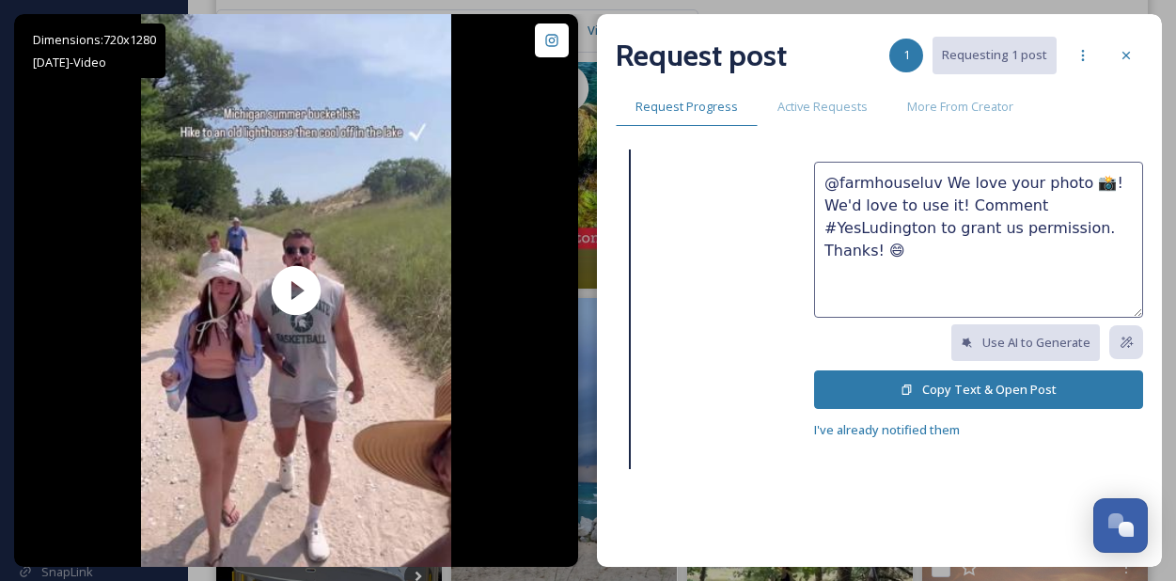
click at [973, 397] on button "Copy Text & Open Post" at bounding box center [978, 389] width 329 height 39
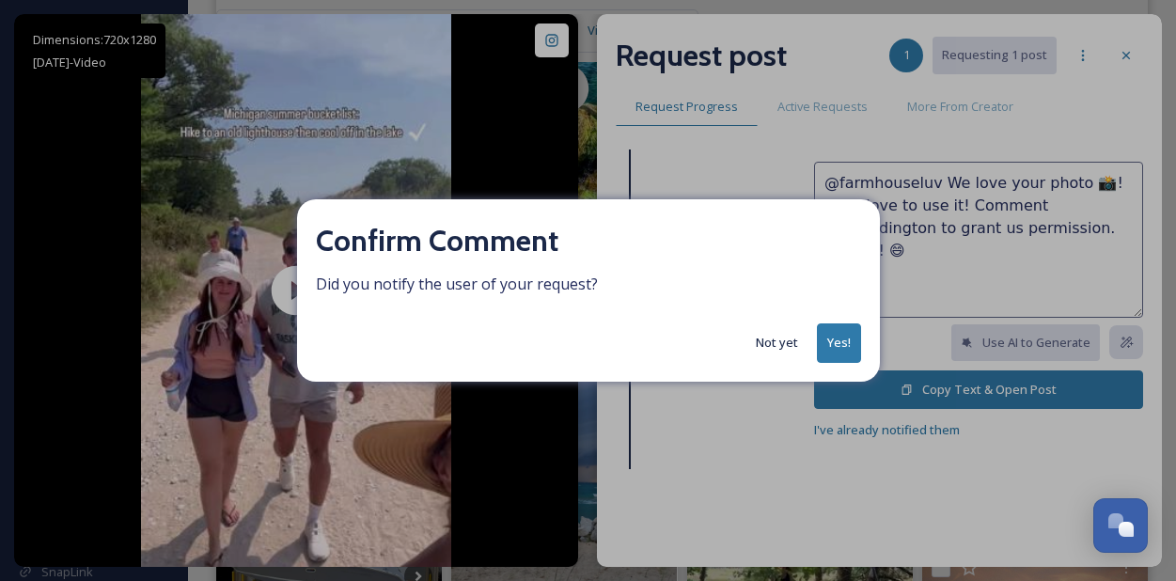
click at [843, 339] on button "Yes!" at bounding box center [839, 342] width 44 height 39
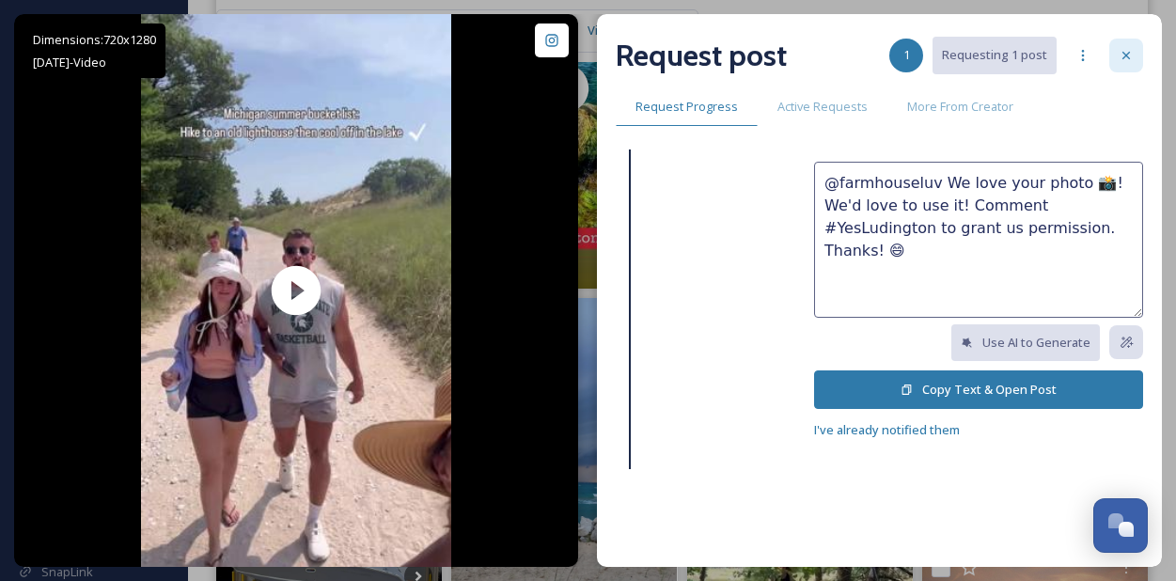
scroll to position [34, 0]
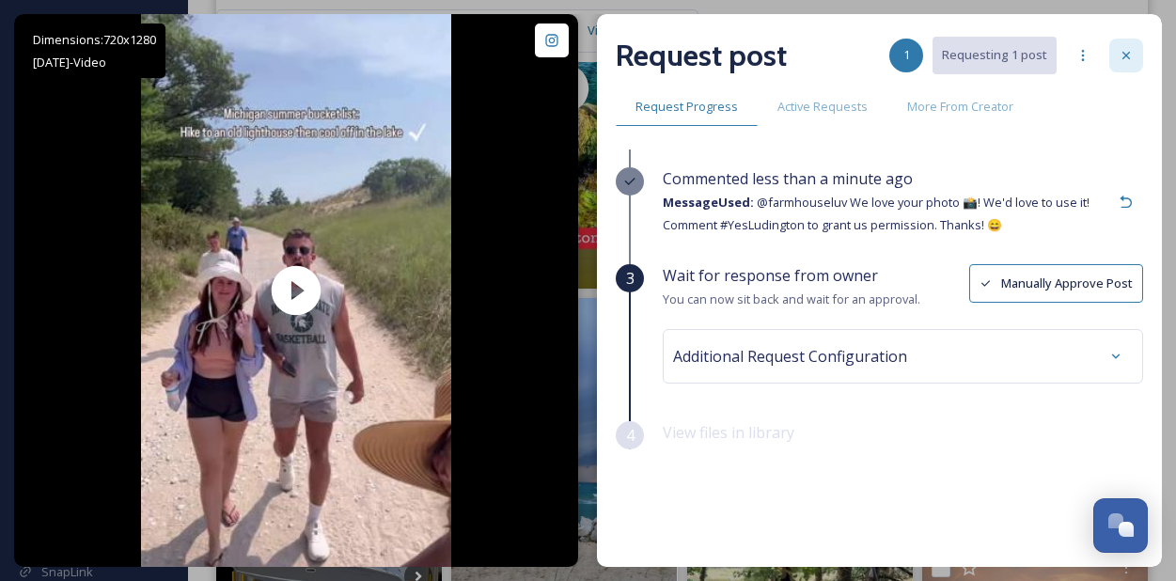
click at [1123, 55] on icon at bounding box center [1126, 55] width 15 height 15
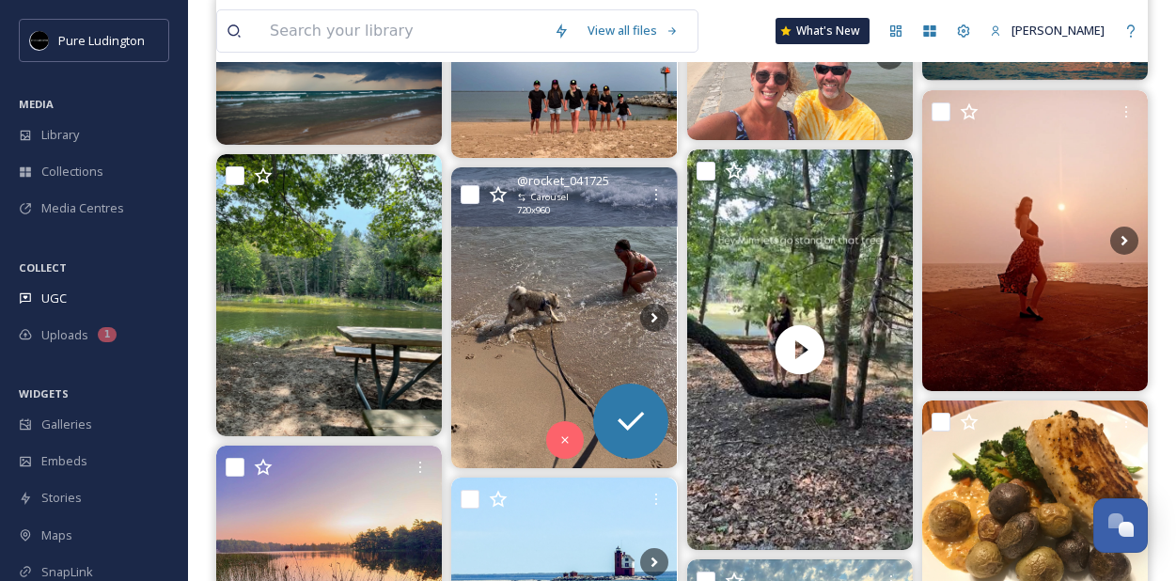
scroll to position [16553, 0]
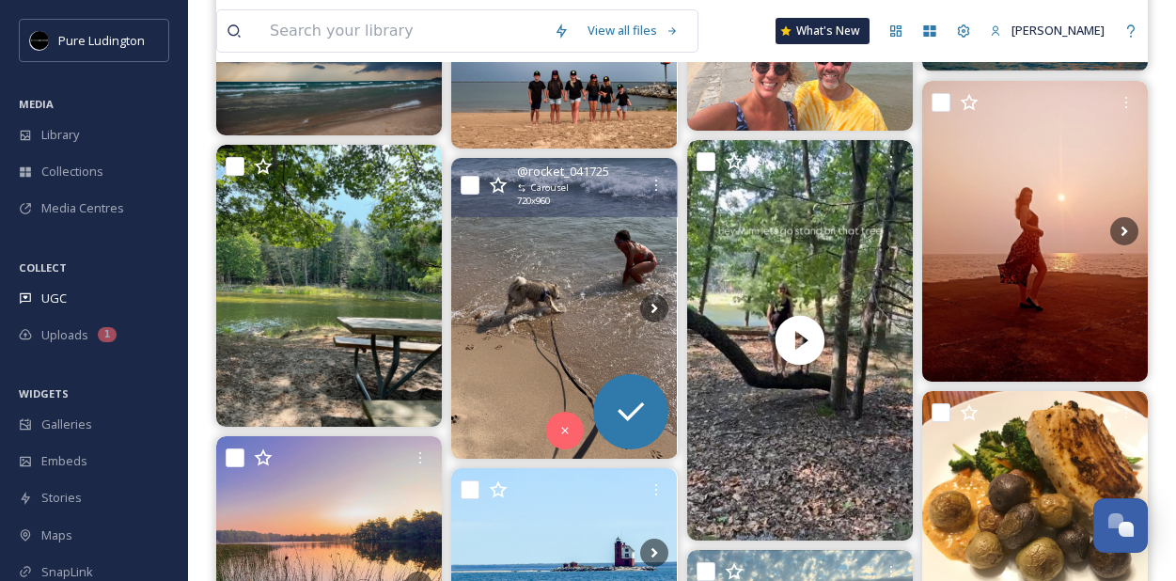
click at [481, 351] on img at bounding box center [564, 308] width 226 height 301
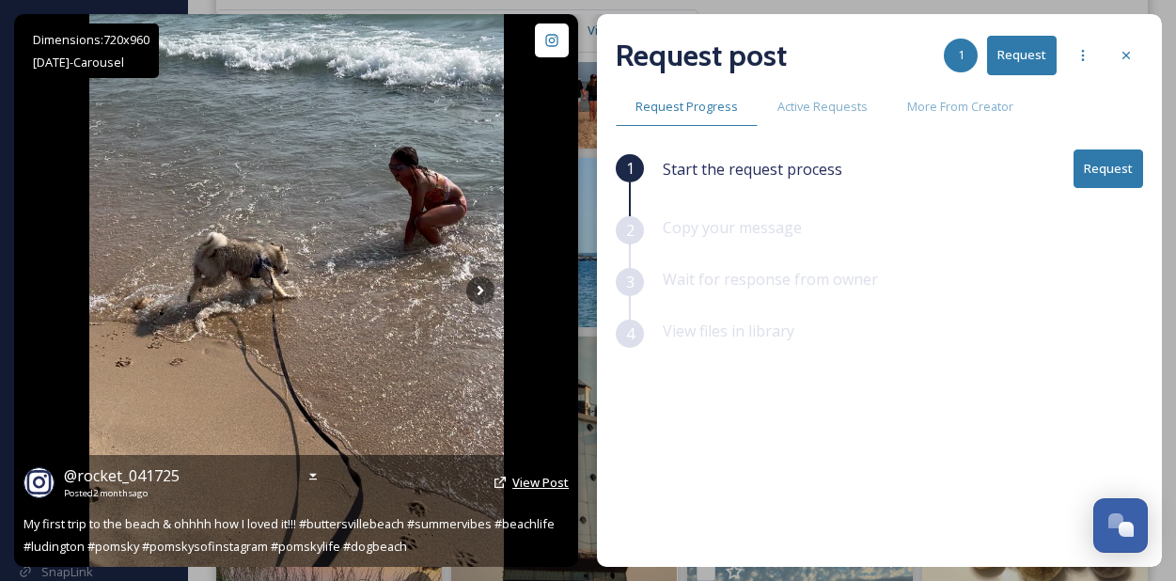
click at [526, 476] on span "View Post" at bounding box center [540, 482] width 56 height 17
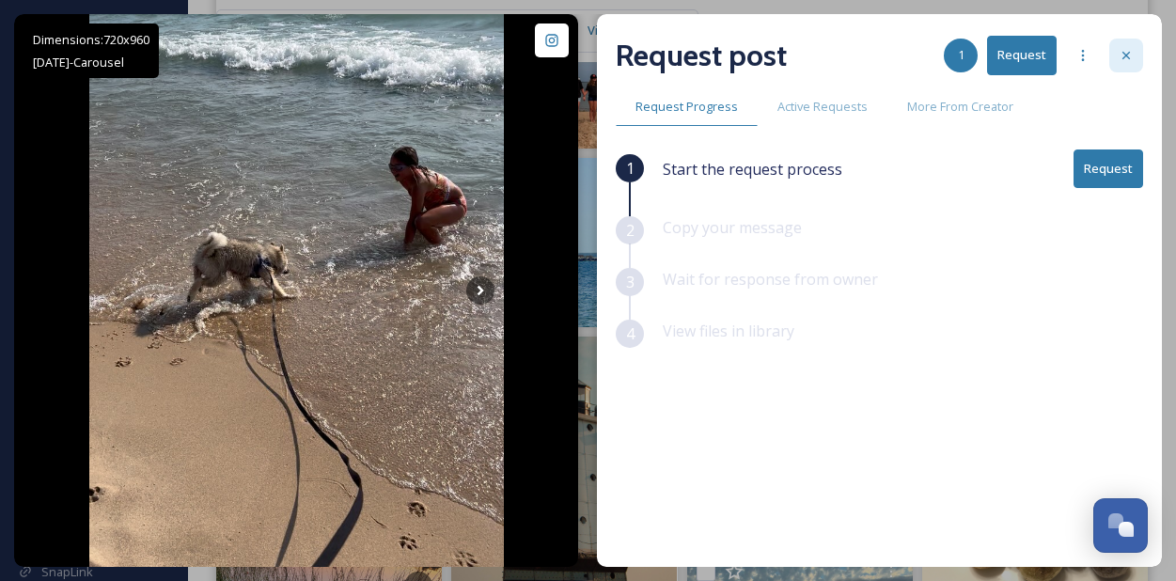
click at [1127, 48] on icon at bounding box center [1126, 55] width 15 height 15
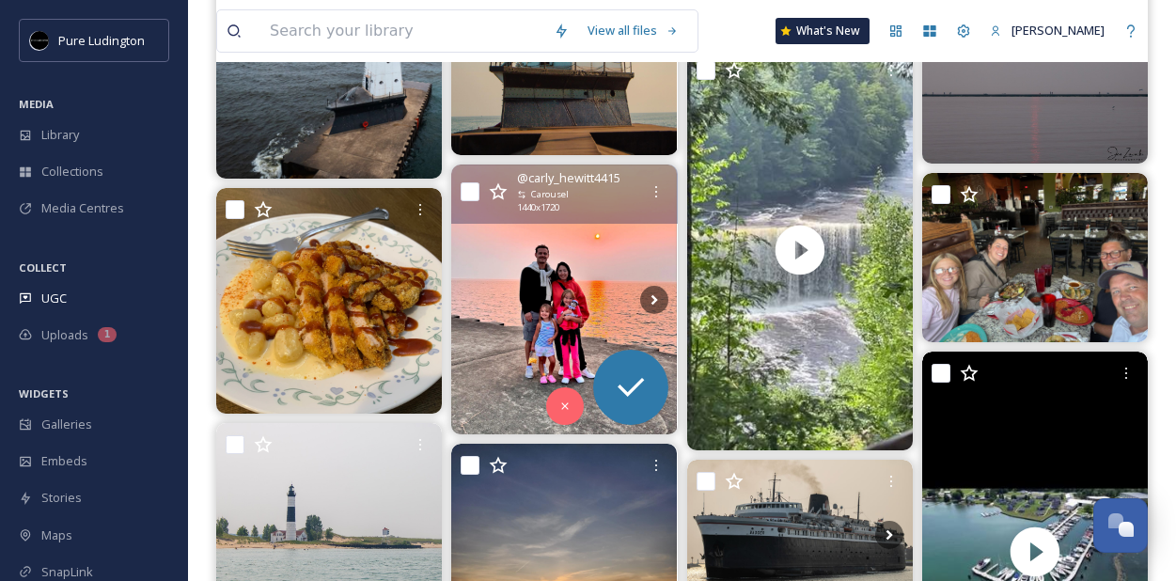
scroll to position [17352, 0]
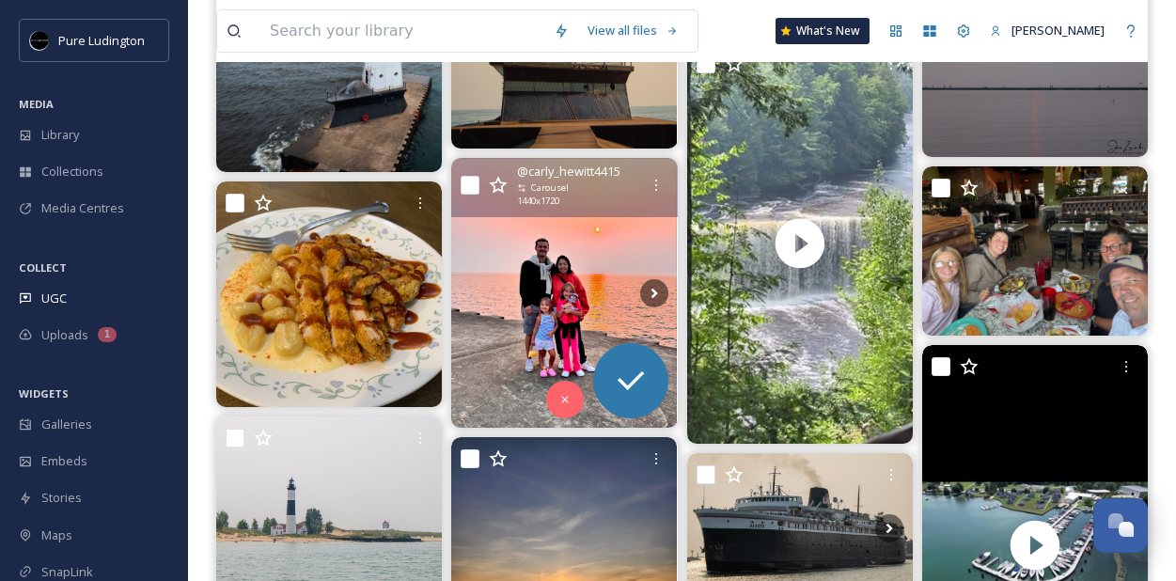
click at [539, 339] on img at bounding box center [564, 293] width 226 height 270
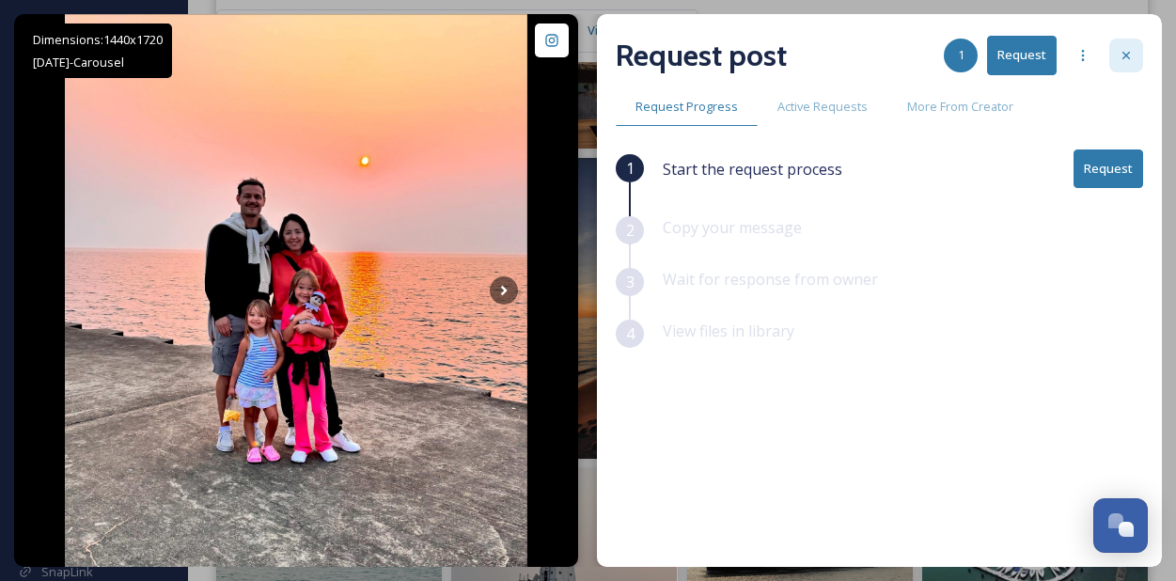
click at [1120, 60] on icon at bounding box center [1126, 55] width 15 height 15
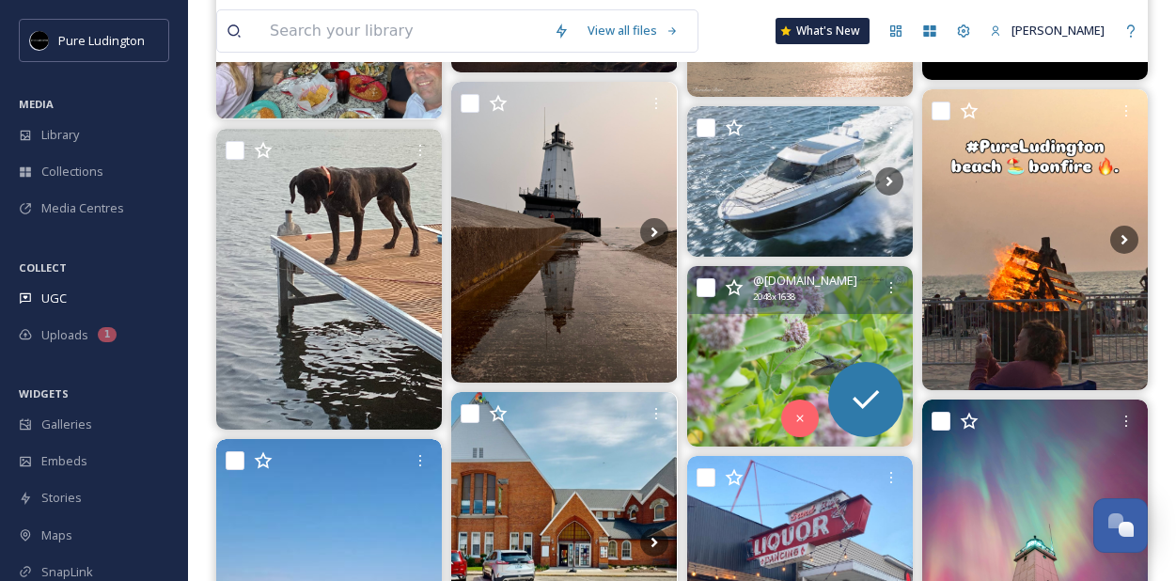
scroll to position [18023, 0]
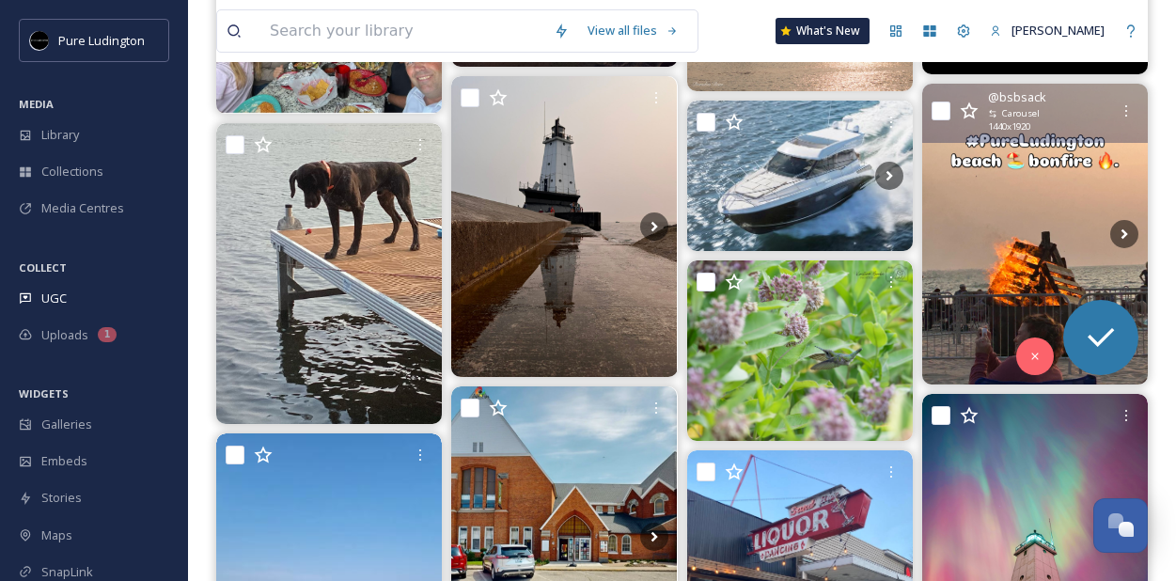
click at [993, 247] on img at bounding box center [1035, 234] width 226 height 301
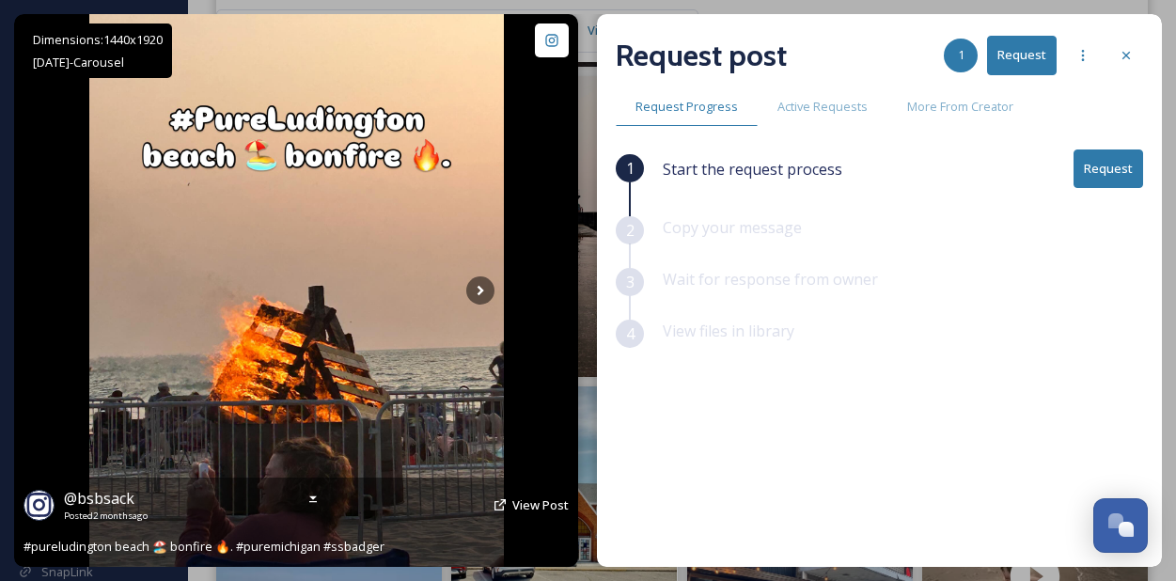
click at [537, 489] on div "@ bsbsack Posted [DATE] View Post" at bounding box center [296, 505] width 545 height 36
click at [540, 516] on div "@ bsbsack Posted [DATE] View Post" at bounding box center [296, 505] width 545 height 36
click at [539, 507] on span "View Post" at bounding box center [540, 504] width 56 height 17
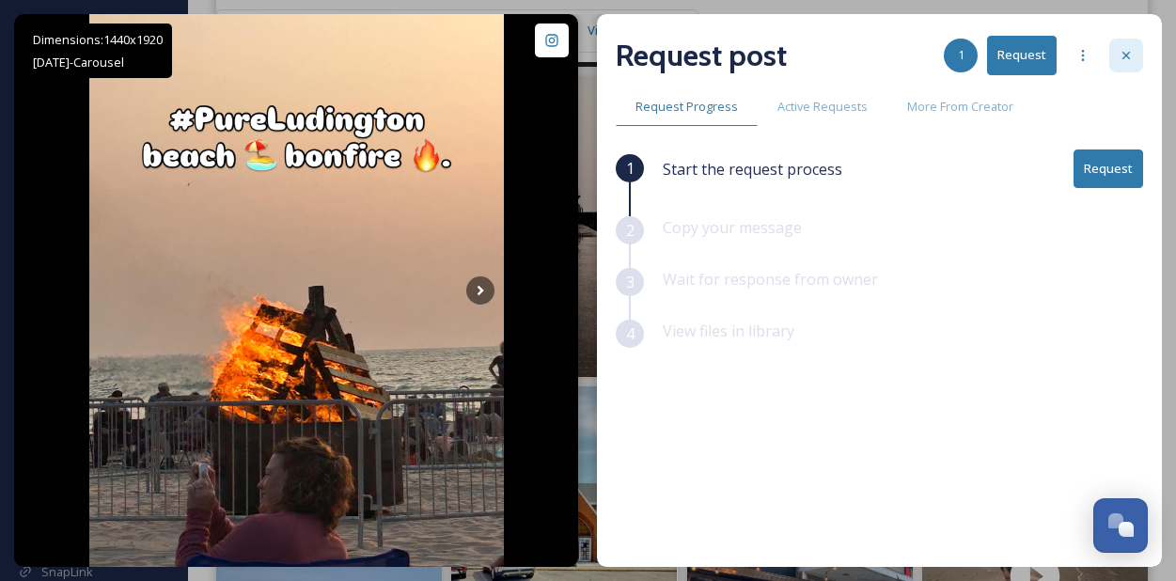
click at [1131, 50] on icon at bounding box center [1126, 55] width 15 height 15
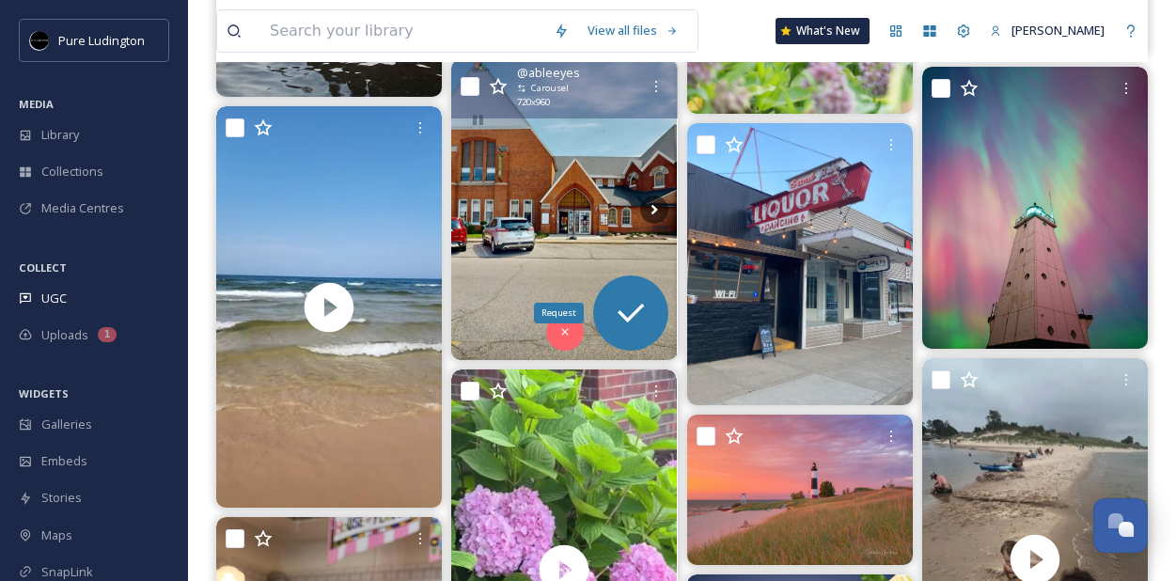
scroll to position [18356, 0]
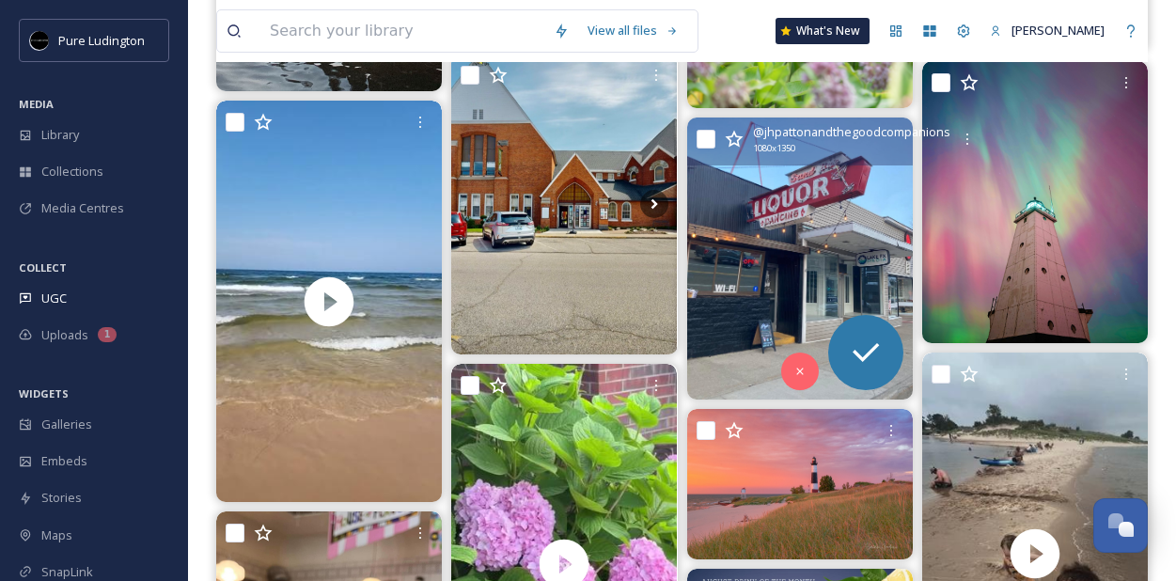
click at [796, 245] on img at bounding box center [800, 259] width 226 height 282
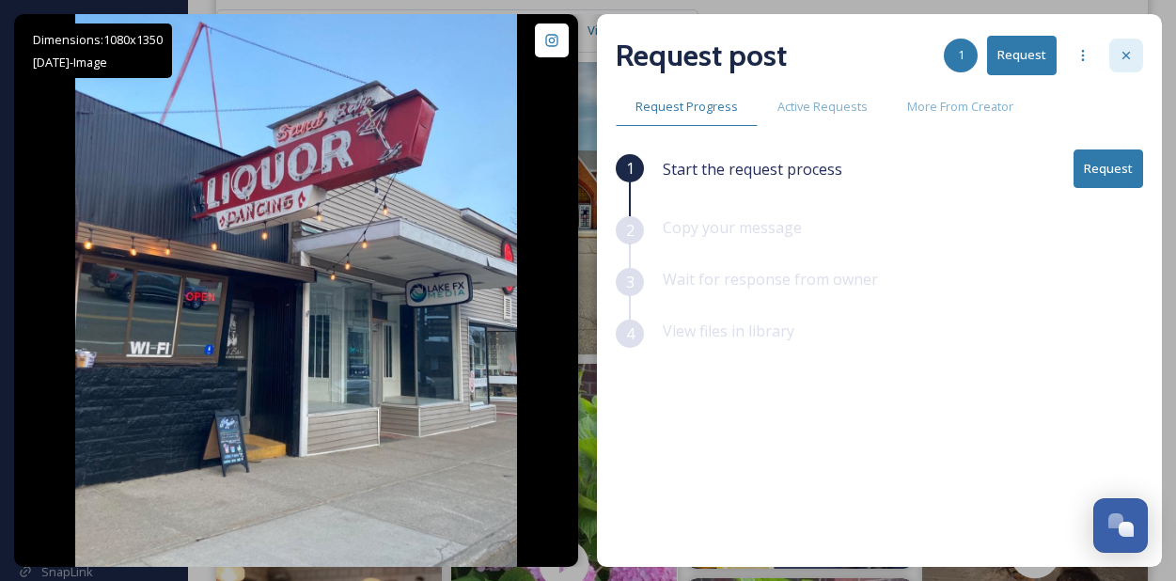
click at [1127, 56] on icon at bounding box center [1127, 56] width 8 height 8
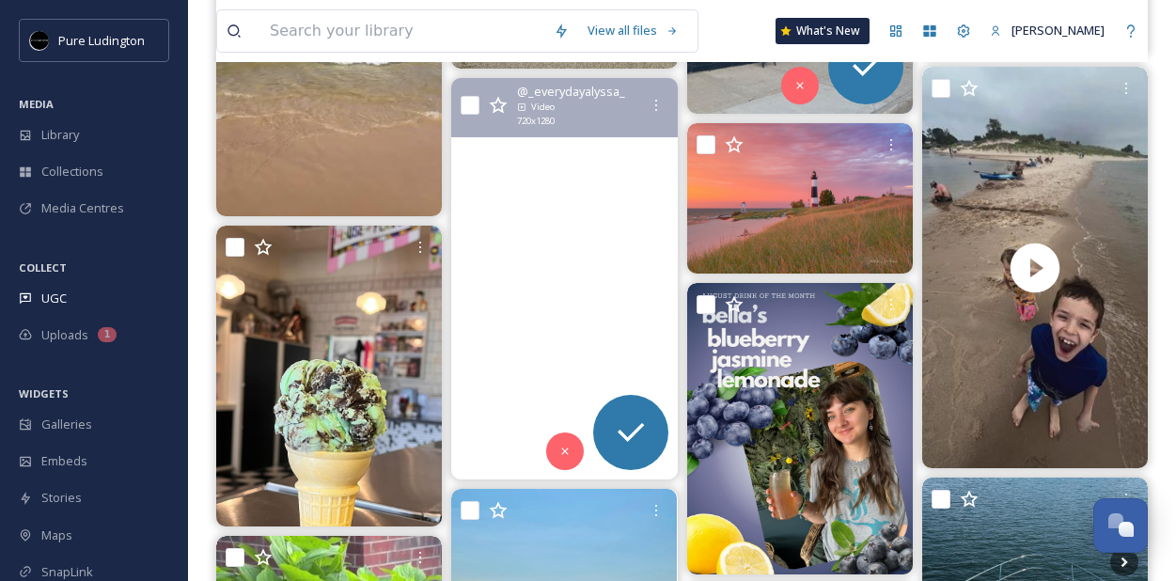
scroll to position [18645, 0]
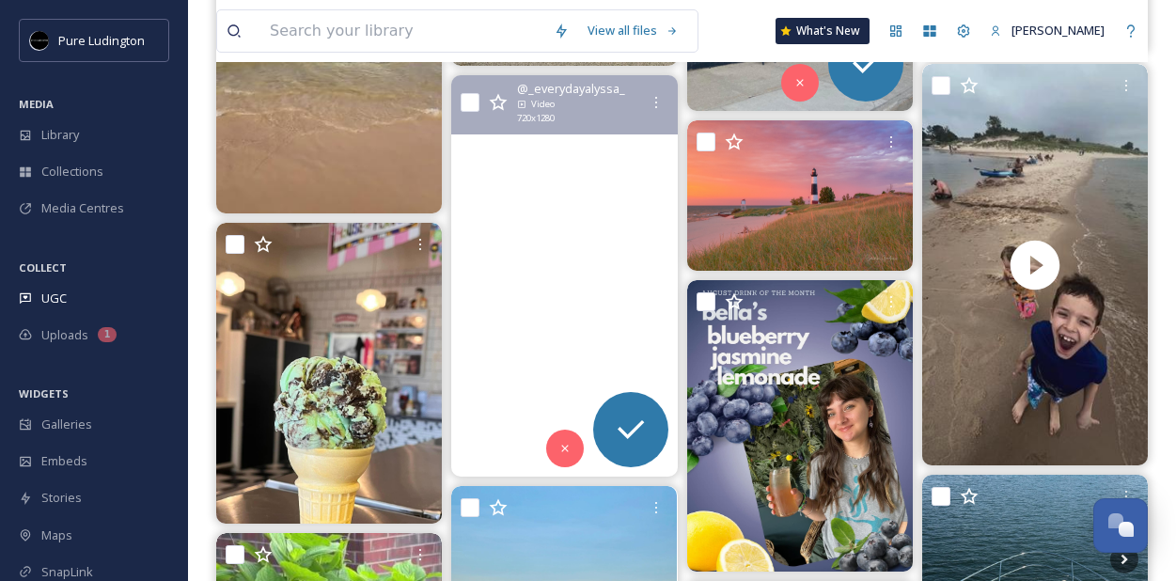
click at [544, 197] on video "August is officially here 🐚🌊☀️👙🍉🧂\a\aSave this for your next summer trip:\a\a🍒 …" at bounding box center [564, 276] width 226 height 402
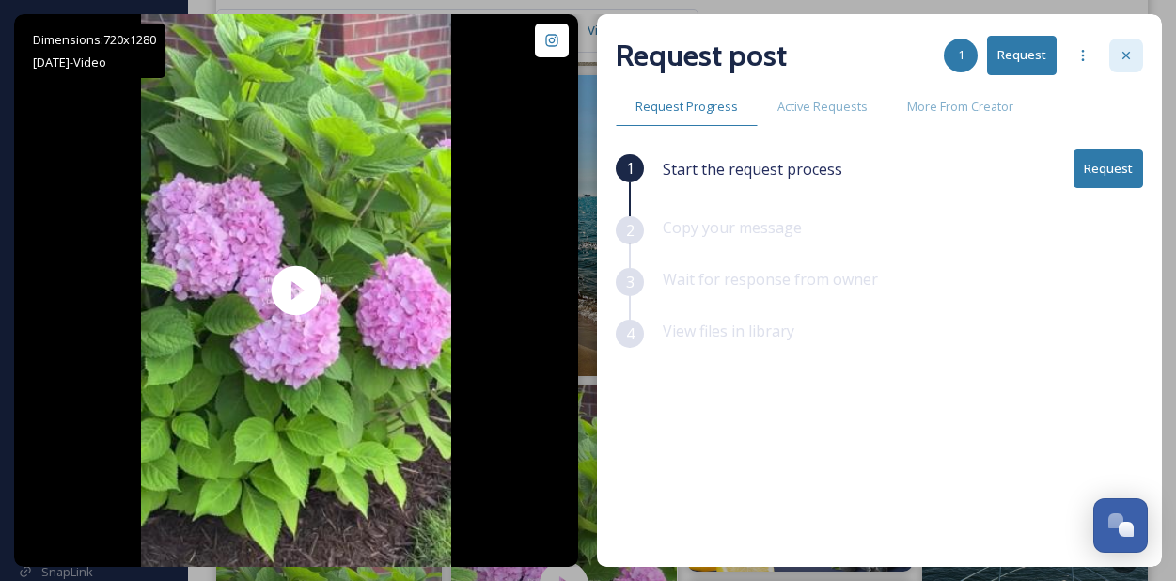
click at [1127, 57] on icon at bounding box center [1126, 55] width 15 height 15
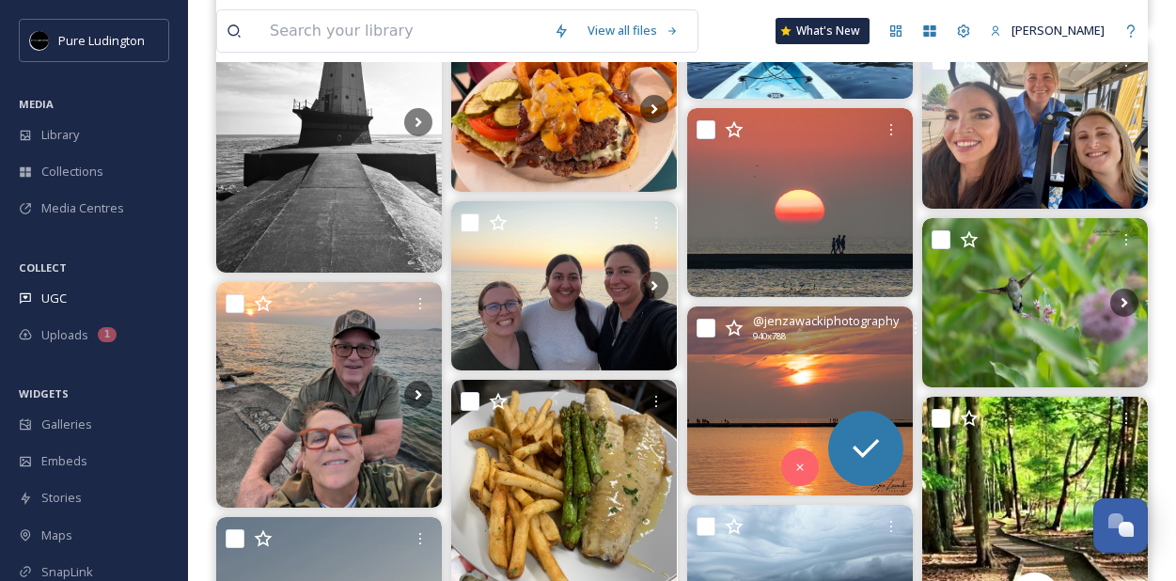
scroll to position [20564, 0]
